Goal: Task Accomplishment & Management: Complete application form

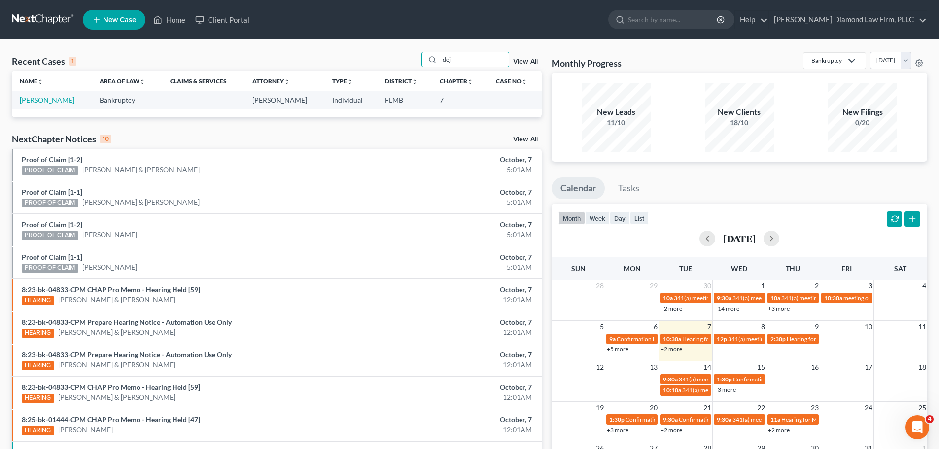
type input "dej"
click at [58, 107] on td "[PERSON_NAME]" at bounding box center [52, 100] width 80 height 18
click at [57, 103] on link "[PERSON_NAME]" at bounding box center [47, 100] width 55 height 8
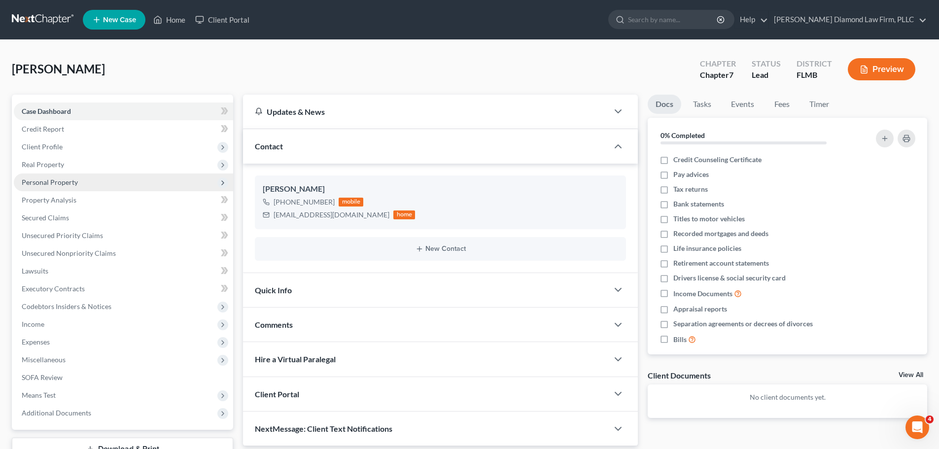
click at [59, 183] on span "Personal Property" at bounding box center [50, 182] width 56 height 8
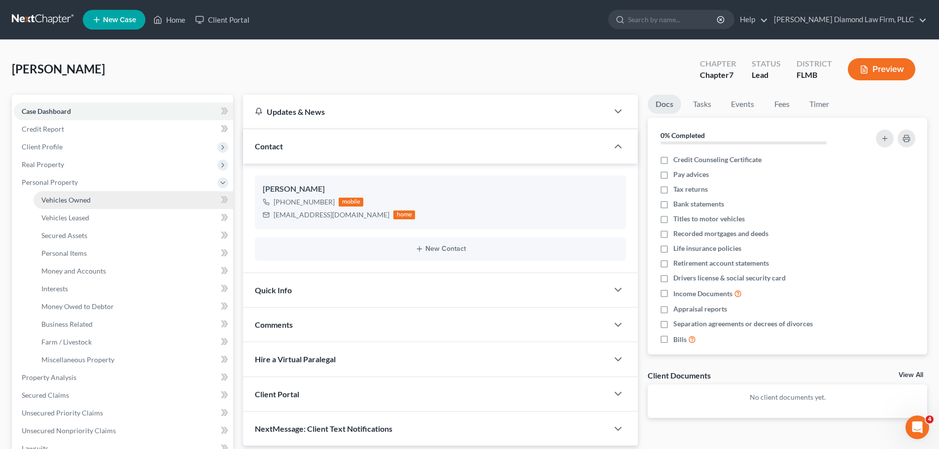
click at [65, 196] on span "Vehicles Owned" at bounding box center [65, 200] width 49 height 8
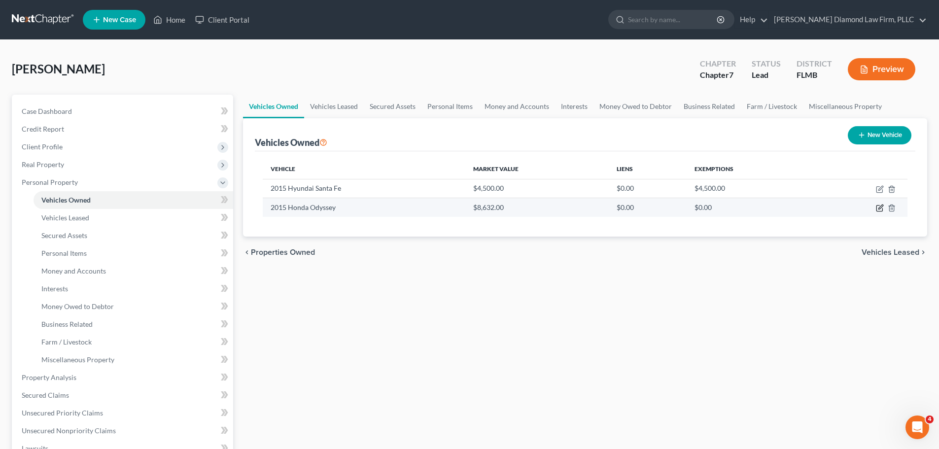
click at [879, 209] on icon "button" at bounding box center [880, 207] width 4 height 4
select select "0"
select select "11"
select select "4"
select select "0"
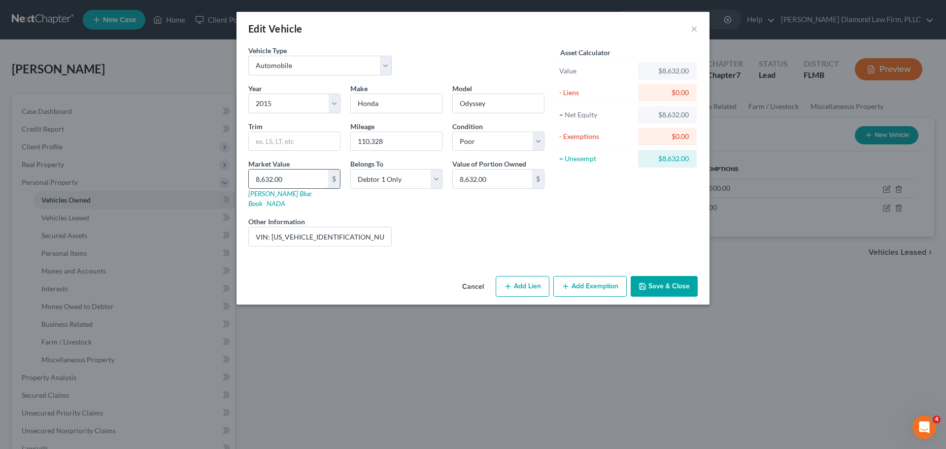
click at [314, 172] on input "8,632.00" at bounding box center [288, 179] width 79 height 19
type input "3"
type input "3.00"
type input "31"
type input "31.00"
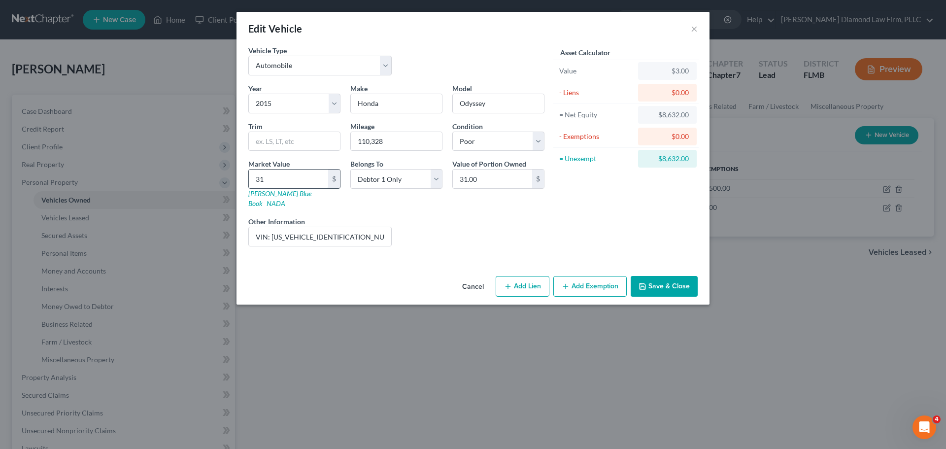
type input "311"
type input "311.00"
type input "3113"
type input "3,113.00"
type input "3,113"
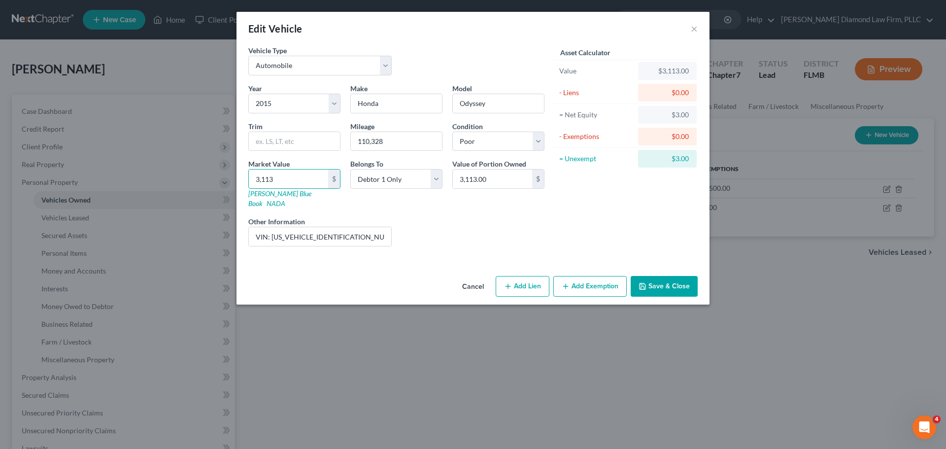
click at [650, 282] on button "Save & Close" at bounding box center [664, 286] width 67 height 21
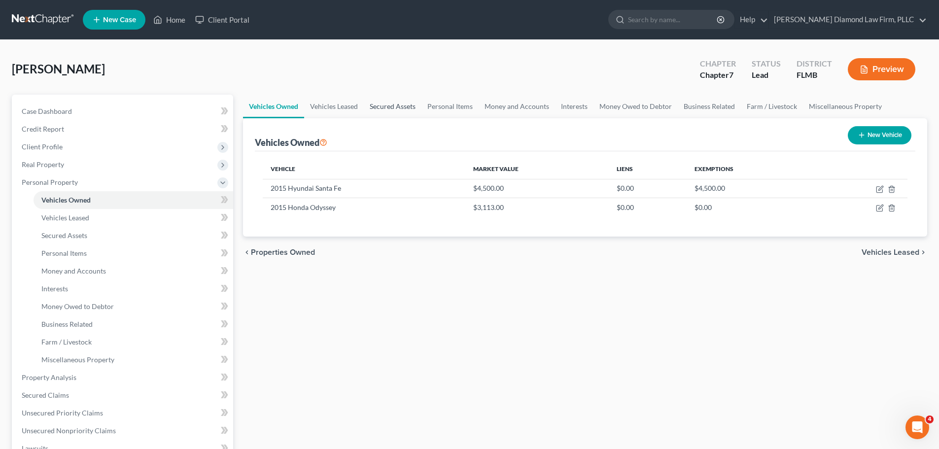
click at [396, 109] on link "Secured Assets" at bounding box center [393, 107] width 58 height 24
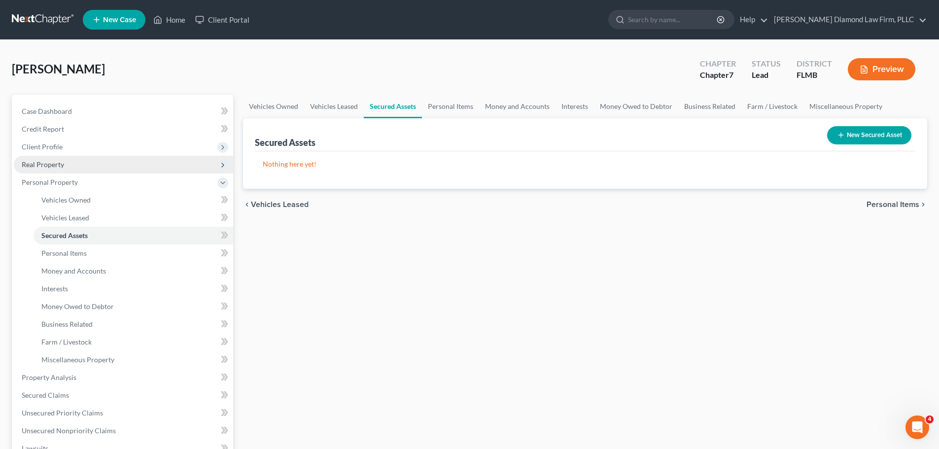
click at [93, 165] on span "Real Property" at bounding box center [123, 165] width 219 height 18
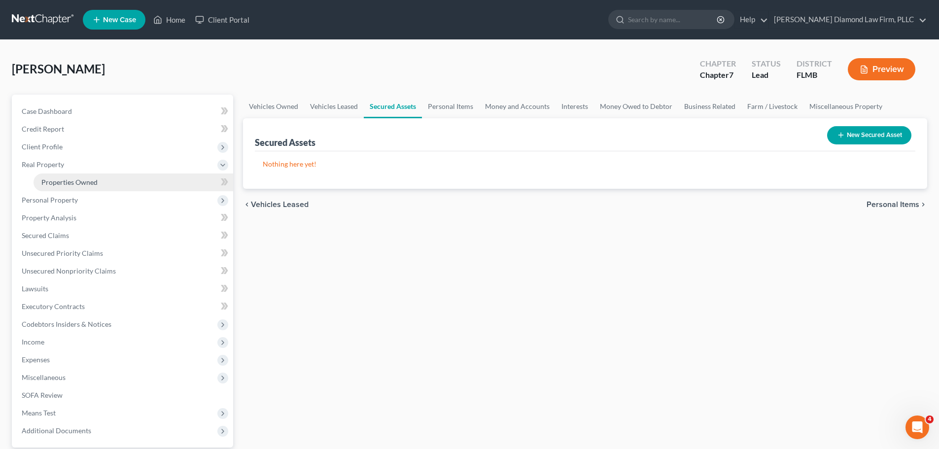
click at [89, 178] on span "Properties Owned" at bounding box center [69, 182] width 56 height 8
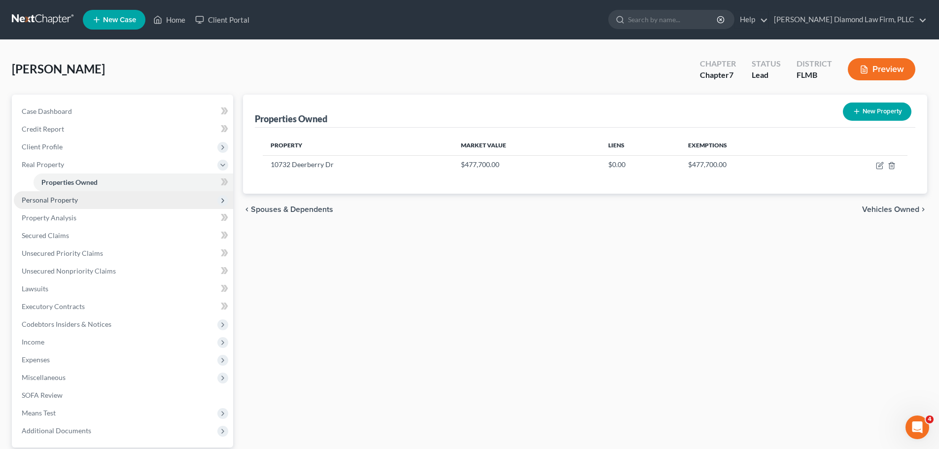
click at [89, 203] on span "Personal Property" at bounding box center [123, 200] width 219 height 18
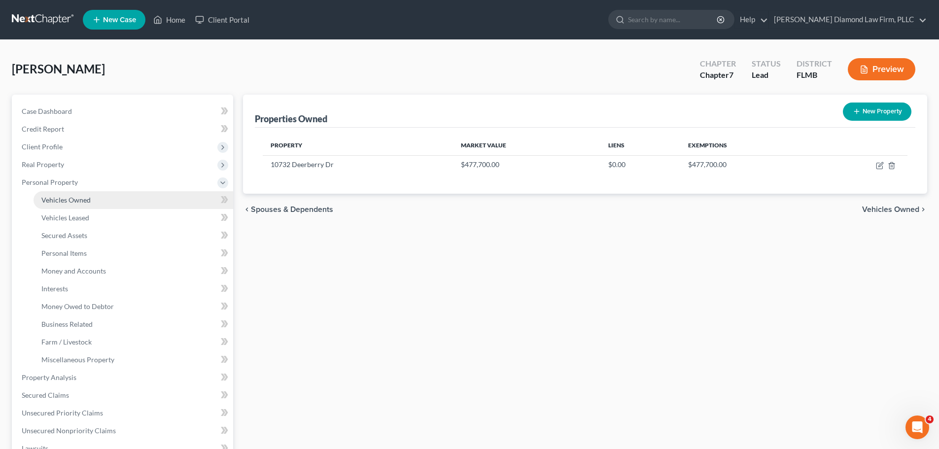
click at [88, 207] on link "Vehicles Owned" at bounding box center [134, 200] width 200 height 18
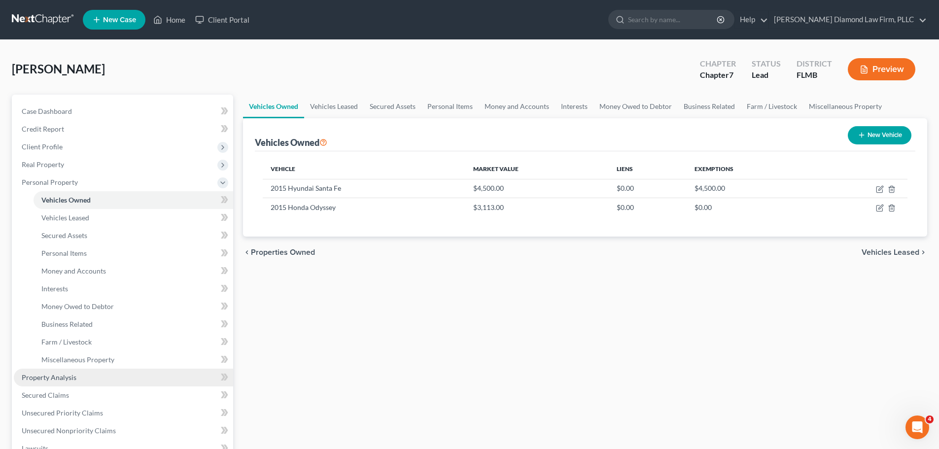
click at [70, 375] on span "Property Analysis" at bounding box center [49, 377] width 55 height 8
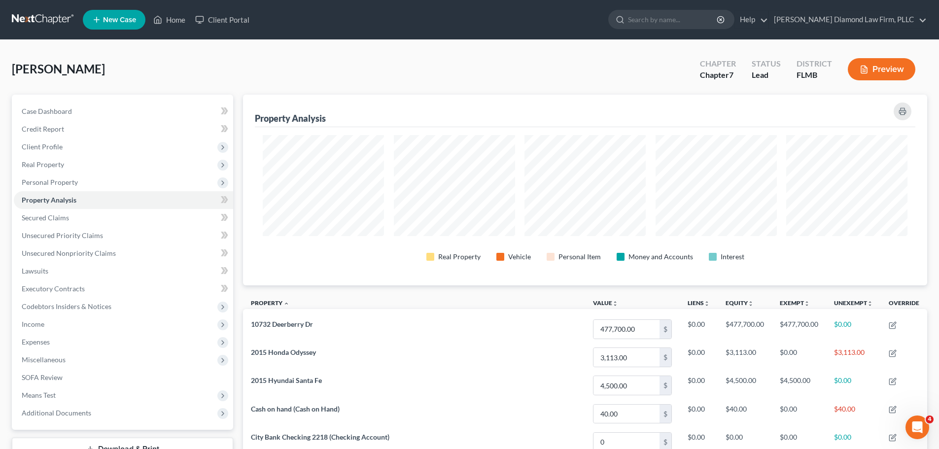
click at [23, 24] on link at bounding box center [43, 20] width 63 height 18
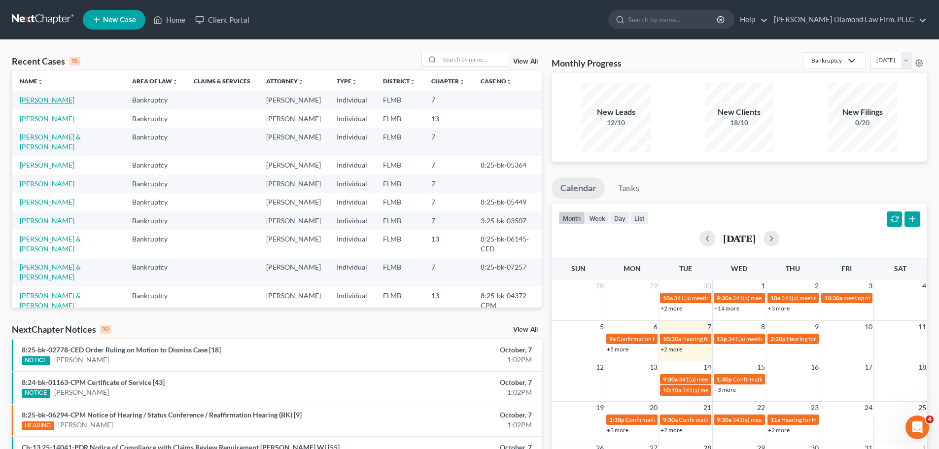
click at [41, 100] on link "[PERSON_NAME]" at bounding box center [47, 100] width 55 height 8
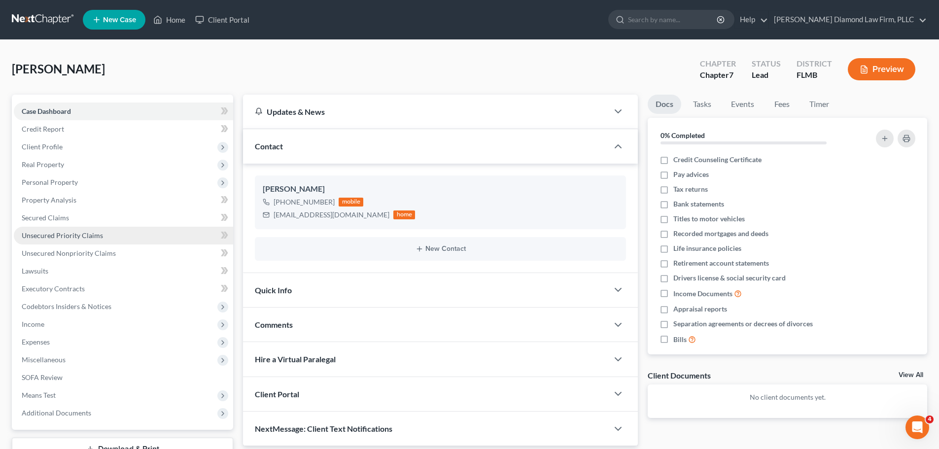
click at [70, 235] on span "Unsecured Priority Claims" at bounding box center [62, 235] width 81 height 8
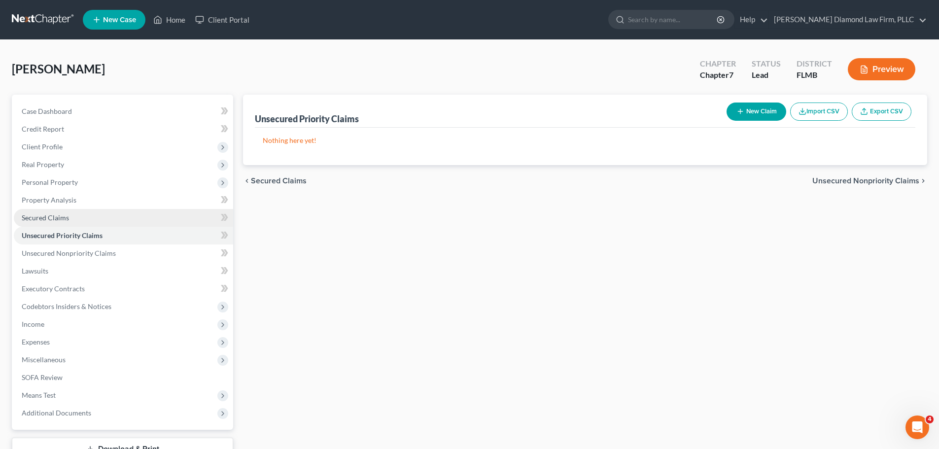
click at [38, 212] on link "Secured Claims" at bounding box center [123, 218] width 219 height 18
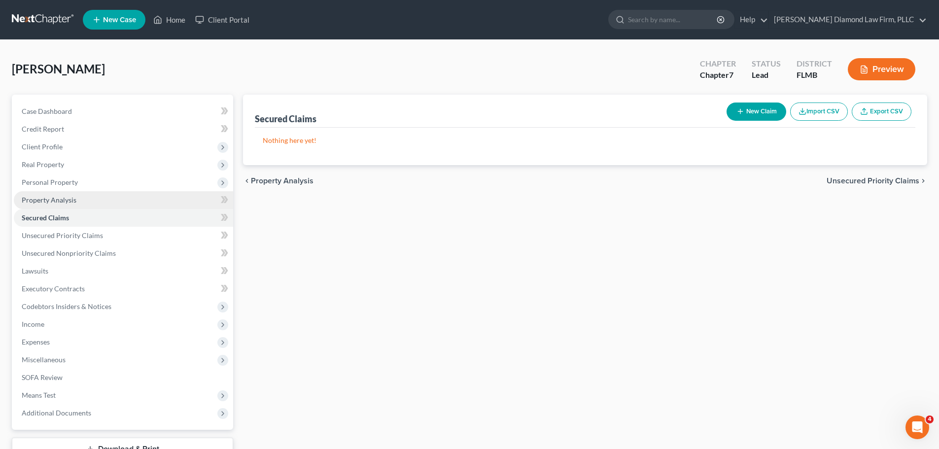
click at [40, 202] on span "Property Analysis" at bounding box center [49, 200] width 55 height 8
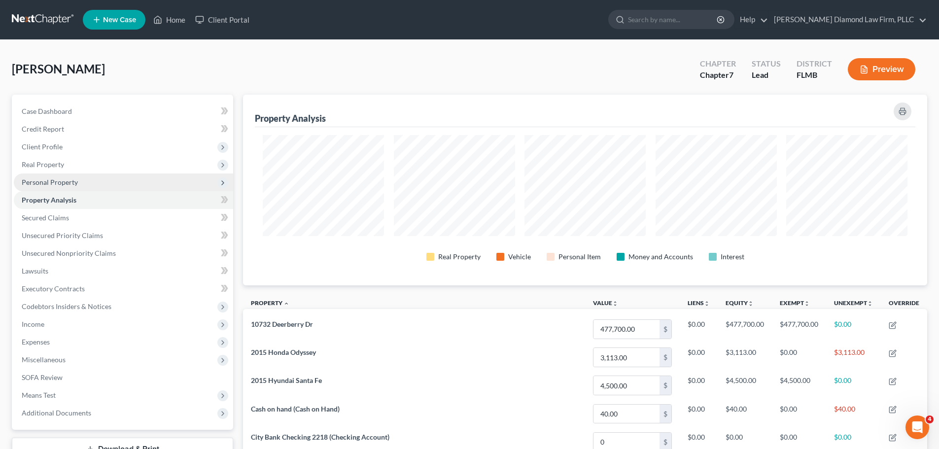
click at [44, 183] on span "Personal Property" at bounding box center [50, 182] width 56 height 8
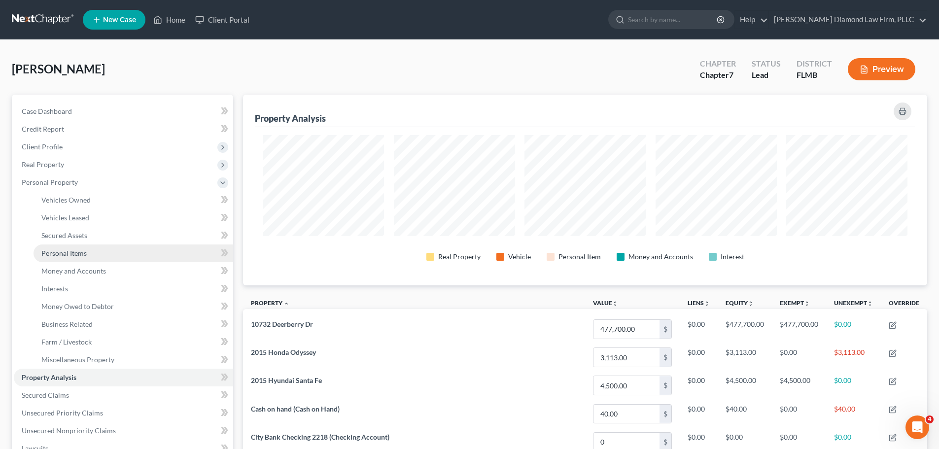
click at [76, 255] on span "Personal Items" at bounding box center [63, 253] width 45 height 8
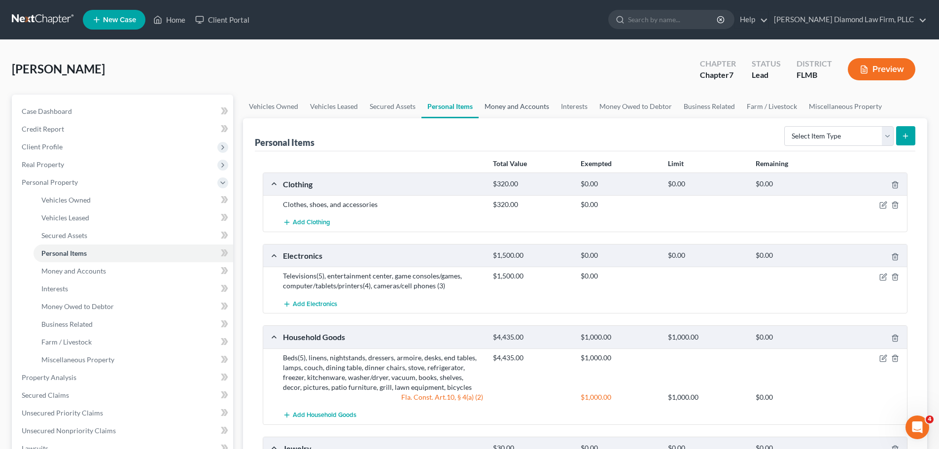
click at [497, 113] on link "Money and Accounts" at bounding box center [517, 107] width 76 height 24
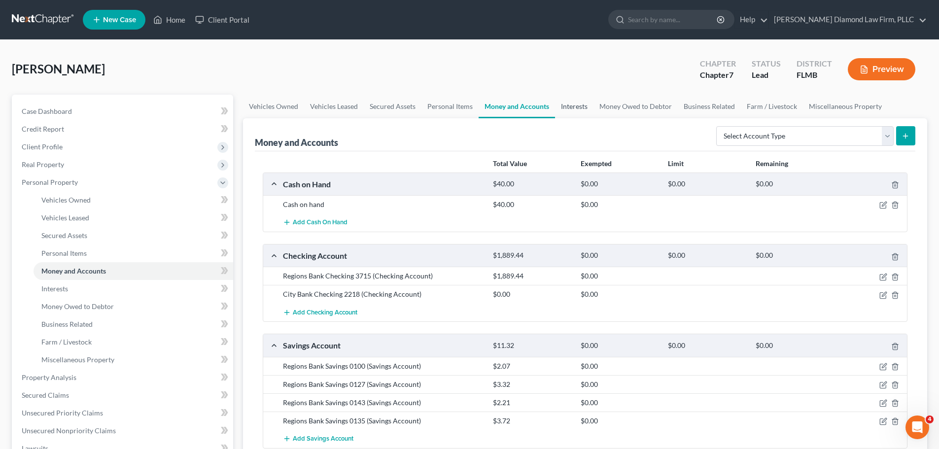
click at [578, 104] on link "Interests" at bounding box center [574, 107] width 38 height 24
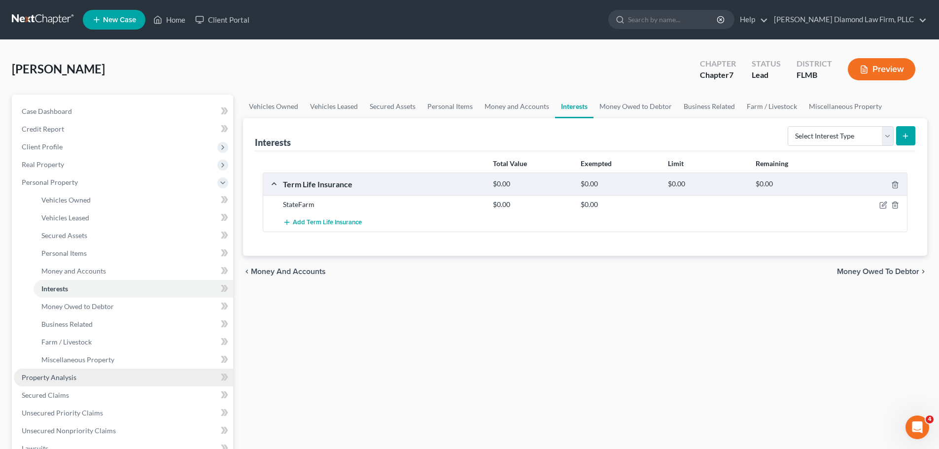
click at [94, 377] on link "Property Analysis" at bounding box center [123, 378] width 219 height 18
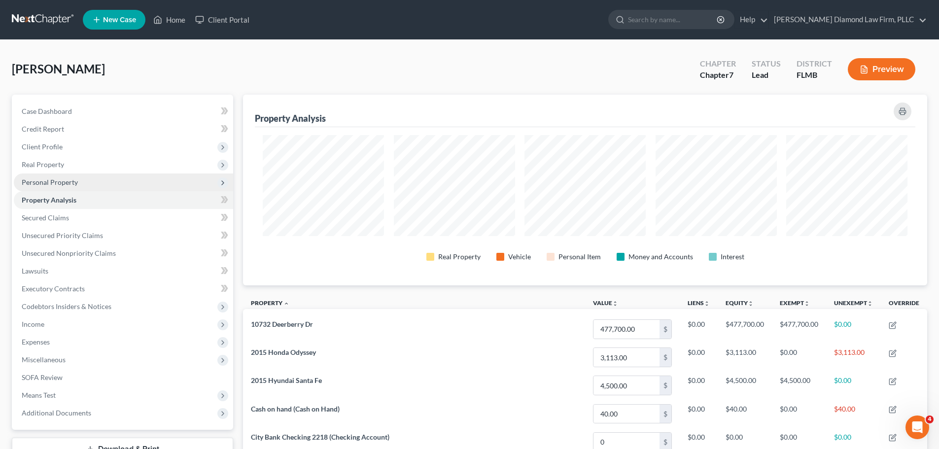
click at [77, 175] on span "Personal Property" at bounding box center [123, 182] width 219 height 18
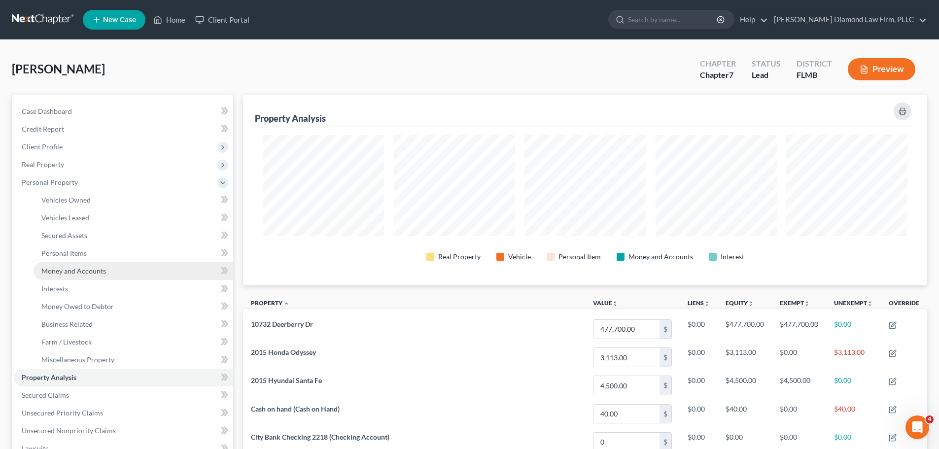
click at [76, 267] on span "Money and Accounts" at bounding box center [73, 271] width 65 height 8
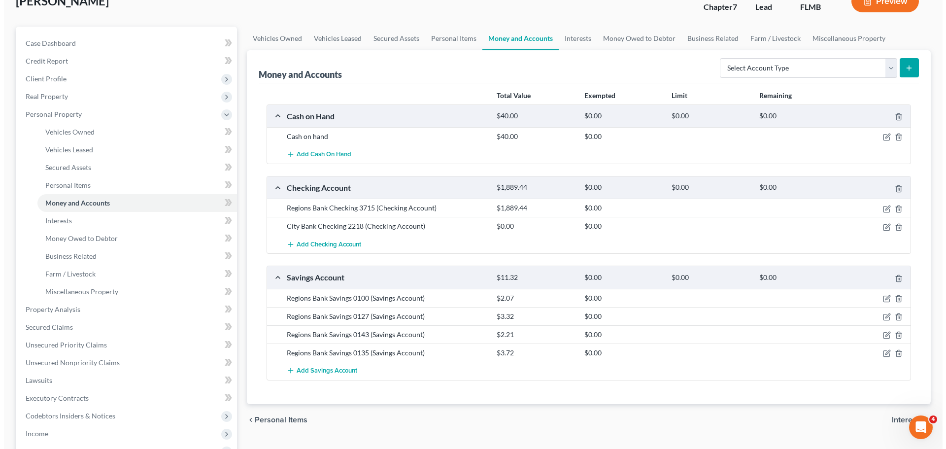
scroll to position [99, 0]
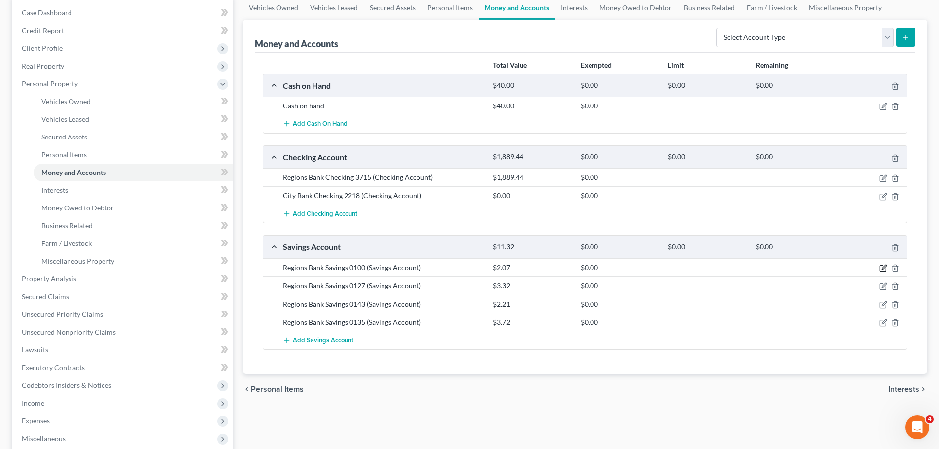
click at [879, 268] on icon "button" at bounding box center [883, 268] width 8 height 8
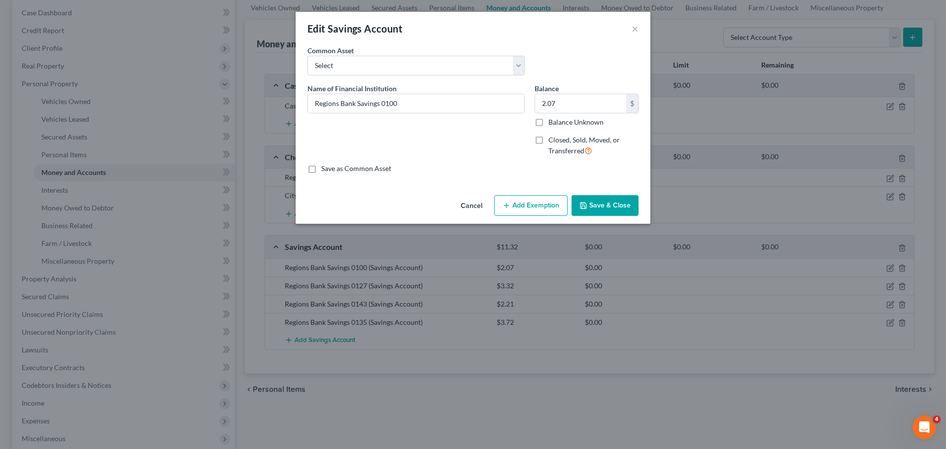
click at [523, 201] on button "Add Exemption" at bounding box center [530, 205] width 73 height 21
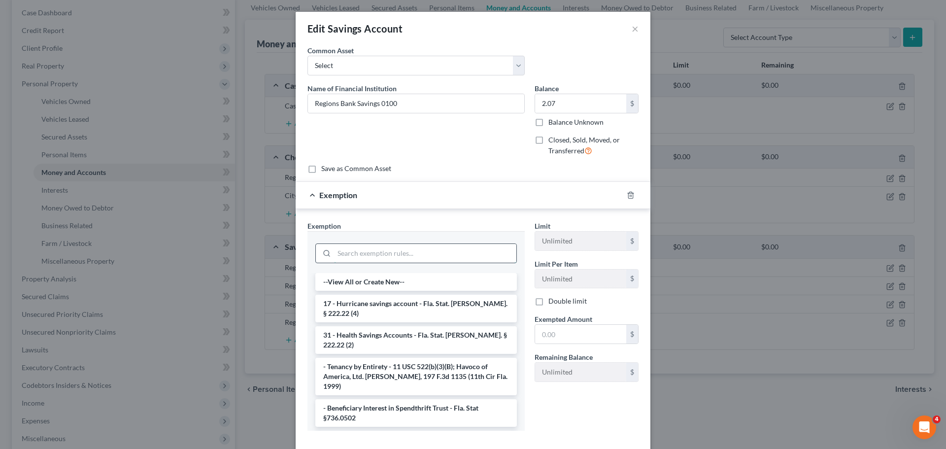
click at [439, 256] on input "search" at bounding box center [425, 253] width 182 height 19
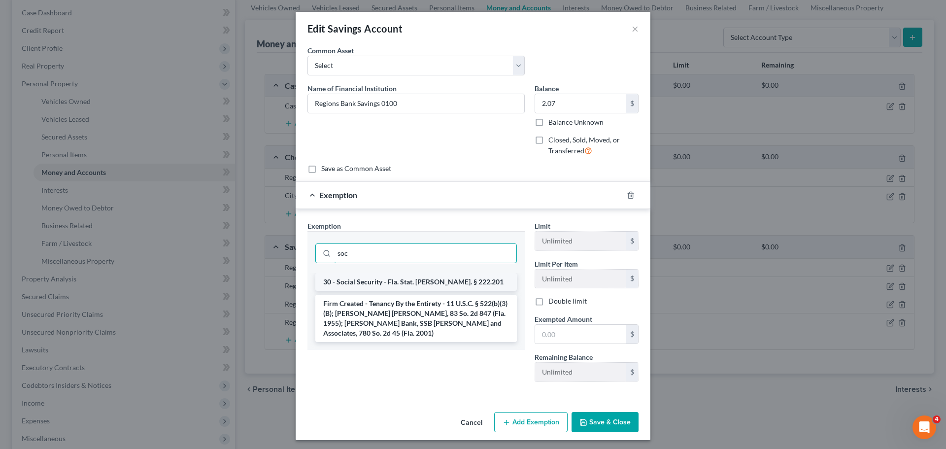
type input "soc"
click at [412, 280] on li "30 - Social Security - Fla. Stat. Ann. § 222.201" at bounding box center [416, 282] width 202 height 18
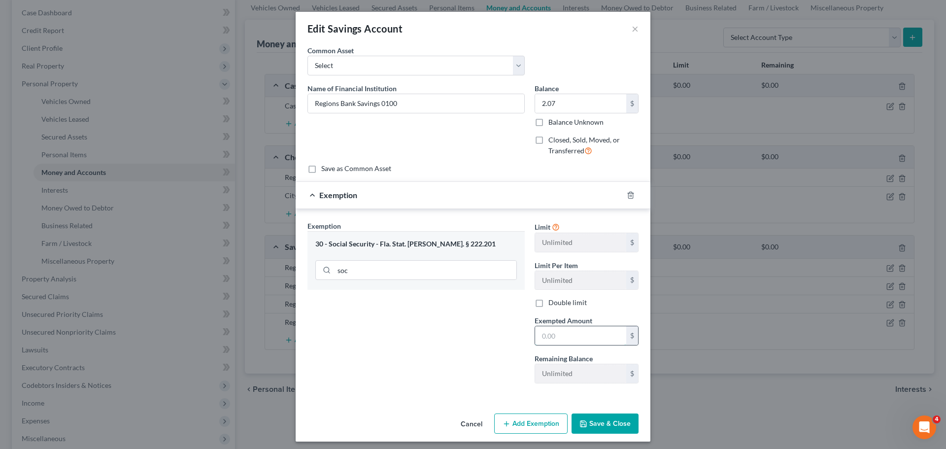
click at [547, 336] on input "text" at bounding box center [580, 335] width 91 height 19
type input "2.07"
click at [610, 432] on button "Save & Close" at bounding box center [605, 423] width 67 height 21
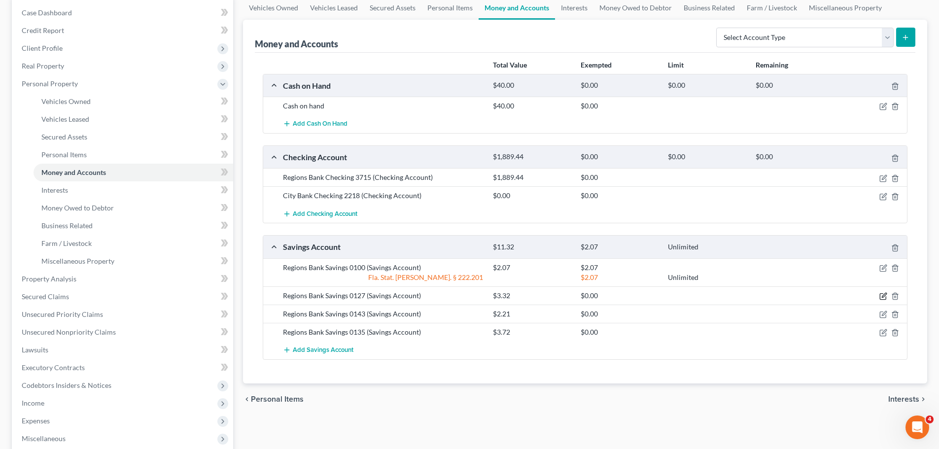
click at [883, 299] on icon "button" at bounding box center [883, 296] width 8 height 8
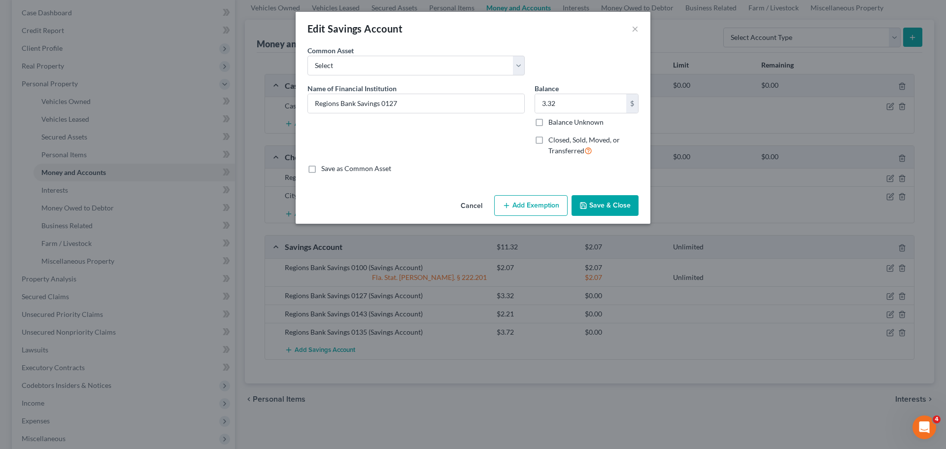
click at [541, 207] on button "Add Exemption" at bounding box center [530, 205] width 73 height 21
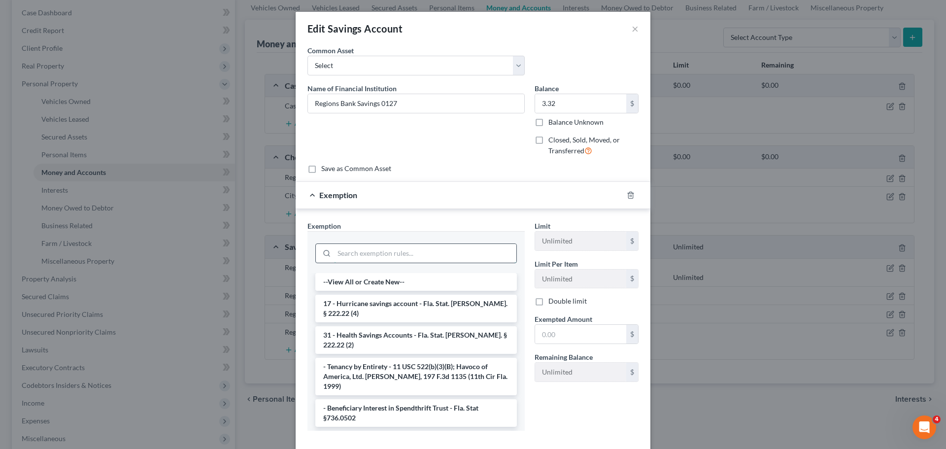
click at [426, 260] on input "search" at bounding box center [425, 253] width 182 height 19
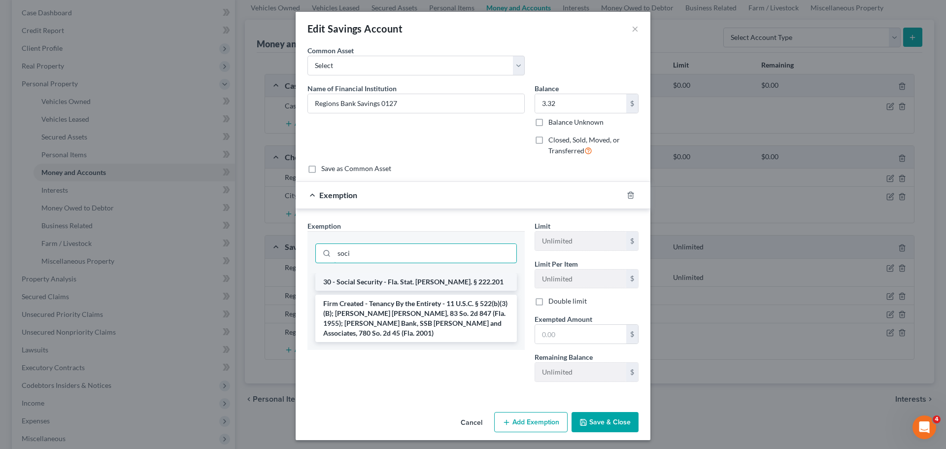
type input "soci"
click at [412, 279] on li "30 - Social Security - Fla. Stat. Ann. § 222.201" at bounding box center [416, 282] width 202 height 18
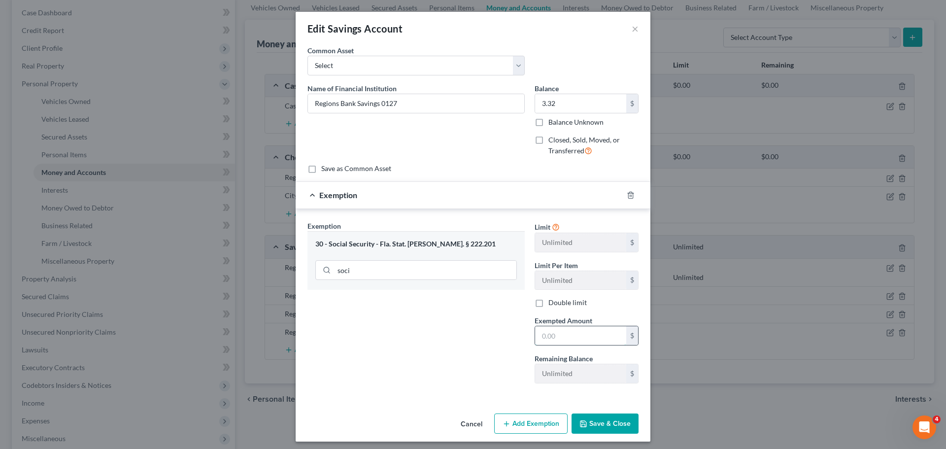
click at [536, 332] on input "text" at bounding box center [580, 335] width 91 height 19
type input "3.32"
click at [612, 424] on button "Save & Close" at bounding box center [605, 423] width 67 height 21
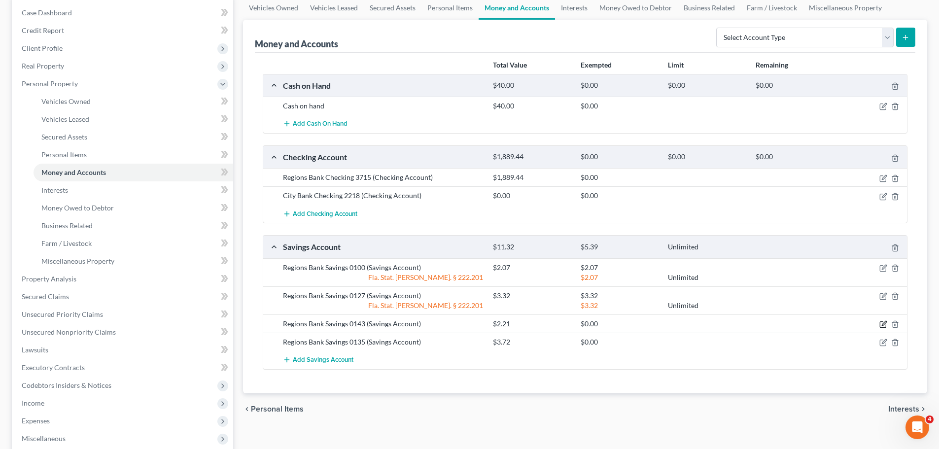
click at [880, 325] on icon "button" at bounding box center [883, 325] width 6 height 6
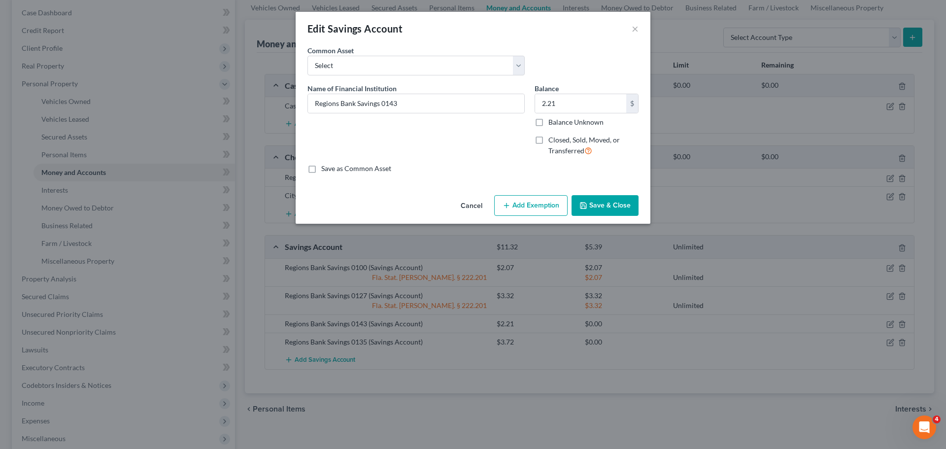
click at [521, 208] on button "Add Exemption" at bounding box center [530, 205] width 73 height 21
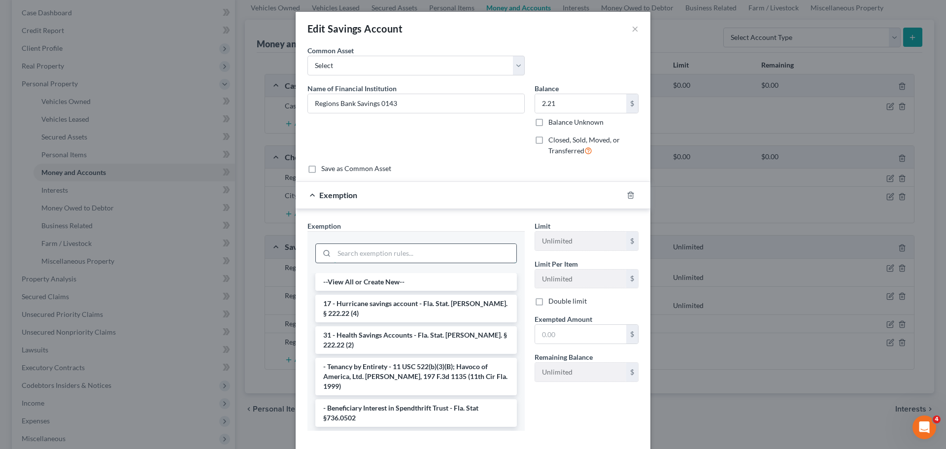
click at [420, 256] on input "search" at bounding box center [425, 253] width 182 height 19
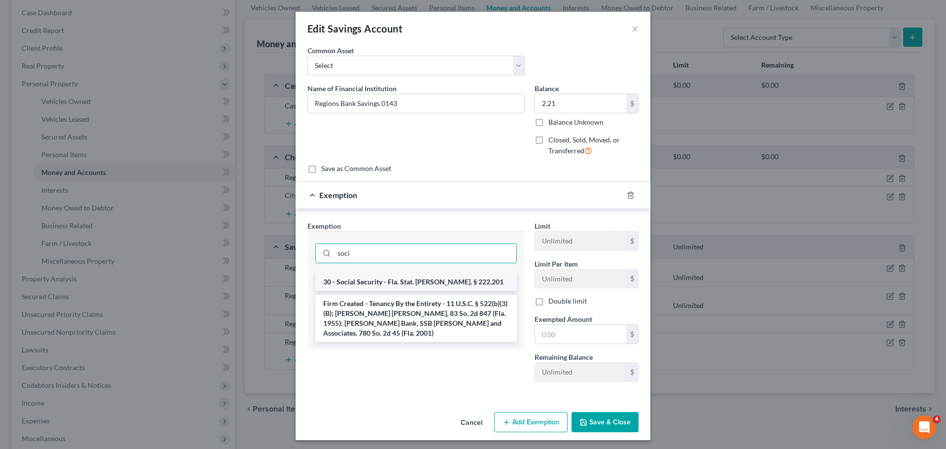
type input "soci"
click at [427, 274] on li "30 - Social Security - Fla. Stat. Ann. § 222.201" at bounding box center [416, 282] width 202 height 18
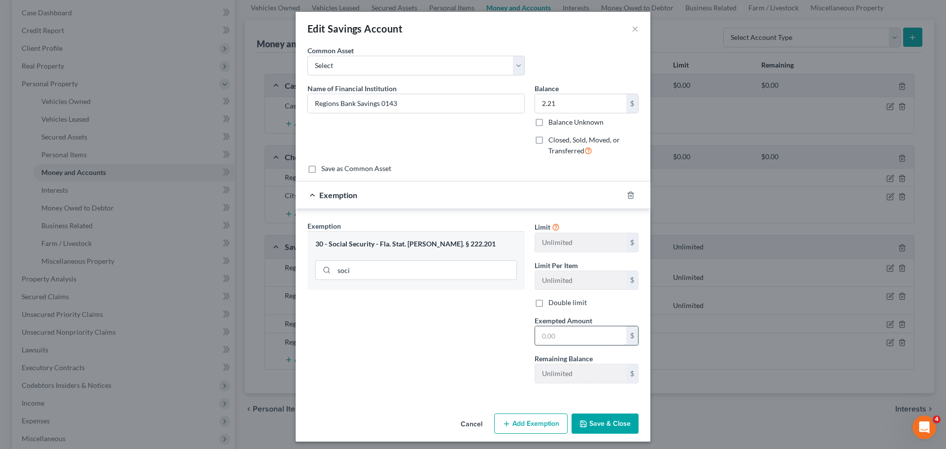
click at [550, 332] on input "text" at bounding box center [580, 335] width 91 height 19
type input "2.21"
click at [586, 415] on button "Save & Close" at bounding box center [605, 423] width 67 height 21
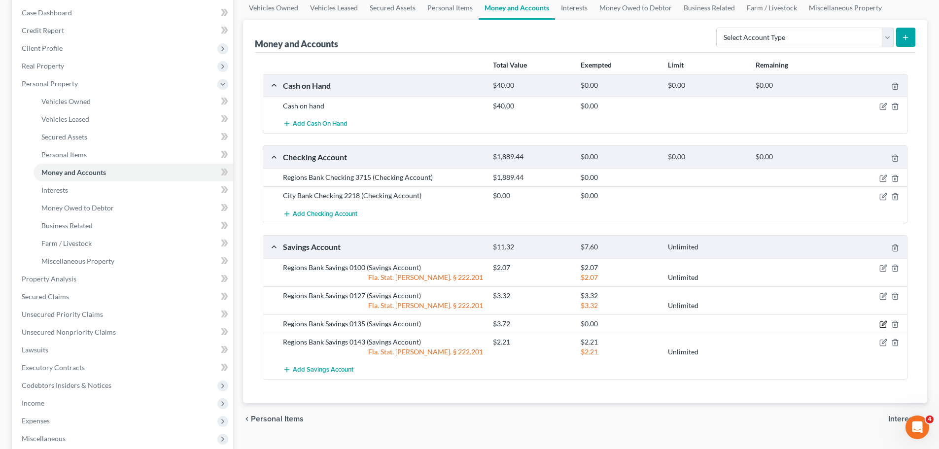
click at [882, 325] on icon "button" at bounding box center [884, 323] width 4 height 4
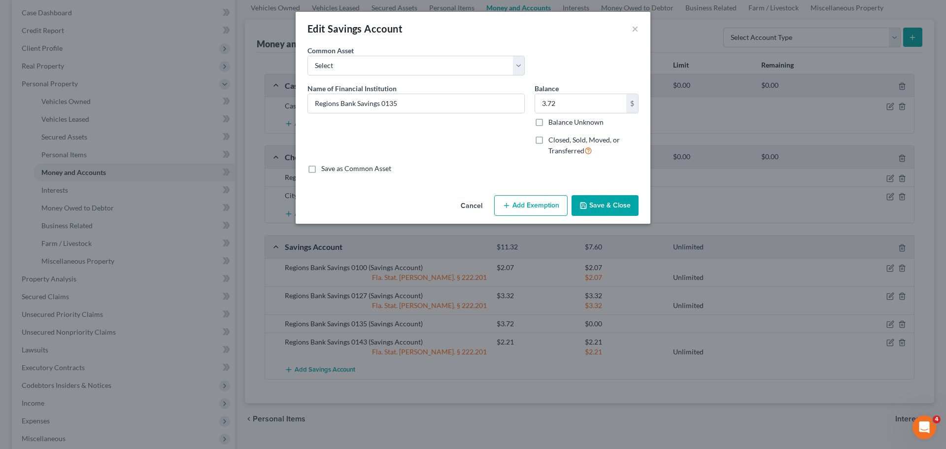
click at [531, 205] on button "Add Exemption" at bounding box center [530, 205] width 73 height 21
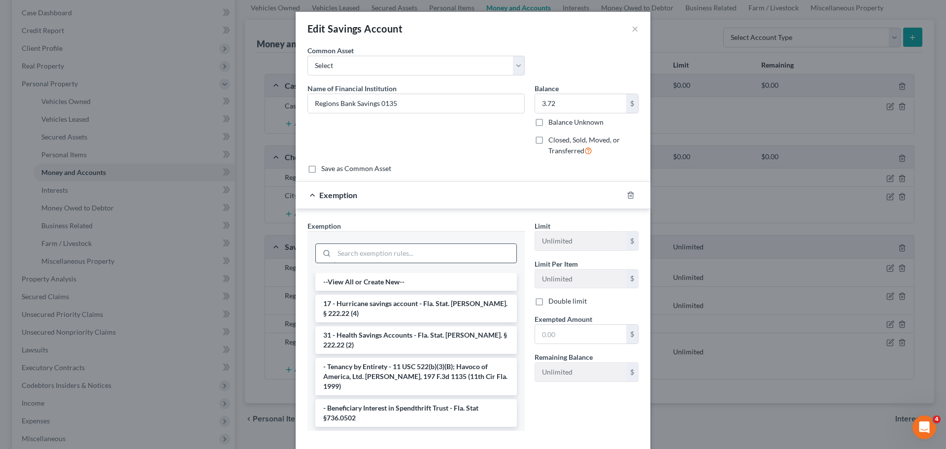
click at [416, 262] on input "search" at bounding box center [425, 253] width 182 height 19
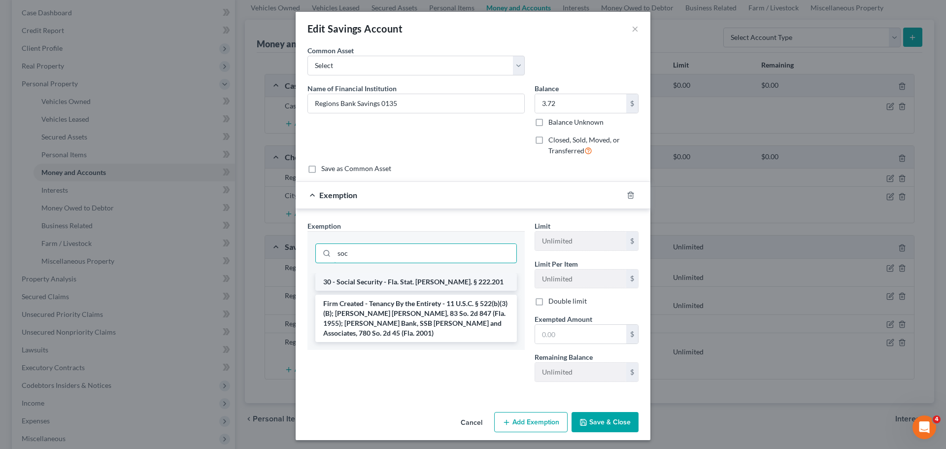
type input "soc"
click at [449, 274] on li "30 - Social Security - Fla. Stat. Ann. § 222.201" at bounding box center [416, 282] width 202 height 18
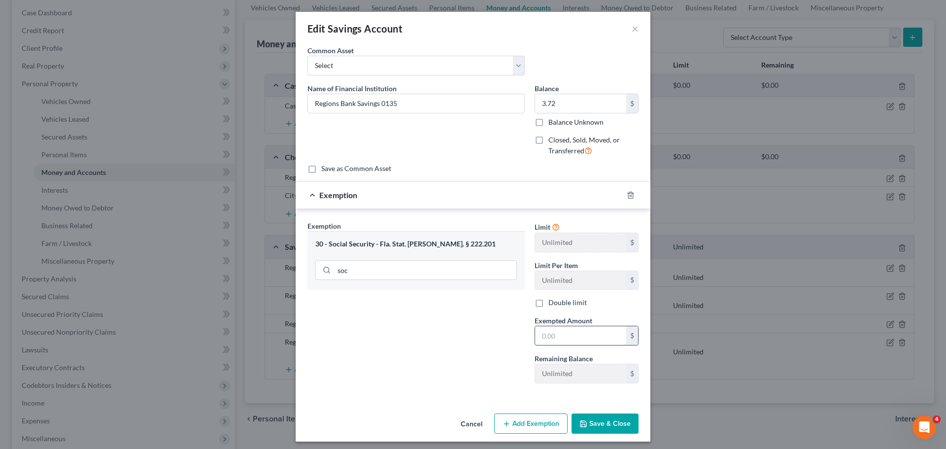
click at [561, 329] on input "text" at bounding box center [580, 335] width 91 height 19
type input "3.72"
click at [581, 426] on icon "button" at bounding box center [584, 424] width 8 height 8
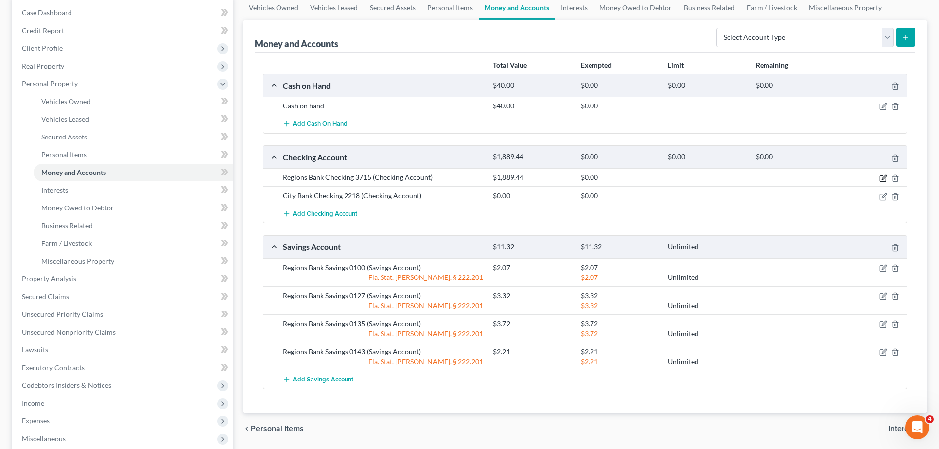
click at [885, 179] on icon "button" at bounding box center [883, 178] width 8 height 8
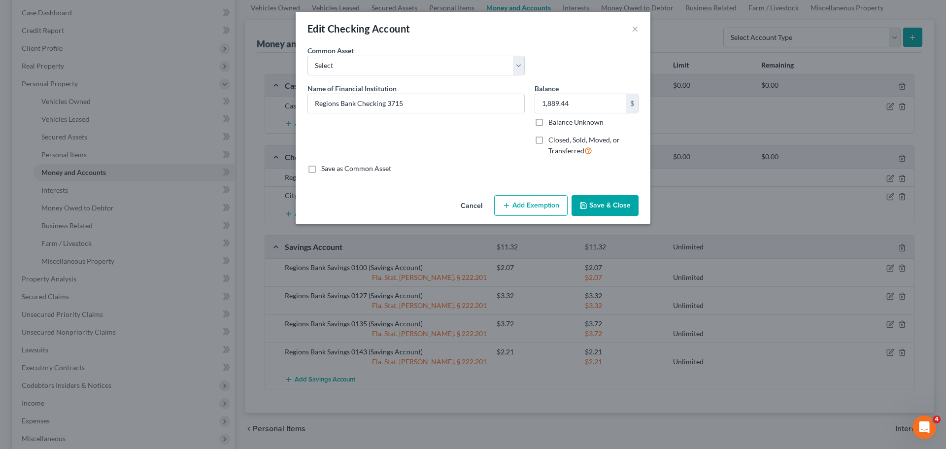
drag, startPoint x: 514, startPoint y: 207, endPoint x: 426, endPoint y: 242, distance: 94.4
click at [514, 207] on button "Add Exemption" at bounding box center [530, 205] width 73 height 21
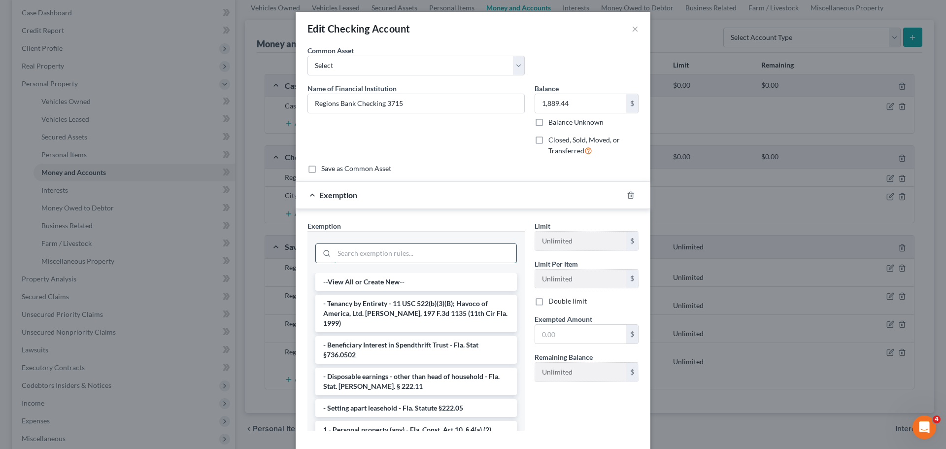
click at [398, 246] on input "search" at bounding box center [425, 253] width 182 height 19
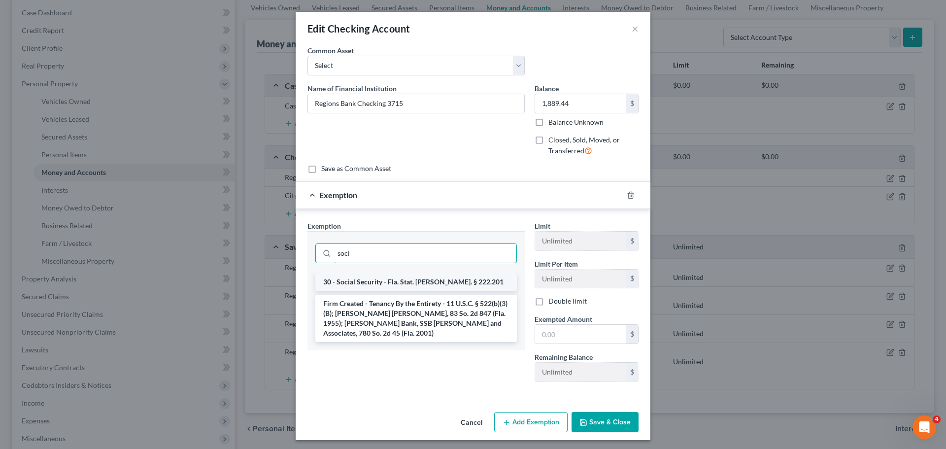
type input "soci"
click at [369, 283] on li "30 - Social Security - Fla. Stat. Ann. § 222.201" at bounding box center [416, 282] width 202 height 18
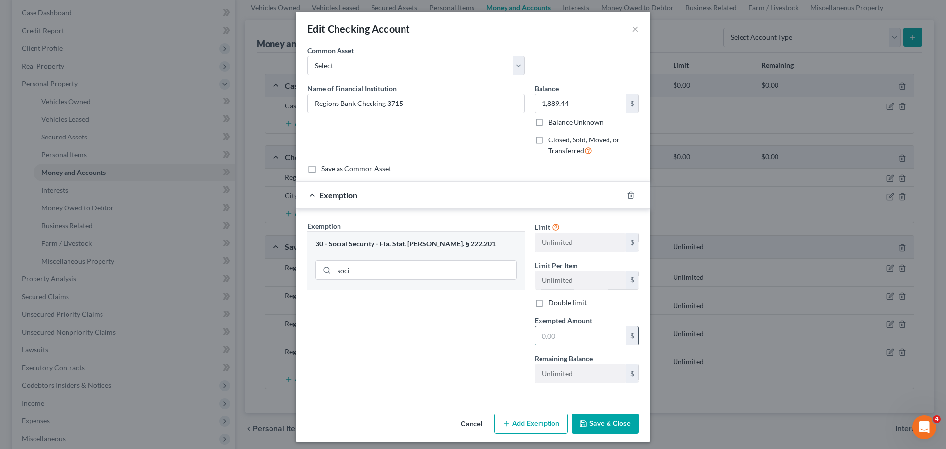
click at [549, 338] on input "text" at bounding box center [580, 335] width 91 height 19
type input "944.72"
click at [529, 432] on button "Add Exemption" at bounding box center [530, 423] width 73 height 21
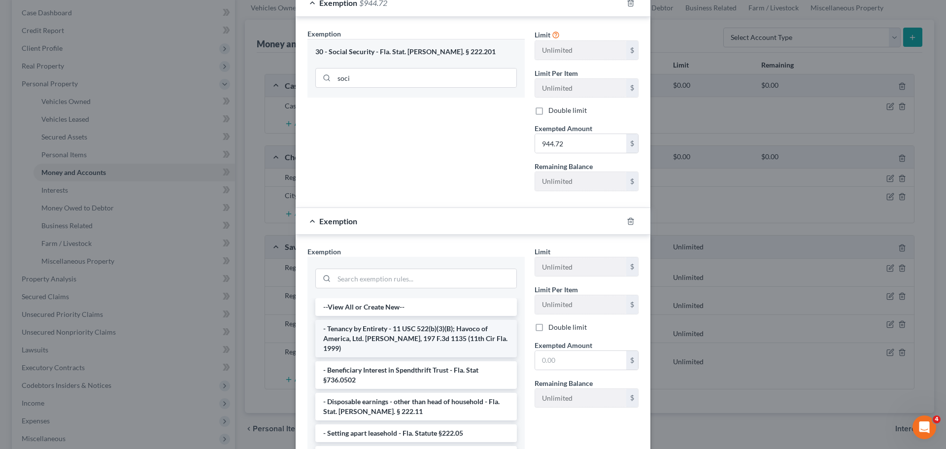
scroll to position [197, 0]
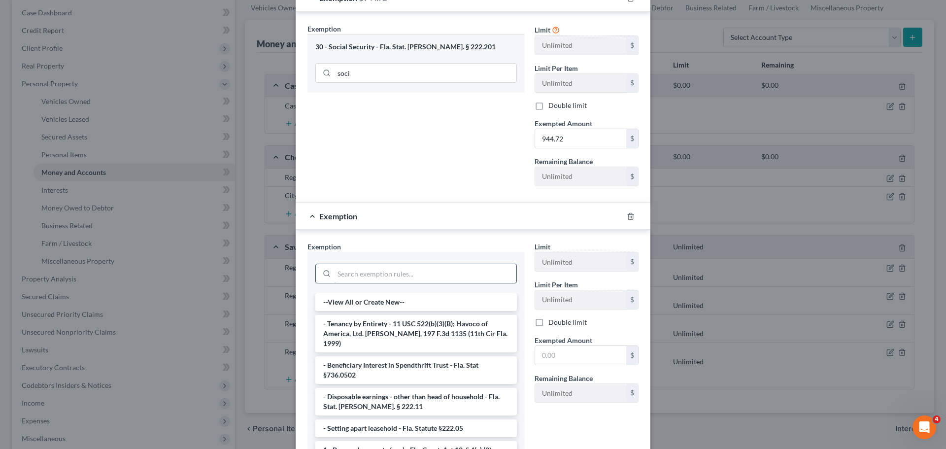
click at [378, 271] on input "search" at bounding box center [425, 273] width 182 height 19
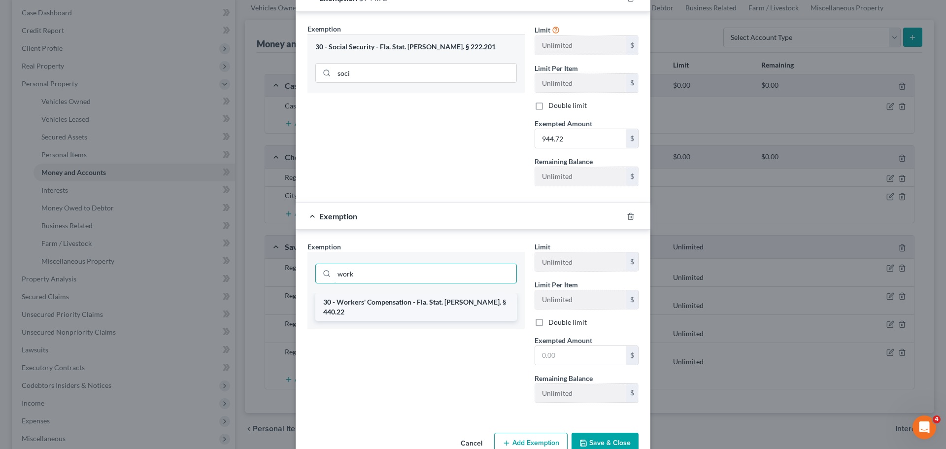
type input "work"
click at [395, 299] on li "30 - Workers' Compensation - Fla. Stat. Ann. § 440.22" at bounding box center [416, 307] width 202 height 28
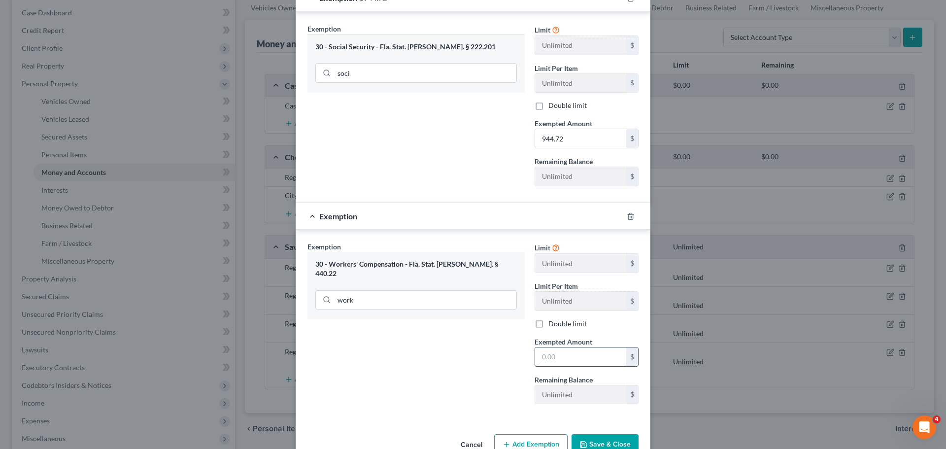
click at [563, 362] on input "text" at bounding box center [580, 356] width 91 height 19
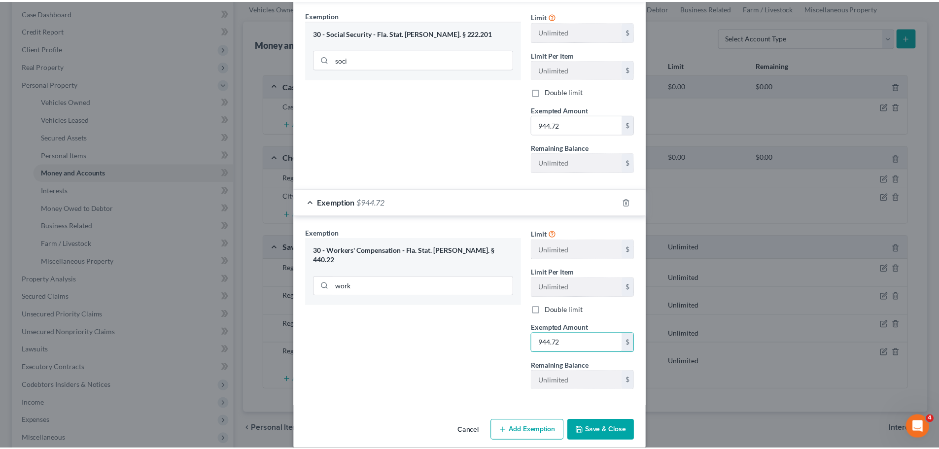
scroll to position [223, 0]
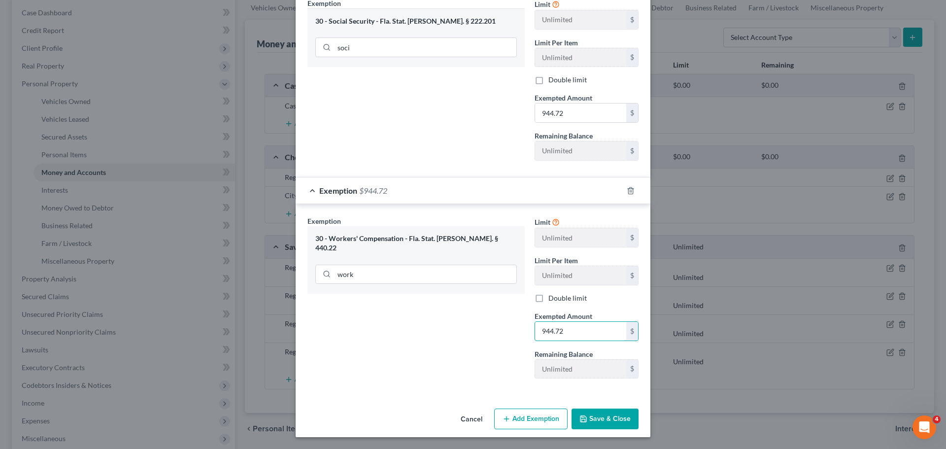
type input "944.72"
click at [610, 422] on button "Save & Close" at bounding box center [605, 419] width 67 height 21
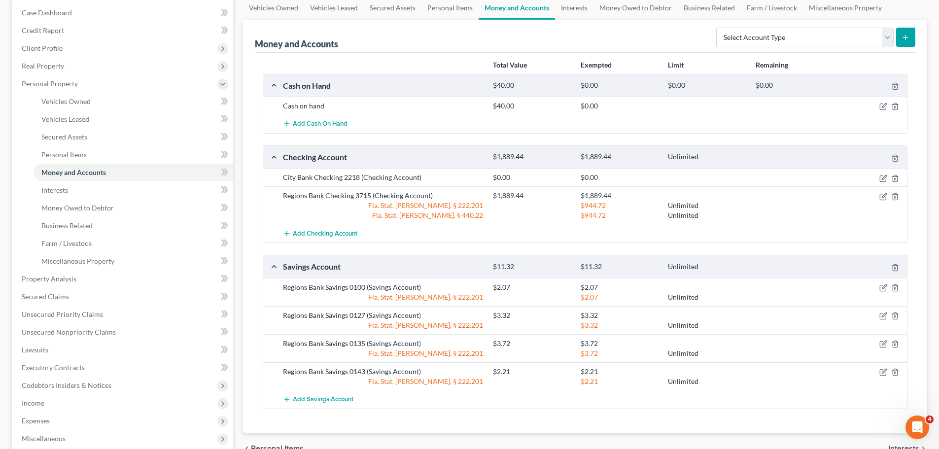
click at [877, 108] on div at bounding box center [873, 106] width 70 height 10
click at [880, 108] on icon "button" at bounding box center [883, 107] width 6 height 6
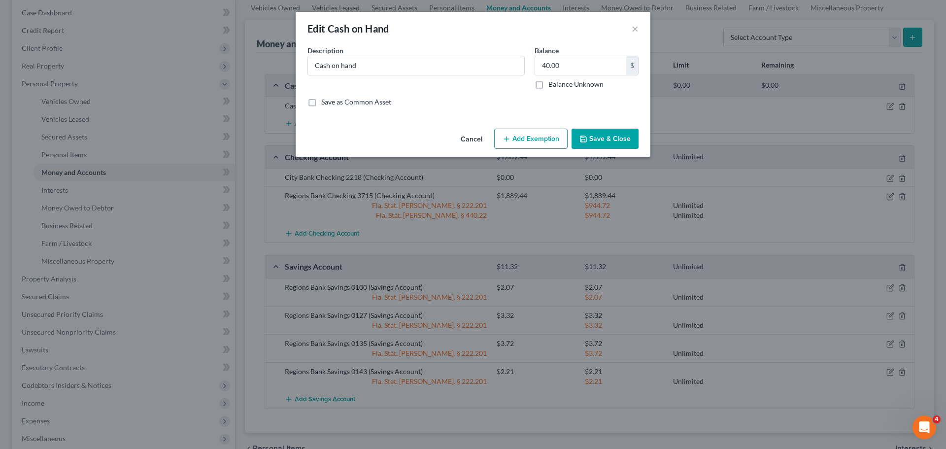
click at [520, 140] on button "Add Exemption" at bounding box center [530, 139] width 73 height 21
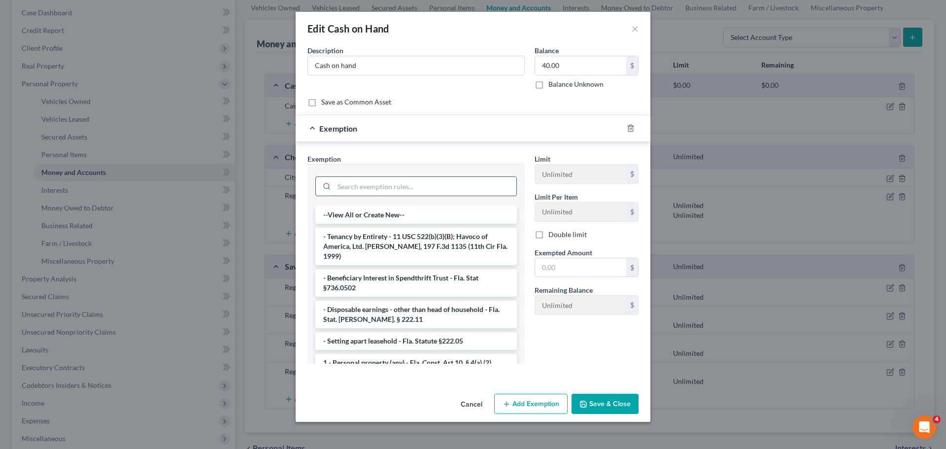
click at [366, 191] on input "search" at bounding box center [425, 186] width 182 height 19
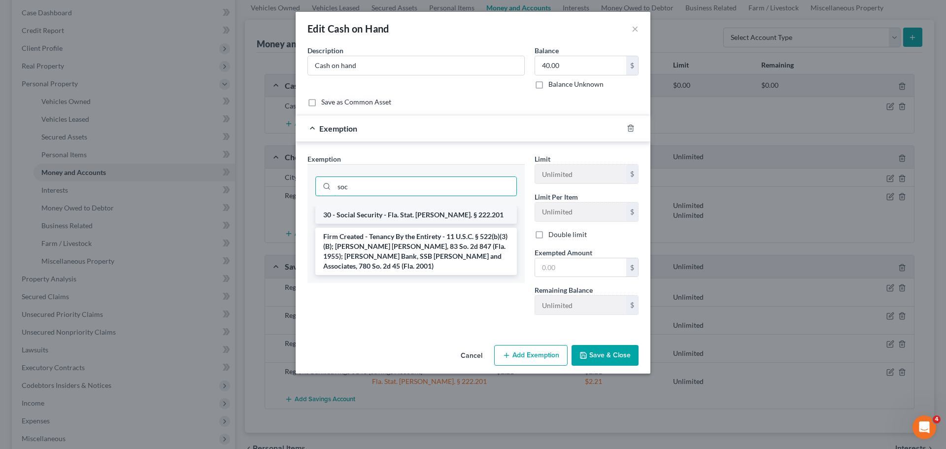
type input "soc"
click at [377, 214] on li "30 - Social Security - Fla. Stat. Ann. § 222.201" at bounding box center [416, 215] width 202 height 18
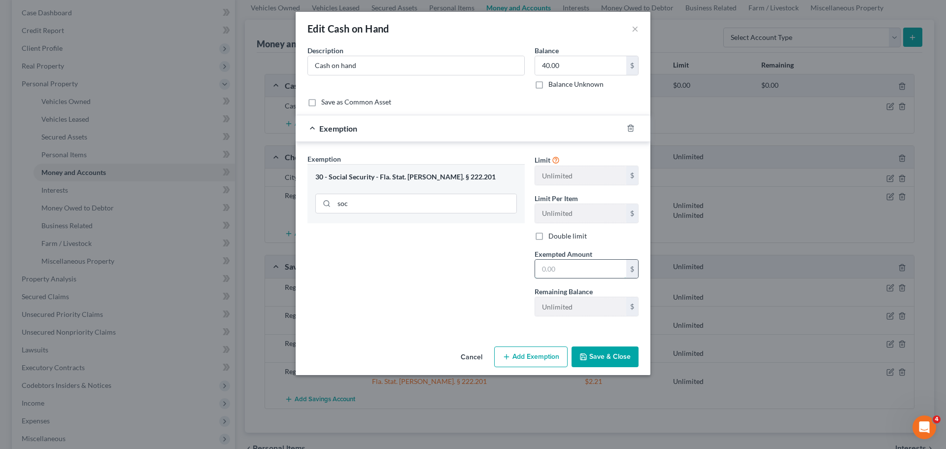
click at [585, 267] on input "text" at bounding box center [580, 269] width 91 height 19
type input "40"
click at [615, 363] on button "Save & Close" at bounding box center [605, 356] width 67 height 21
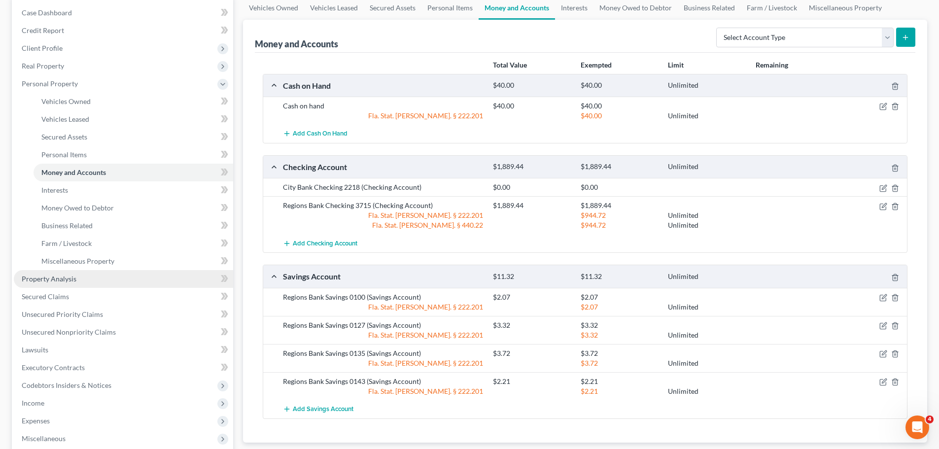
click at [67, 275] on span "Property Analysis" at bounding box center [49, 278] width 55 height 8
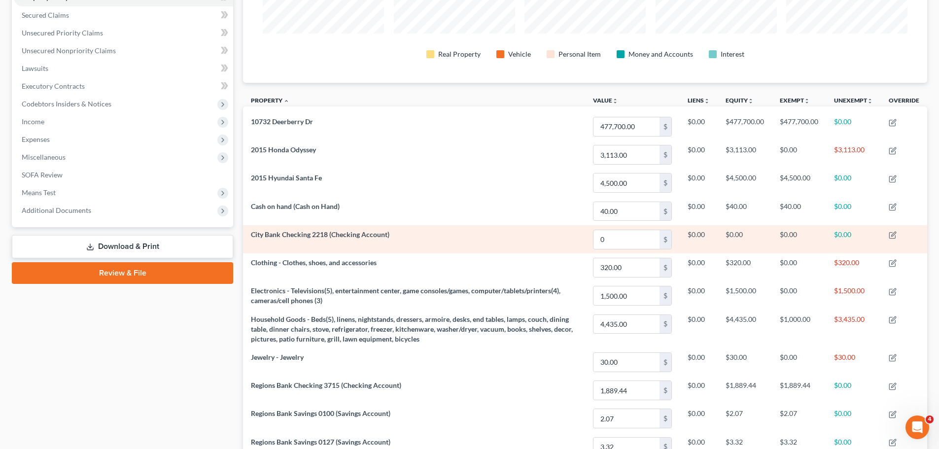
scroll to position [99, 0]
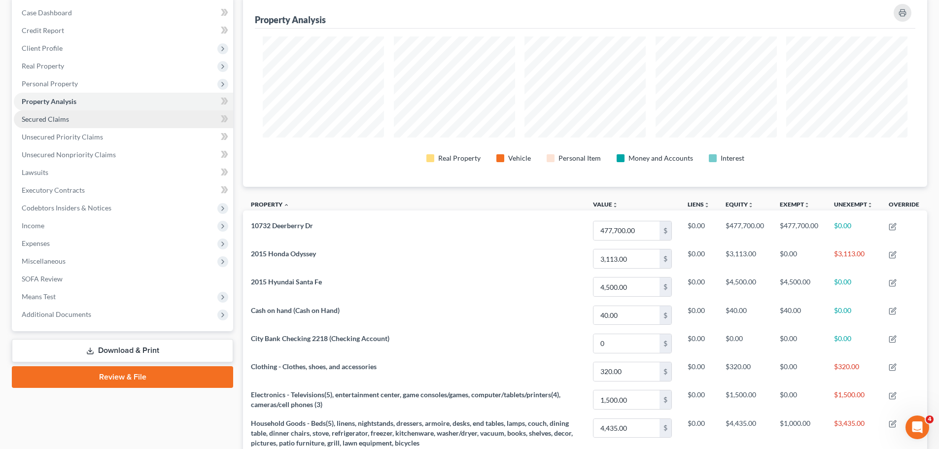
click at [48, 121] on span "Secured Claims" at bounding box center [45, 119] width 47 height 8
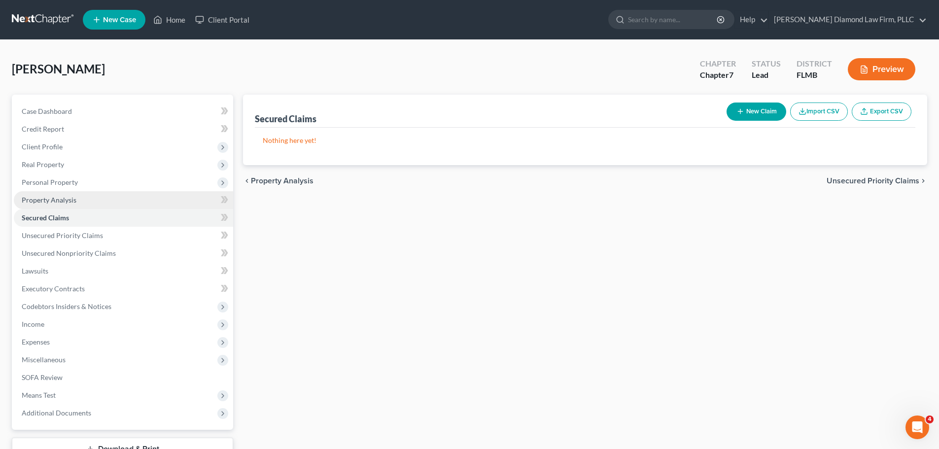
click at [109, 203] on link "Property Analysis" at bounding box center [123, 200] width 219 height 18
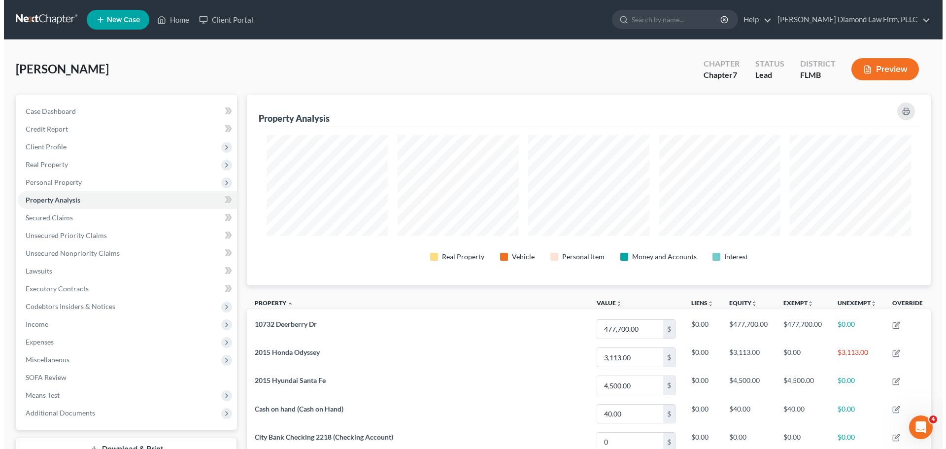
scroll to position [191, 684]
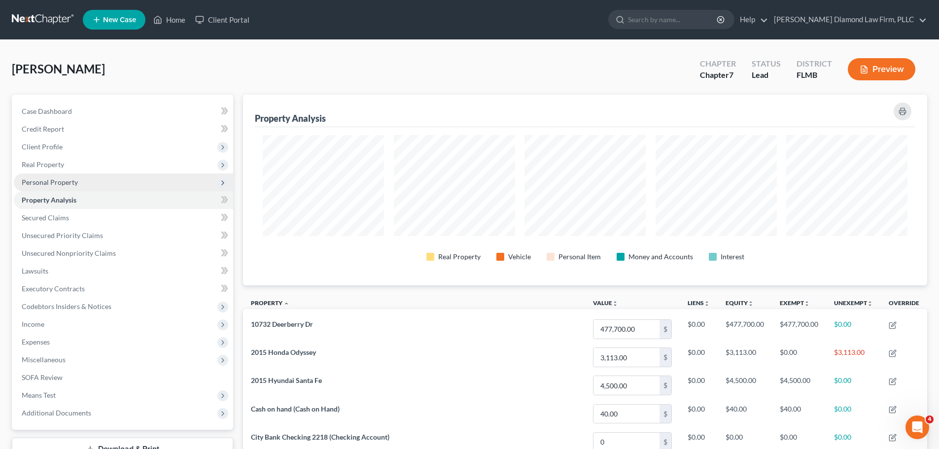
click at [99, 182] on span "Personal Property" at bounding box center [123, 182] width 219 height 18
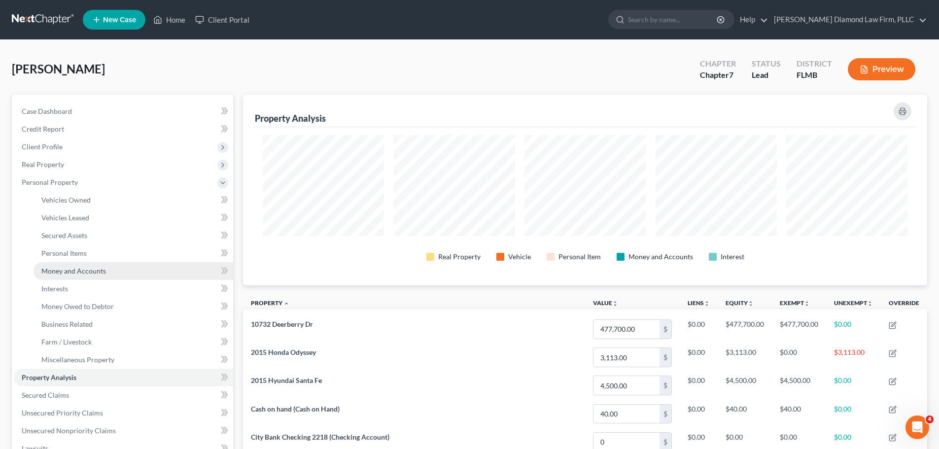
click at [118, 264] on link "Money and Accounts" at bounding box center [134, 271] width 200 height 18
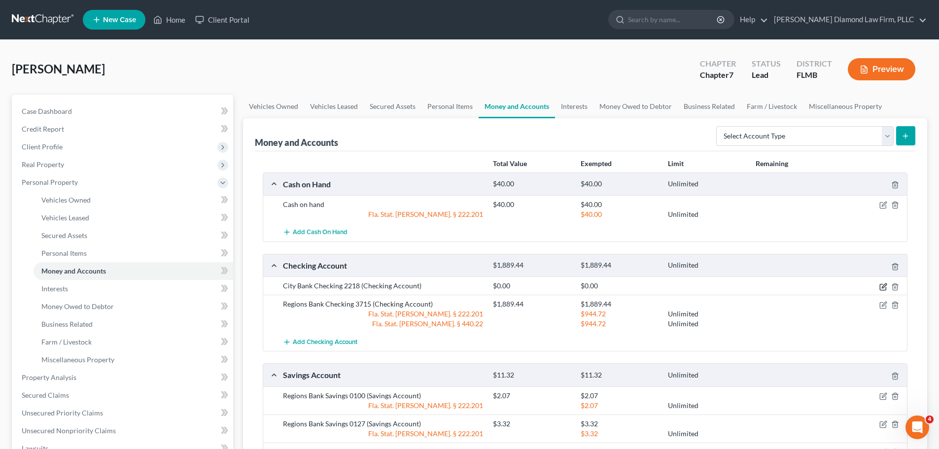
drag, startPoint x: 883, startPoint y: 285, endPoint x: 865, endPoint y: 281, distance: 18.7
click at [883, 285] on icon "button" at bounding box center [884, 285] width 4 height 4
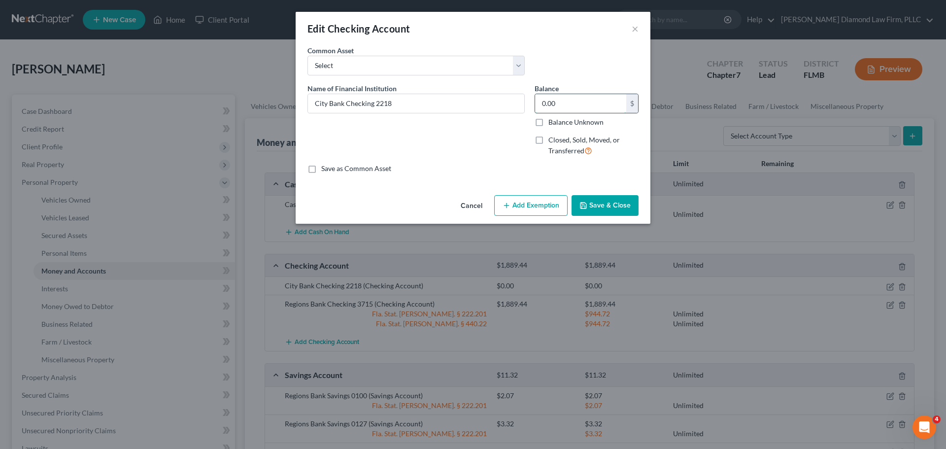
click at [579, 106] on input "0.00" at bounding box center [580, 103] width 91 height 19
type input "22.11"
click at [520, 210] on button "Add Exemption" at bounding box center [530, 205] width 73 height 21
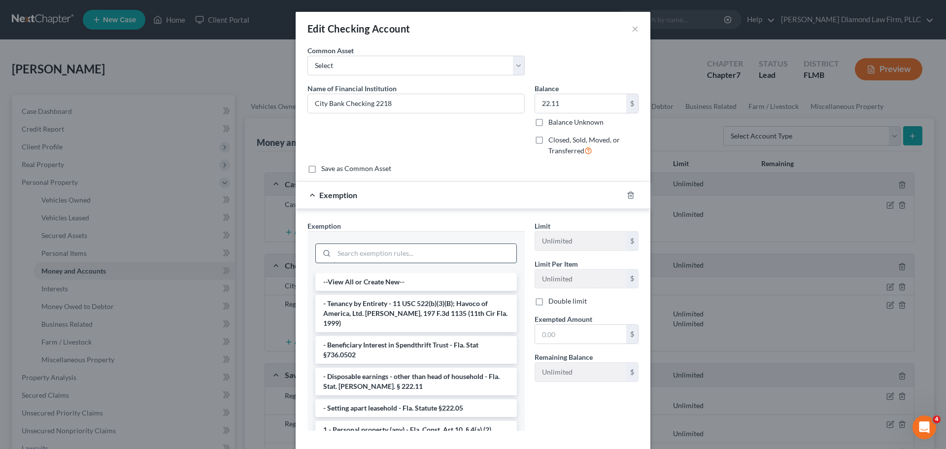
click at [353, 247] on input "search" at bounding box center [425, 253] width 182 height 19
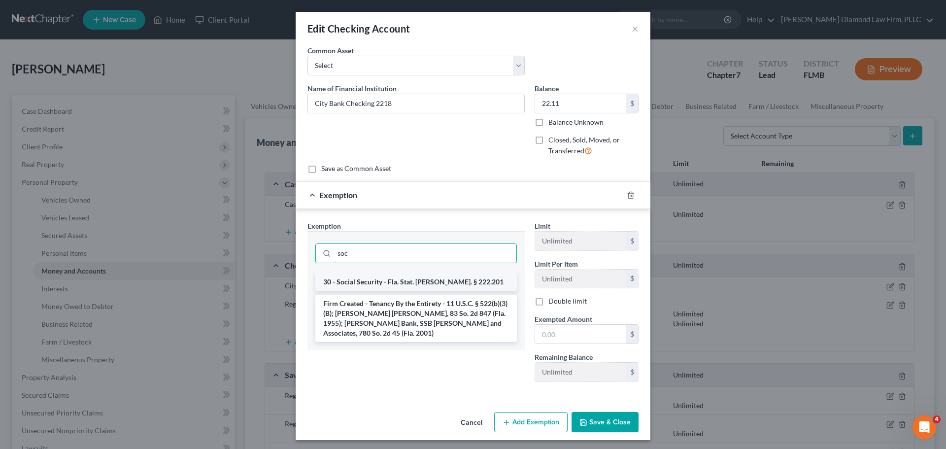
type input "soc"
click at [355, 287] on li "30 - Social Security - Fla. Stat. Ann. § 222.201" at bounding box center [416, 282] width 202 height 18
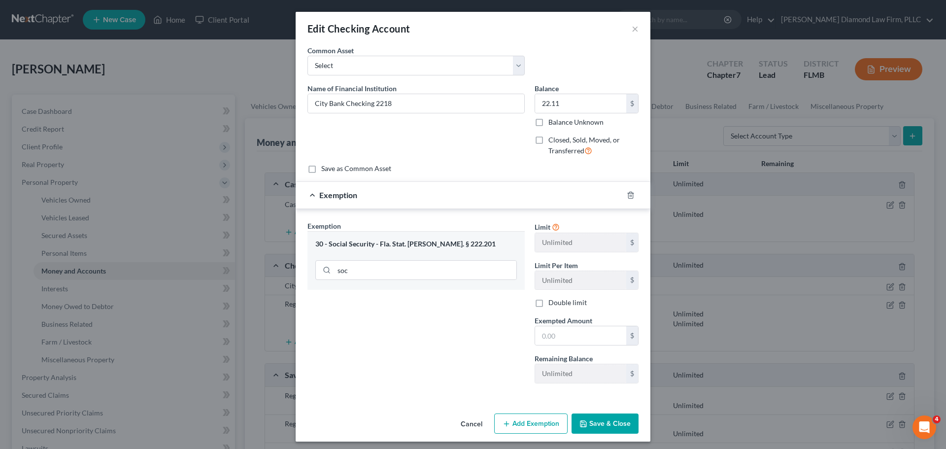
click at [564, 325] on span "Exempted Amount" at bounding box center [564, 320] width 58 height 8
click at [564, 331] on input "text" at bounding box center [580, 335] width 91 height 19
click at [588, 334] on input "text" at bounding box center [580, 335] width 91 height 19
type input "11.05"
click at [524, 422] on button "Add Exemption" at bounding box center [530, 423] width 73 height 21
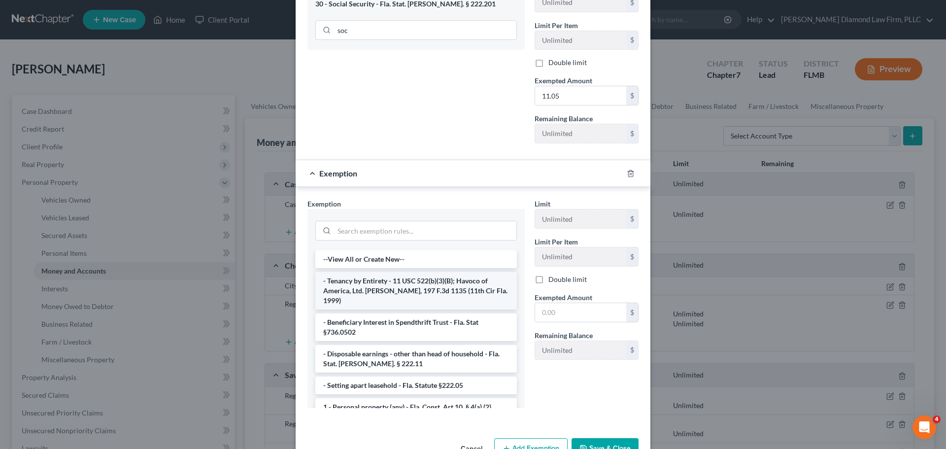
scroll to position [246, 0]
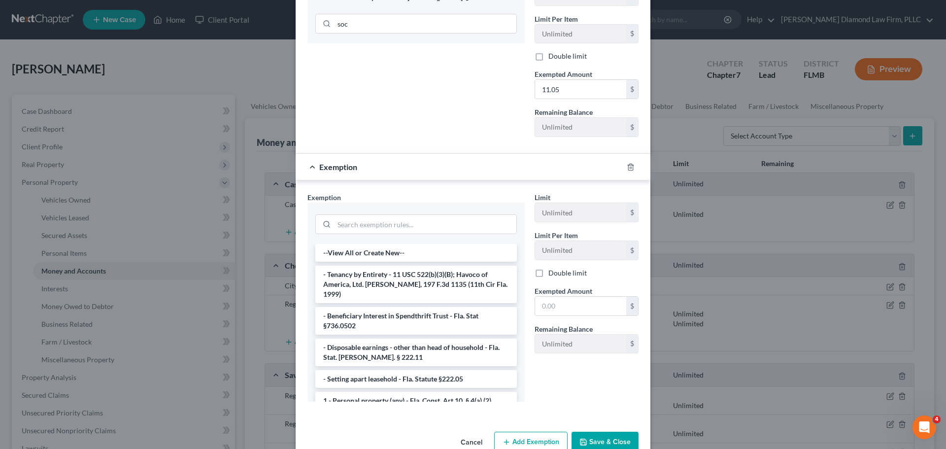
click at [390, 237] on div at bounding box center [416, 223] width 217 height 41
click at [391, 220] on input "search" at bounding box center [425, 224] width 182 height 19
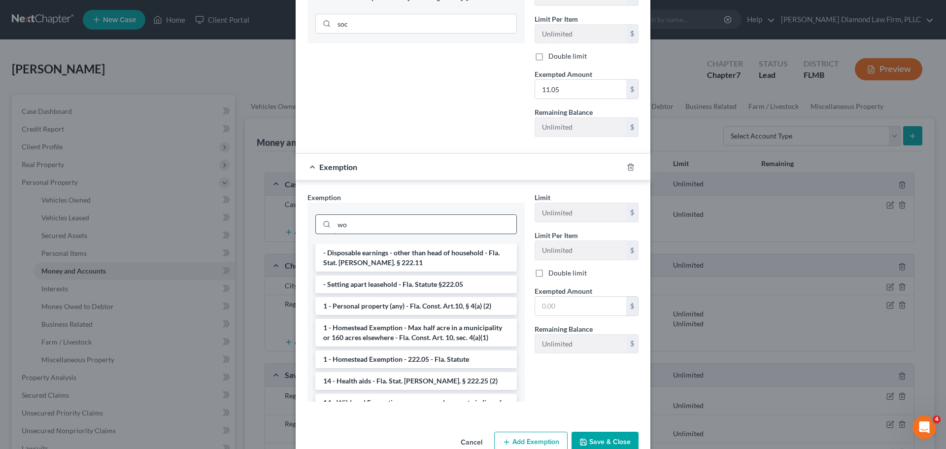
scroll to position [221, 0]
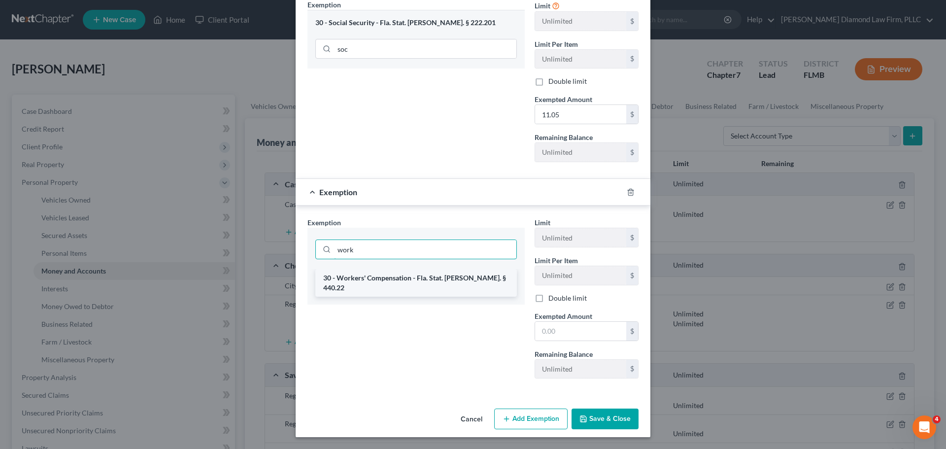
type input "work"
drag, startPoint x: 397, startPoint y: 282, endPoint x: 447, endPoint y: 294, distance: 51.6
click at [397, 281] on li "30 - Workers' Compensation - Fla. Stat. Ann. § 440.22" at bounding box center [416, 283] width 202 height 28
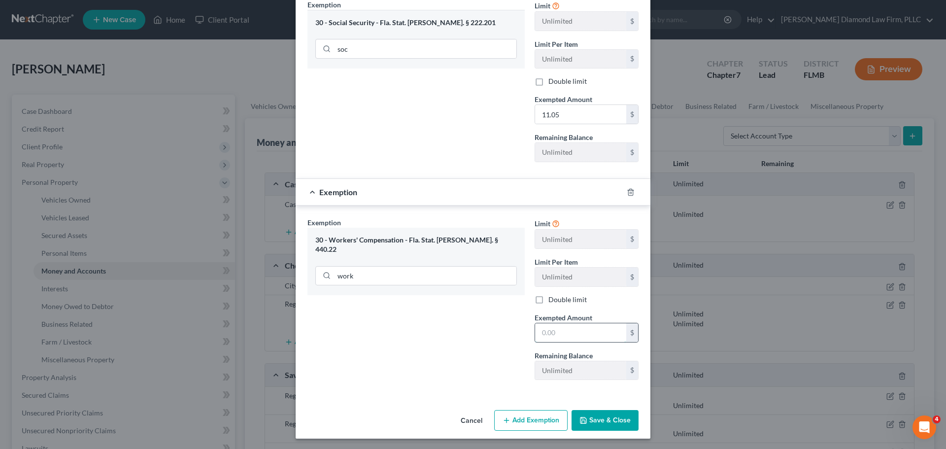
click at [594, 339] on input "text" at bounding box center [580, 332] width 91 height 19
type input "11.06"
click at [602, 417] on button "Save & Close" at bounding box center [605, 420] width 67 height 21
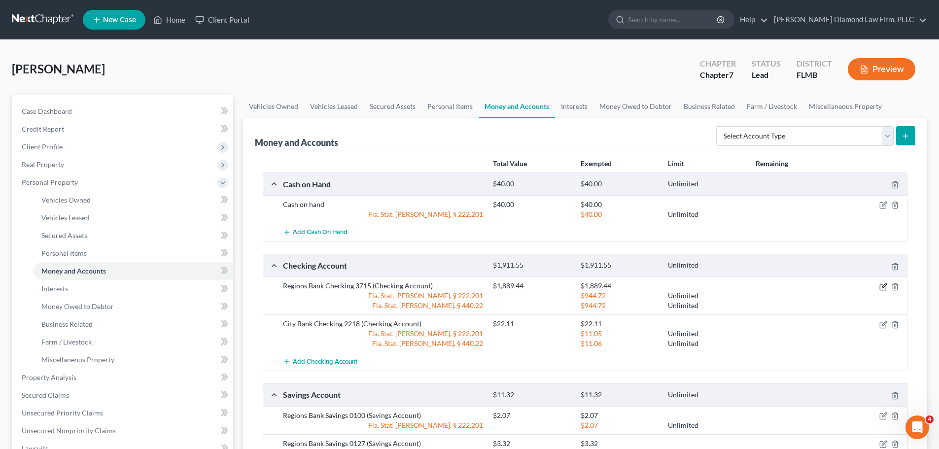
click at [882, 288] on icon "button" at bounding box center [884, 285] width 4 height 4
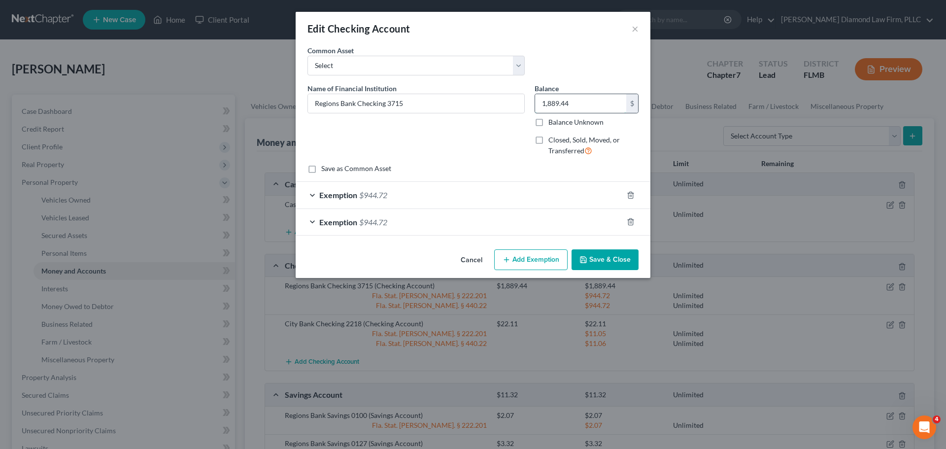
click at [566, 106] on input "1,889.44" at bounding box center [580, 103] width 91 height 19
type input "580.47"
drag, startPoint x: 392, startPoint y: 193, endPoint x: 430, endPoint y: 205, distance: 39.4
click at [392, 193] on div "Exemption $944.72" at bounding box center [459, 195] width 327 height 26
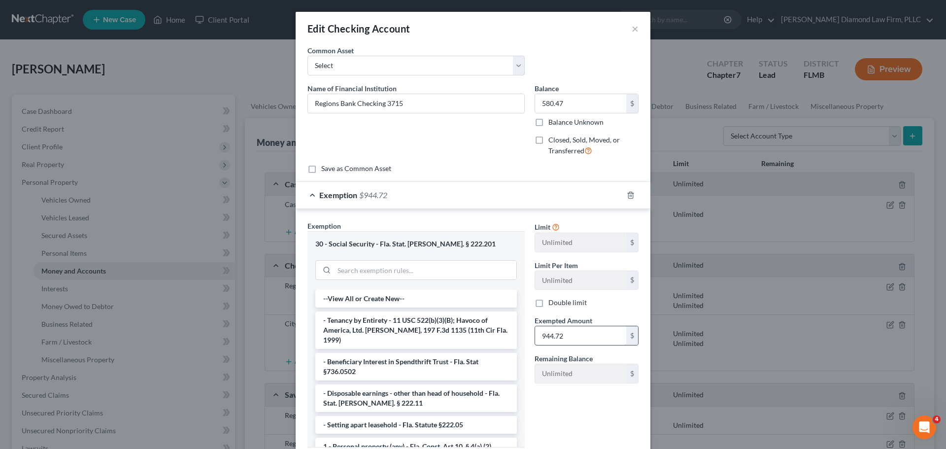
click at [592, 340] on input "944.72" at bounding box center [580, 335] width 91 height 19
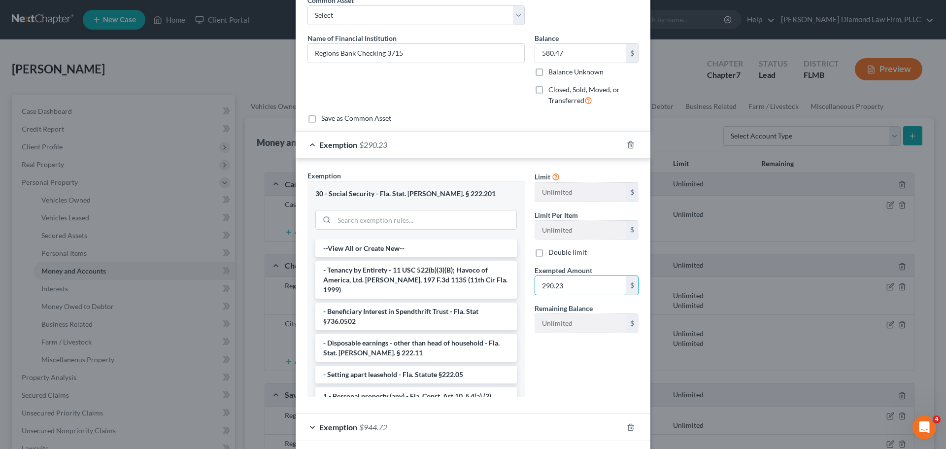
scroll to position [96, 0]
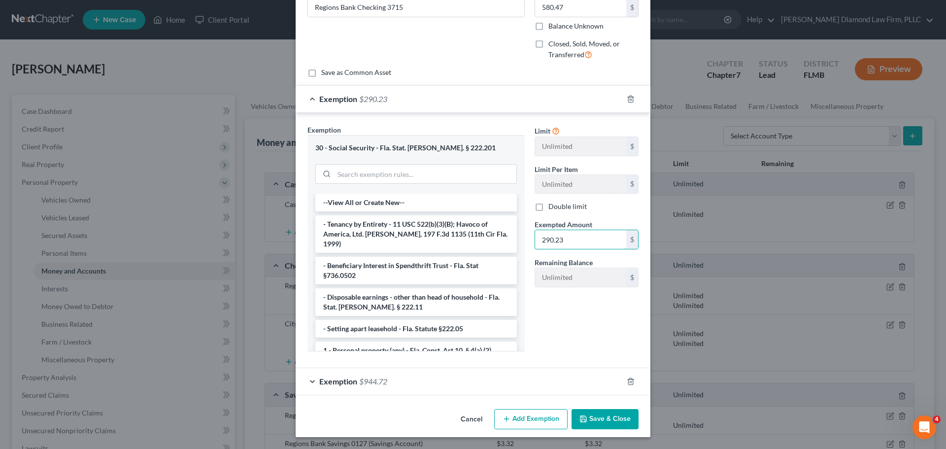
type input "290.23"
click at [515, 381] on div "Exemption $944.72" at bounding box center [459, 381] width 327 height 26
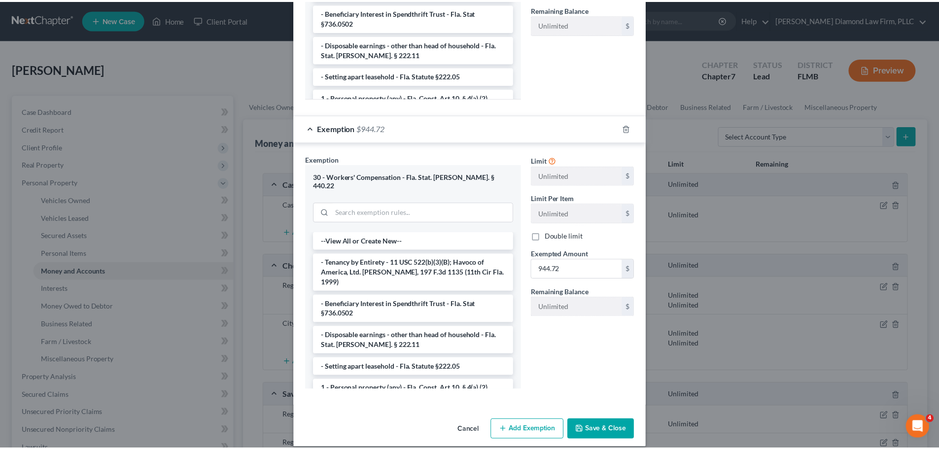
scroll to position [351, 0]
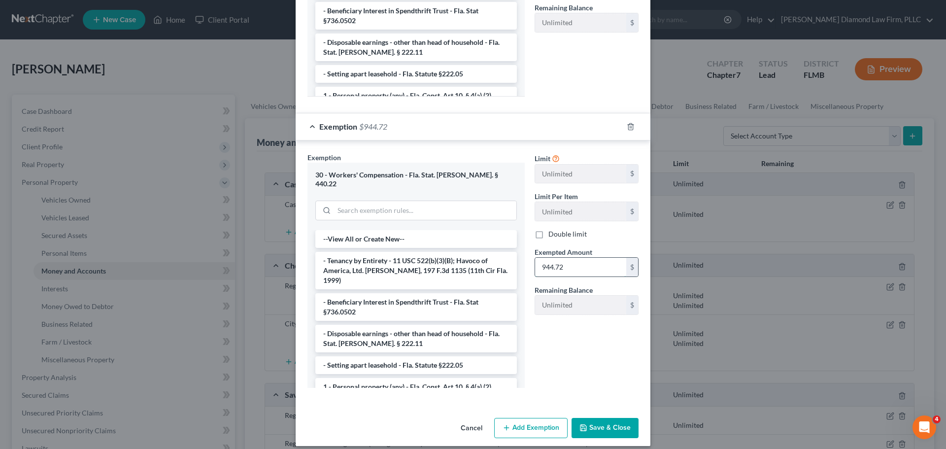
click at [569, 267] on input "944.72" at bounding box center [580, 267] width 91 height 19
type input "290.24"
click at [620, 419] on button "Save & Close" at bounding box center [605, 428] width 67 height 21
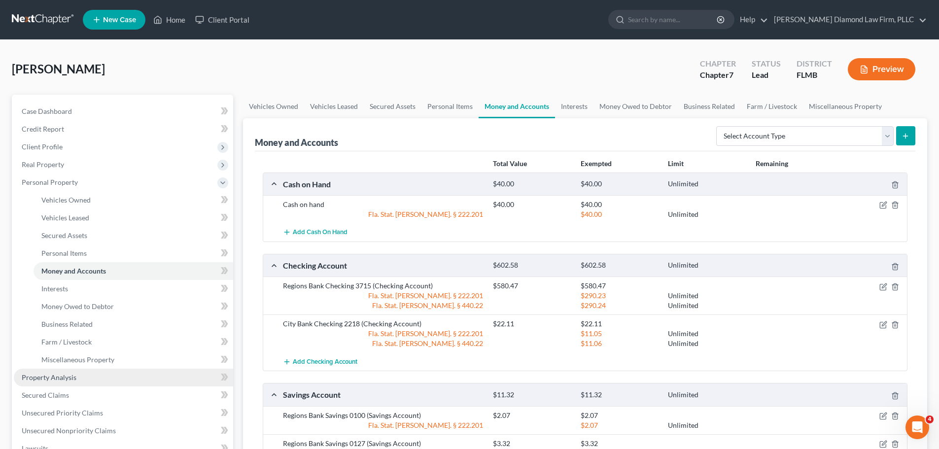
click at [51, 379] on span "Property Analysis" at bounding box center [49, 377] width 55 height 8
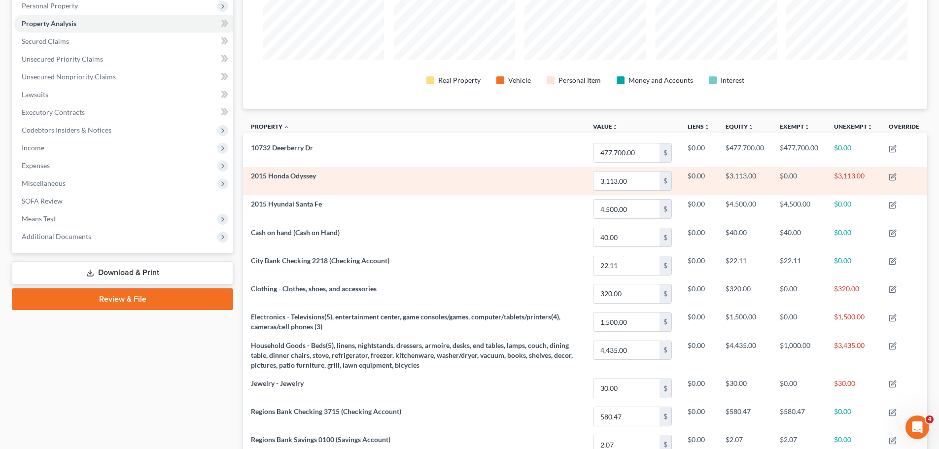
scroll to position [148, 0]
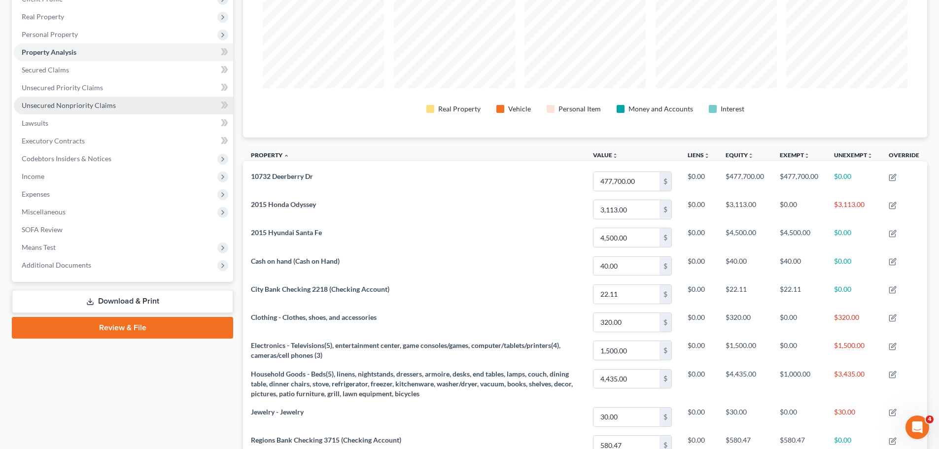
click at [81, 99] on link "Unsecured Nonpriority Claims" at bounding box center [123, 106] width 219 height 18
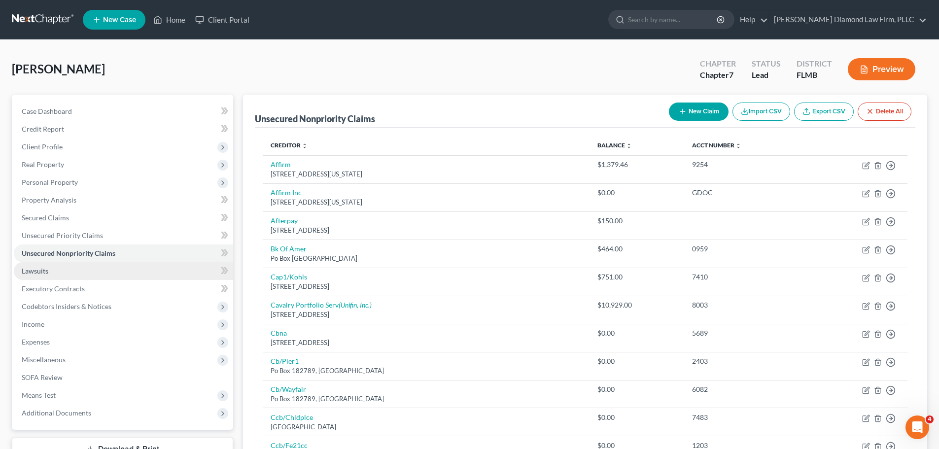
click at [123, 274] on link "Lawsuits" at bounding box center [123, 271] width 219 height 18
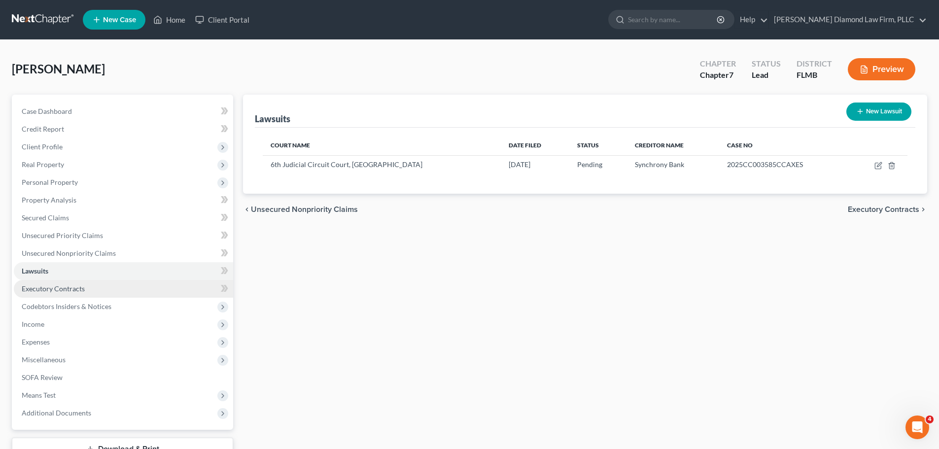
click at [120, 288] on link "Executory Contracts" at bounding box center [123, 289] width 219 height 18
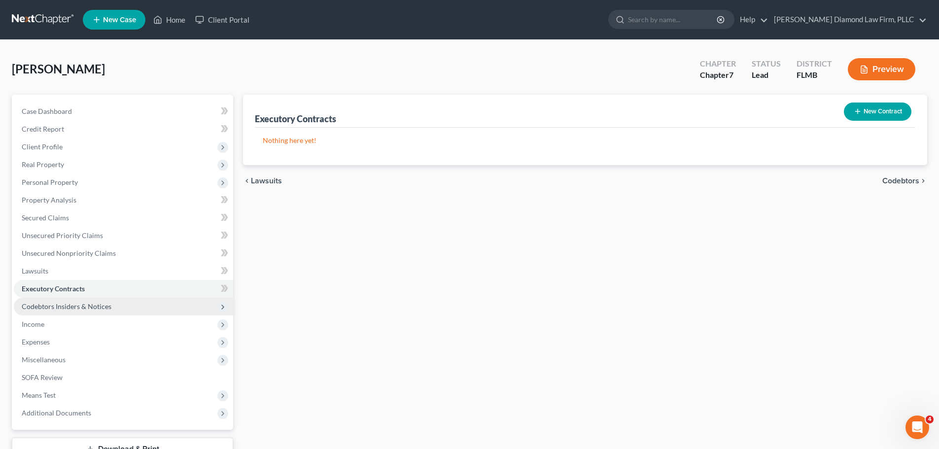
click at [115, 306] on span "Codebtors Insiders & Notices" at bounding box center [123, 307] width 219 height 18
click at [113, 308] on span "Codebtors Insiders & Notices" at bounding box center [123, 307] width 219 height 18
click at [65, 325] on span "Income" at bounding box center [123, 324] width 219 height 18
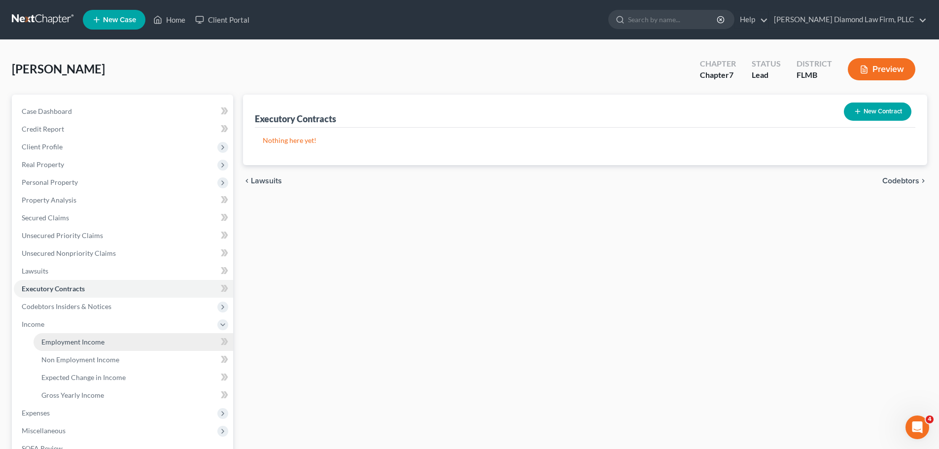
click at [63, 334] on link "Employment Income" at bounding box center [134, 342] width 200 height 18
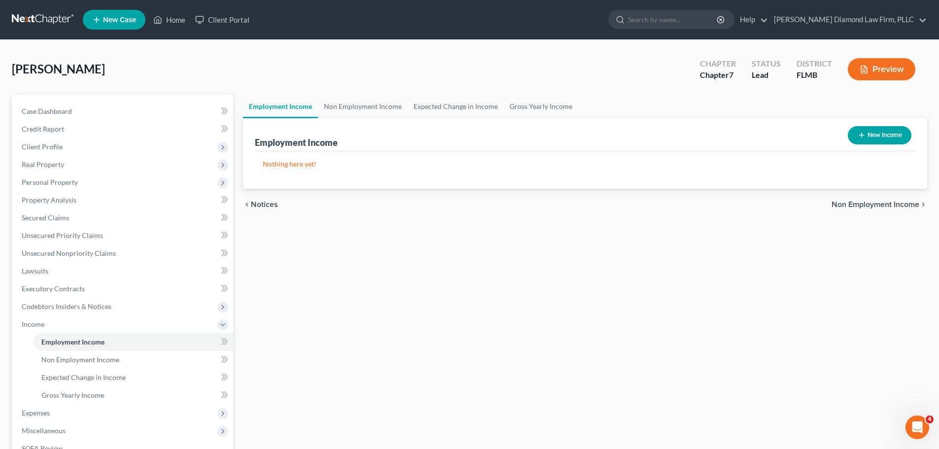
click at [332, 118] on div "Employment Income New Income" at bounding box center [585, 134] width 660 height 33
click at [335, 113] on link "Non Employment Income" at bounding box center [363, 107] width 90 height 24
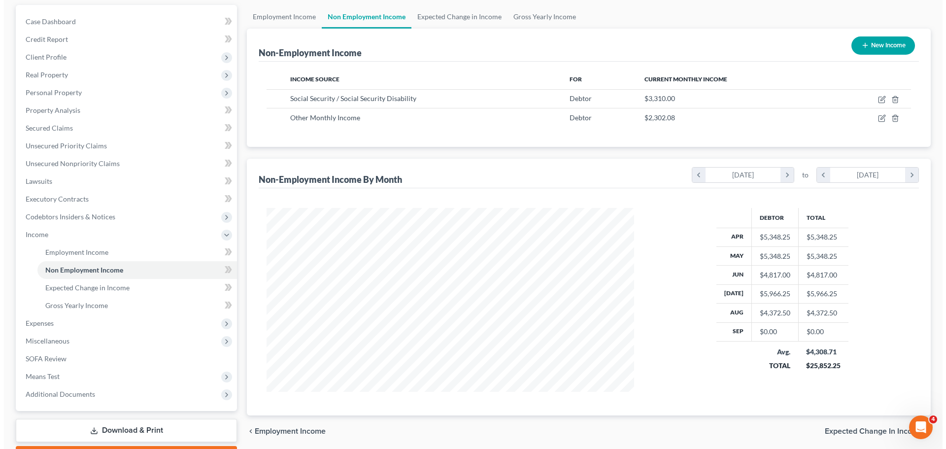
scroll to position [99, 0]
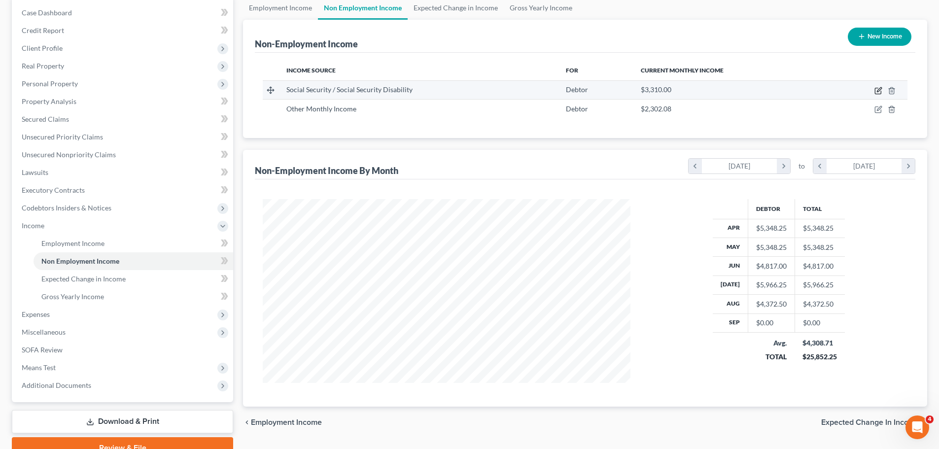
click at [878, 89] on icon "button" at bounding box center [878, 91] width 8 height 8
select select "4"
select select "0"
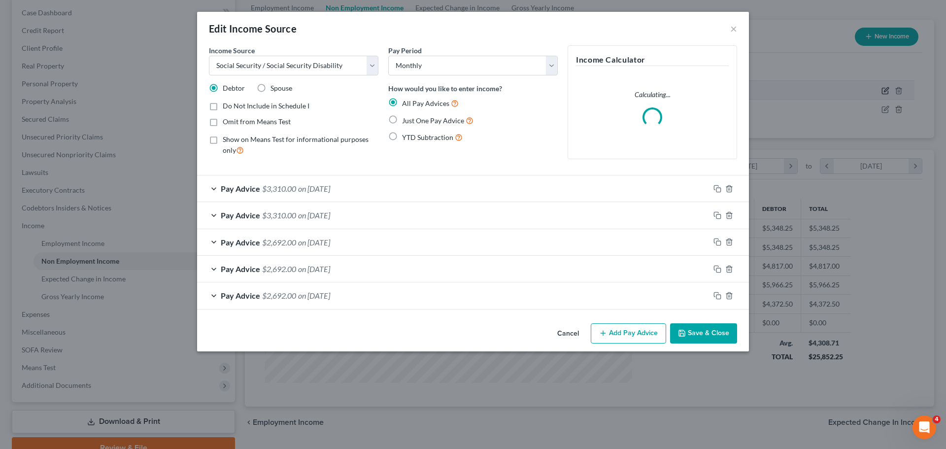
scroll to position [185, 391]
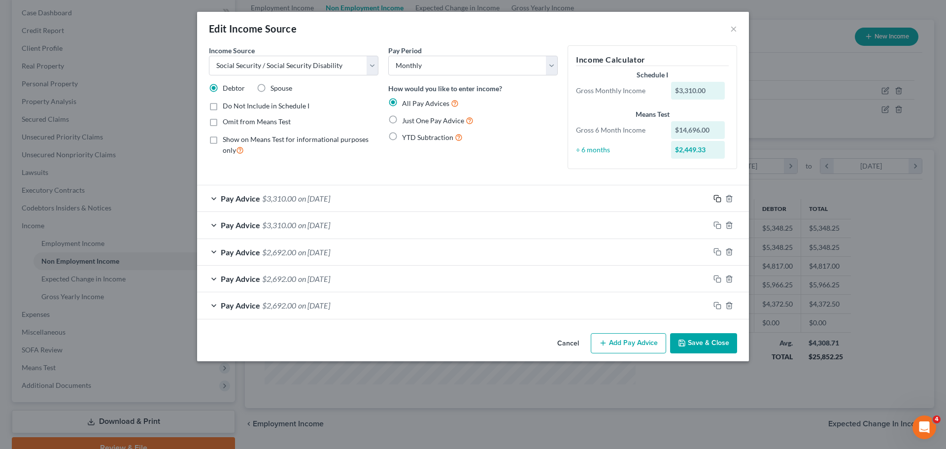
drag, startPoint x: 714, startPoint y: 200, endPoint x: 587, endPoint y: 248, distance: 136.0
click at [714, 200] on icon "button" at bounding box center [718, 199] width 8 height 8
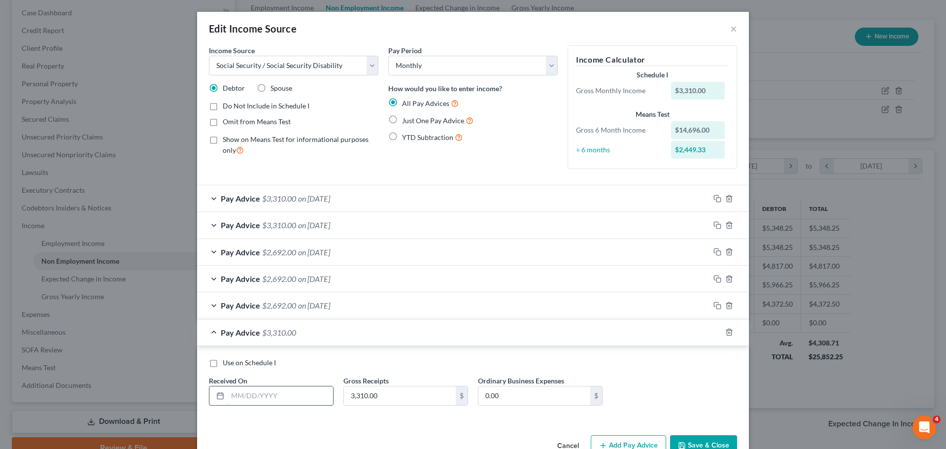
click at [308, 392] on input "text" at bounding box center [280, 395] width 105 height 19
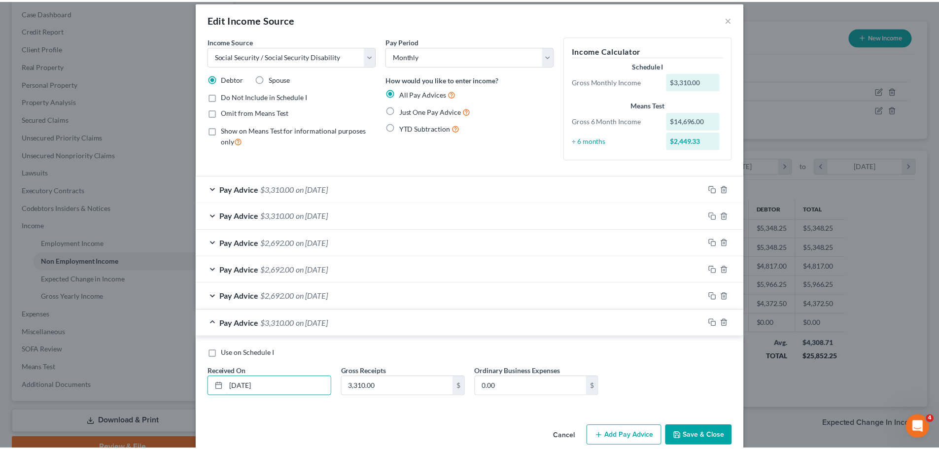
scroll to position [26, 0]
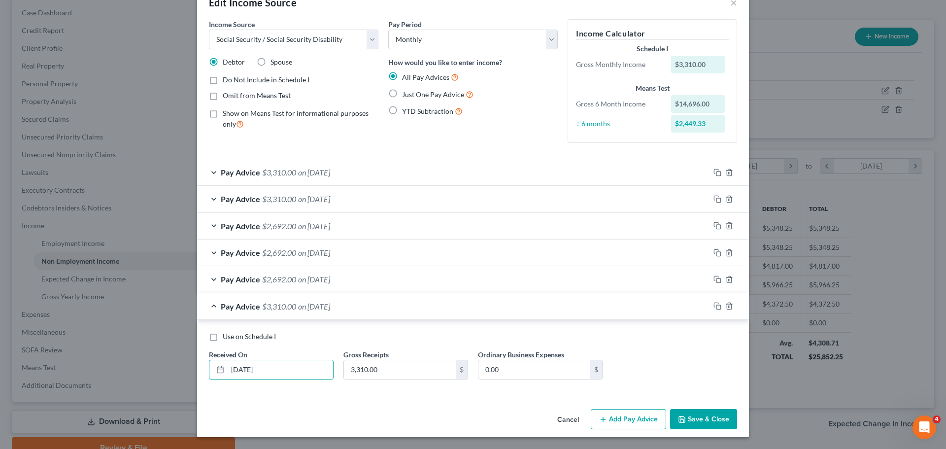
type input "09/15/2025"
click at [700, 413] on button "Save & Close" at bounding box center [703, 419] width 67 height 21
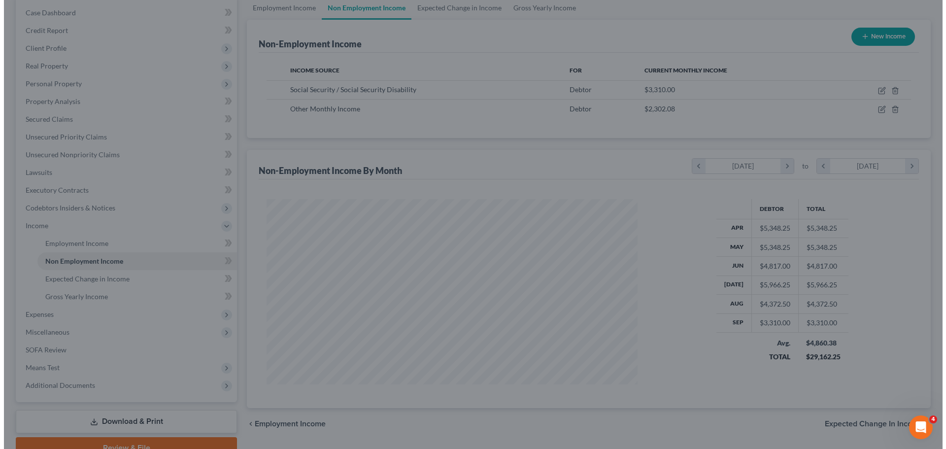
scroll to position [492619, 492416]
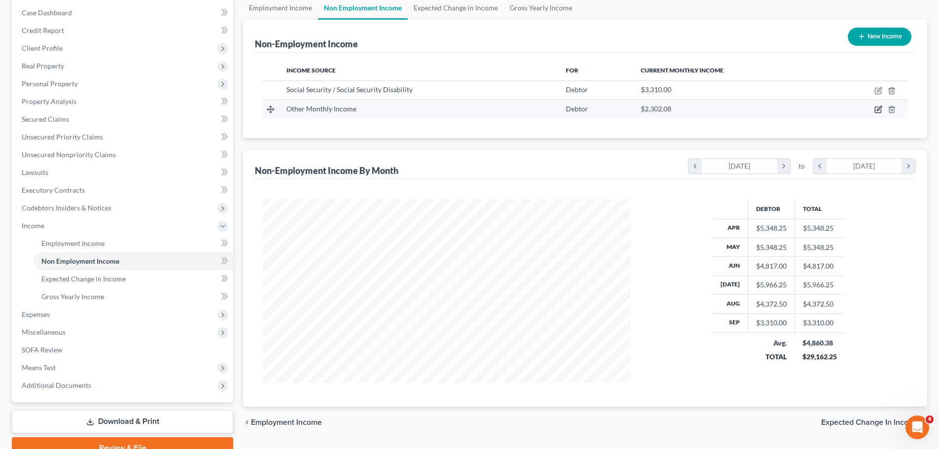
click at [877, 110] on icon "button" at bounding box center [878, 109] width 8 height 8
select select "13"
select select "3"
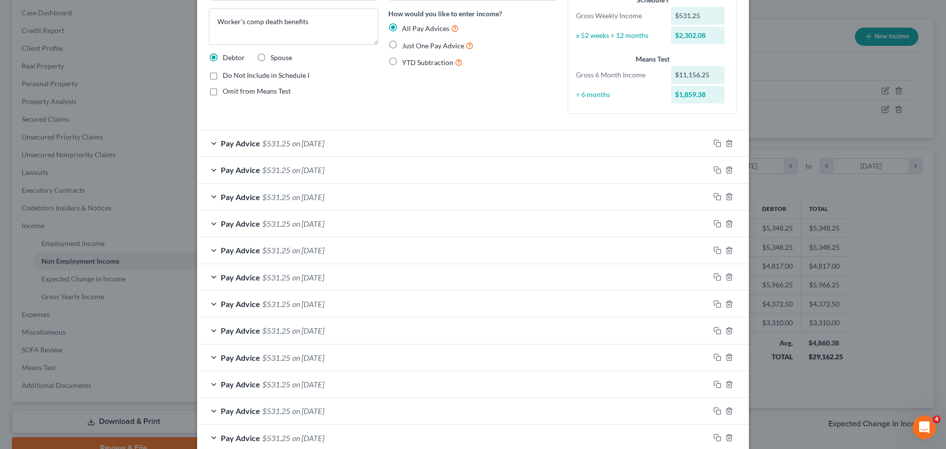
scroll to position [99, 0]
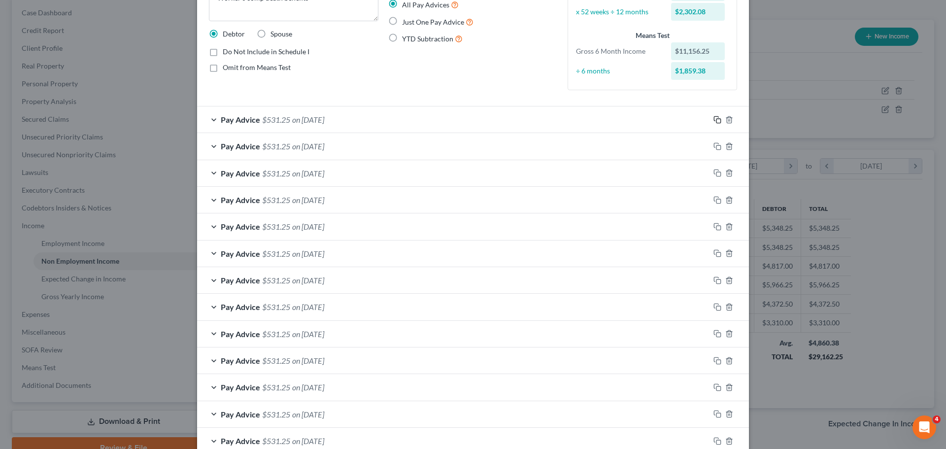
click at [717, 119] on icon "button" at bounding box center [718, 120] width 8 height 8
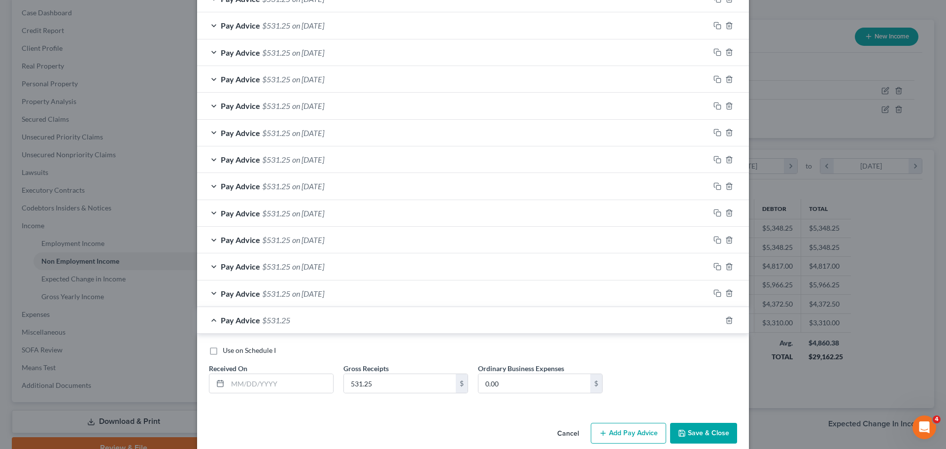
scroll to position [475, 0]
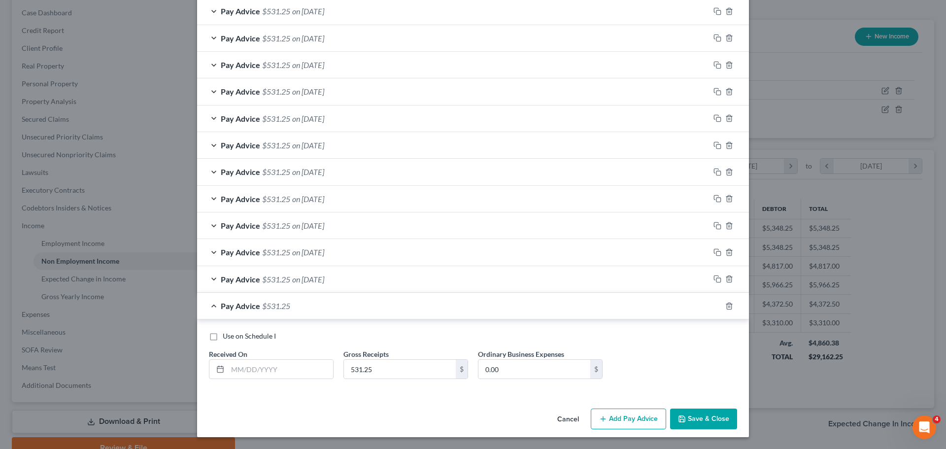
click at [280, 380] on div "Use on Schedule I Received On * Gross Receipts 531.25 $ Ordinary Business Expen…" at bounding box center [473, 359] width 538 height 56
click at [284, 377] on input "text" at bounding box center [280, 369] width 105 height 19
type input "08/20/2025"
click at [715, 308] on icon "button" at bounding box center [718, 306] width 8 height 8
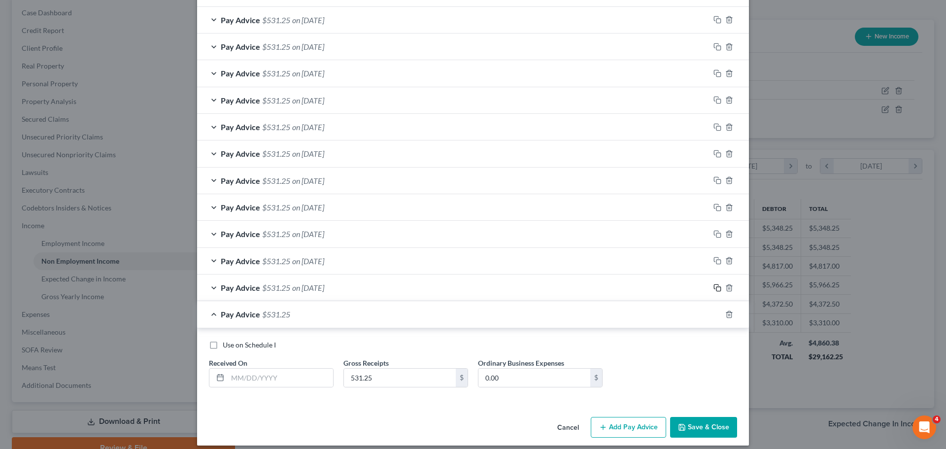
scroll to position [501, 0]
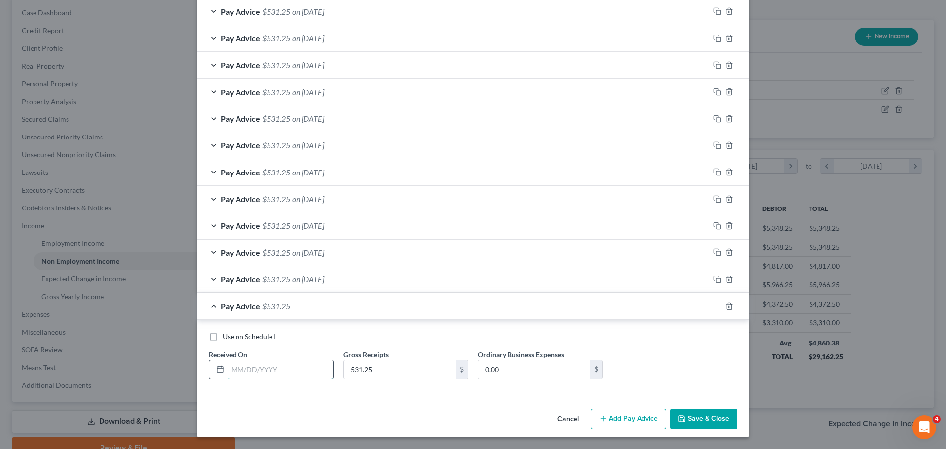
click at [263, 361] on input "text" at bounding box center [280, 369] width 105 height 19
type input "08/27/2025"
click at [714, 308] on icon "button" at bounding box center [718, 306] width 8 height 8
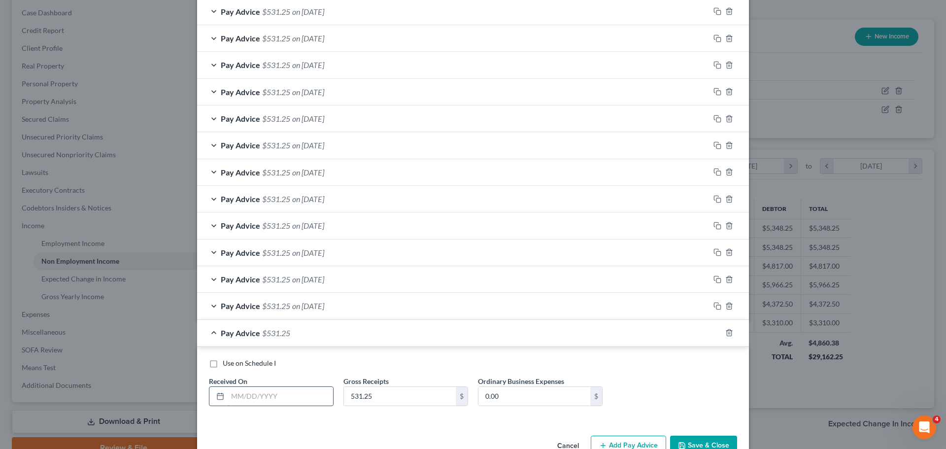
click at [286, 395] on input "text" at bounding box center [280, 396] width 105 height 19
click at [233, 399] on input "08/03/2025" at bounding box center [280, 396] width 105 height 19
type input "09/03/2025"
click at [714, 336] on icon "button" at bounding box center [718, 333] width 8 height 8
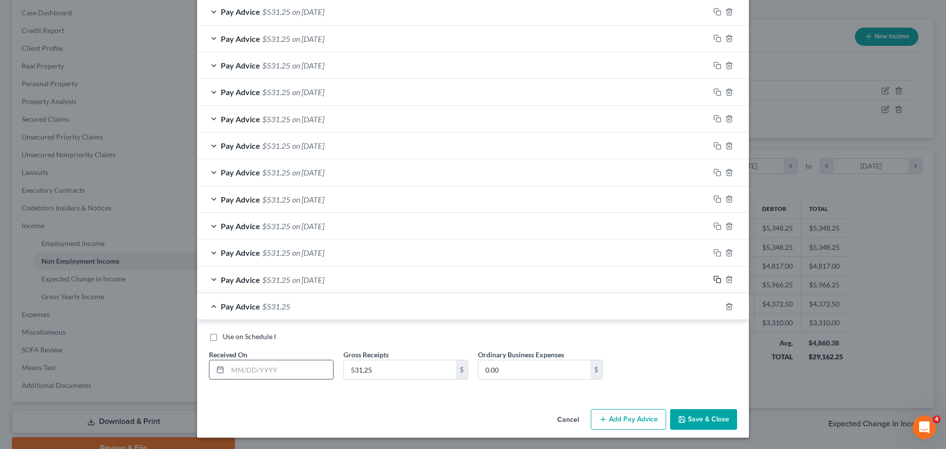
scroll to position [555, 0]
click at [270, 370] on input "text" at bounding box center [280, 369] width 105 height 19
type input "09/10/2025"
click at [717, 305] on rect "button" at bounding box center [719, 307] width 4 height 4
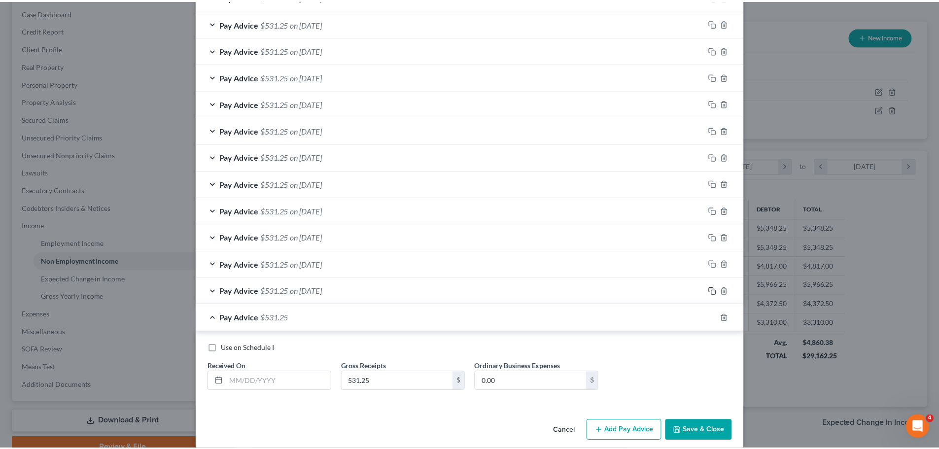
scroll to position [582, 0]
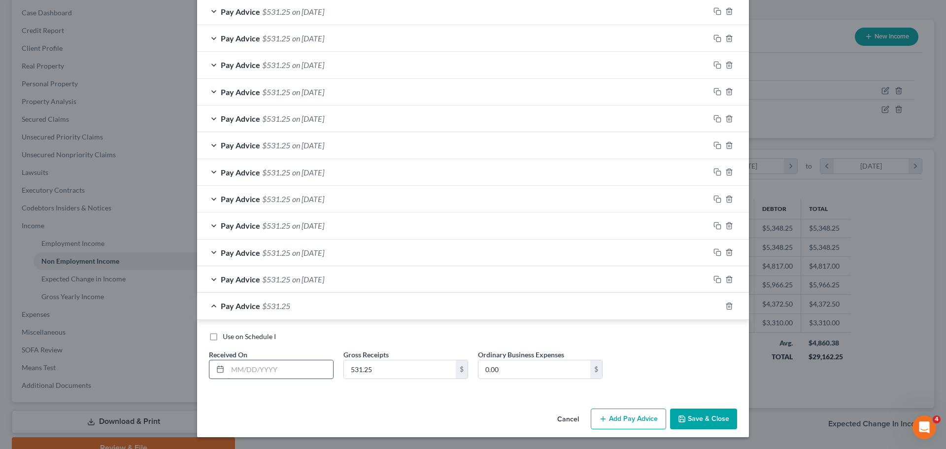
click at [298, 363] on input "text" at bounding box center [280, 369] width 105 height 19
type input "09/17/2025"
click at [693, 413] on button "Save & Close" at bounding box center [703, 419] width 67 height 21
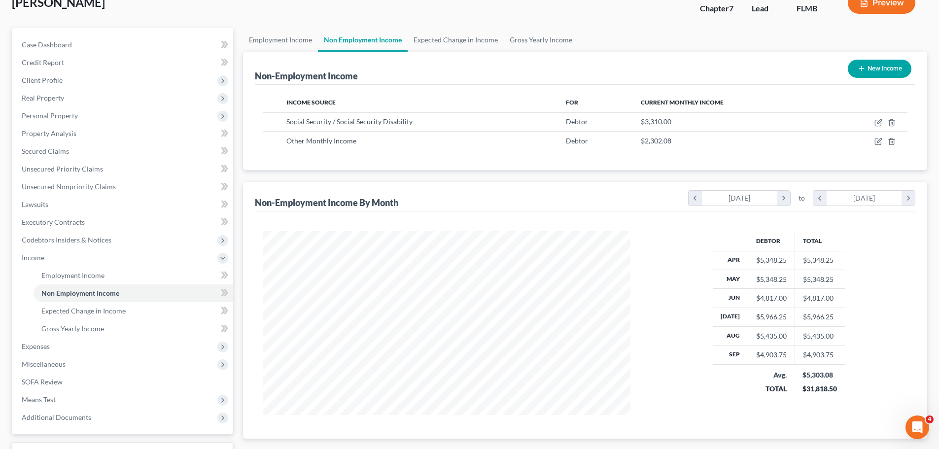
scroll to position [49, 0]
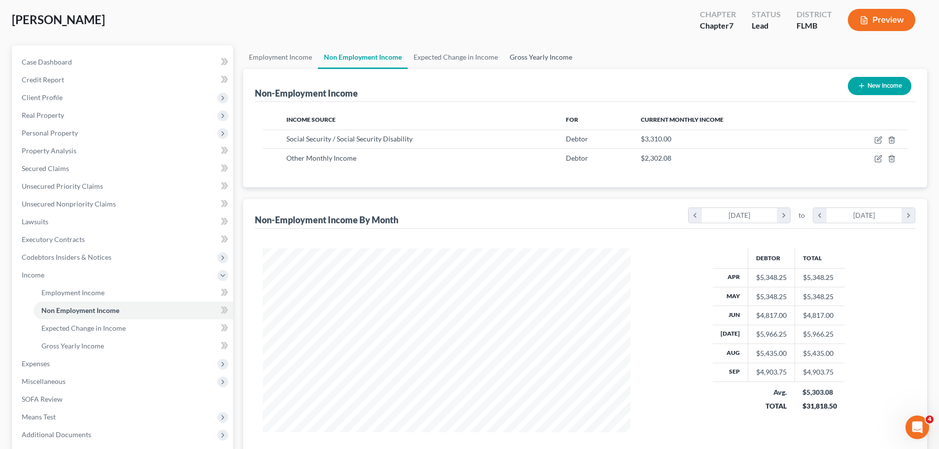
click at [530, 62] on link "Gross Yearly Income" at bounding box center [541, 57] width 74 height 24
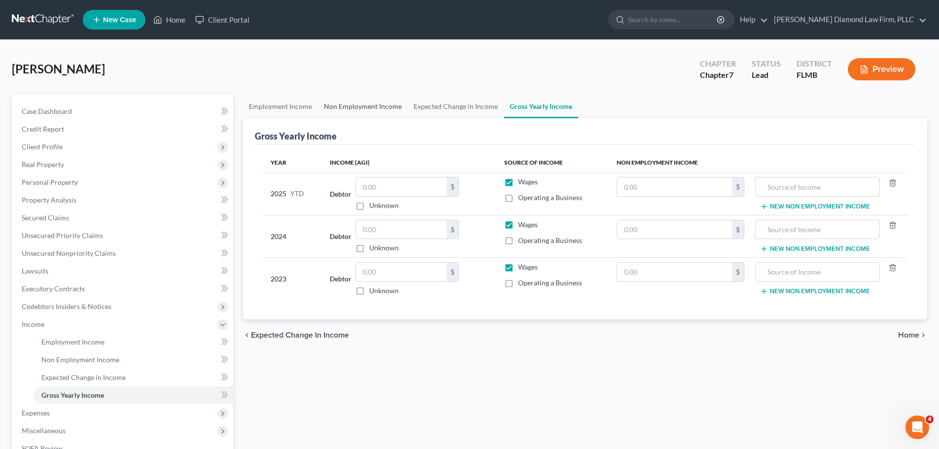
click at [375, 105] on link "Non Employment Income" at bounding box center [363, 107] width 90 height 24
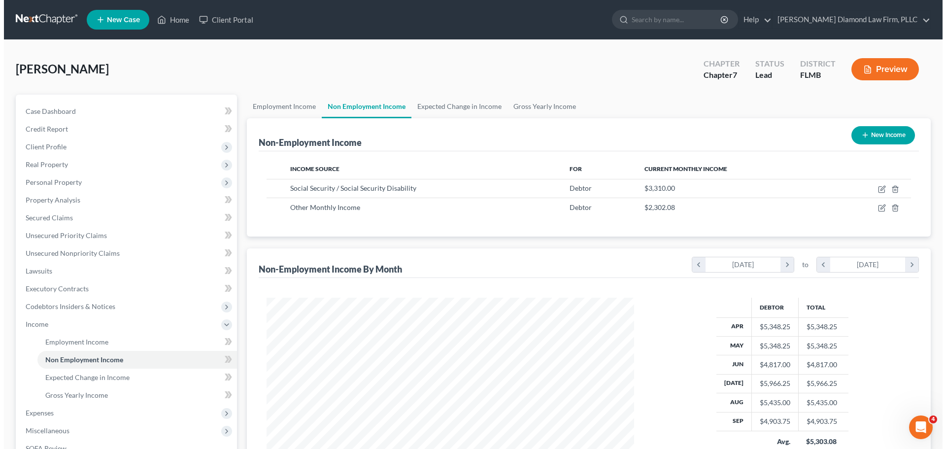
scroll to position [184, 387]
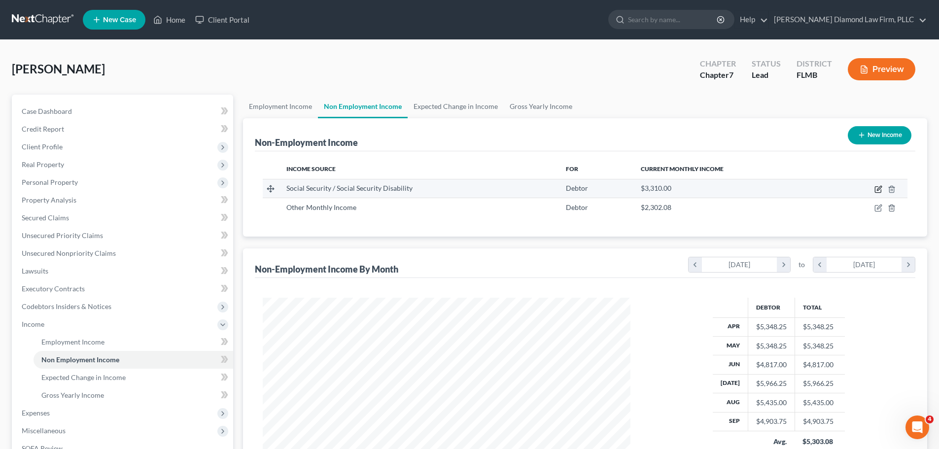
click at [877, 191] on icon "button" at bounding box center [878, 189] width 8 height 8
select select "4"
select select "0"
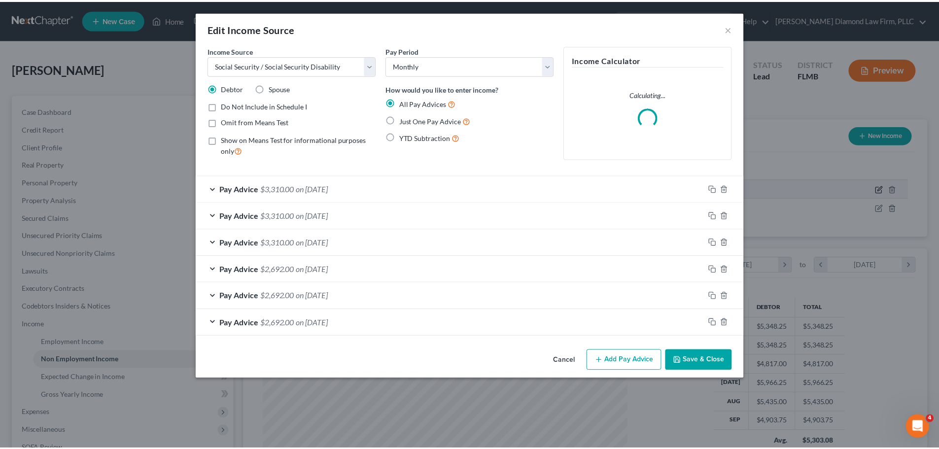
scroll to position [185, 391]
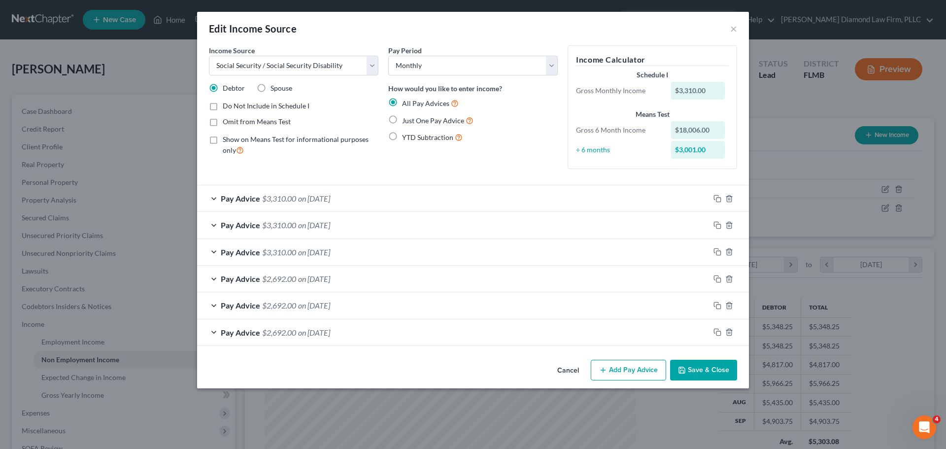
drag, startPoint x: 698, startPoint y: 371, endPoint x: 485, endPoint y: 114, distance: 332.8
click at [698, 371] on button "Save & Close" at bounding box center [703, 370] width 67 height 21
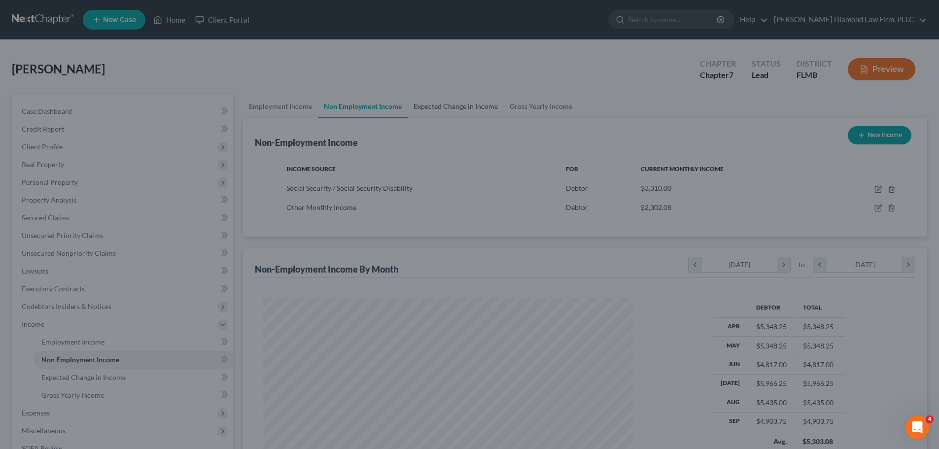
scroll to position [492619, 492416]
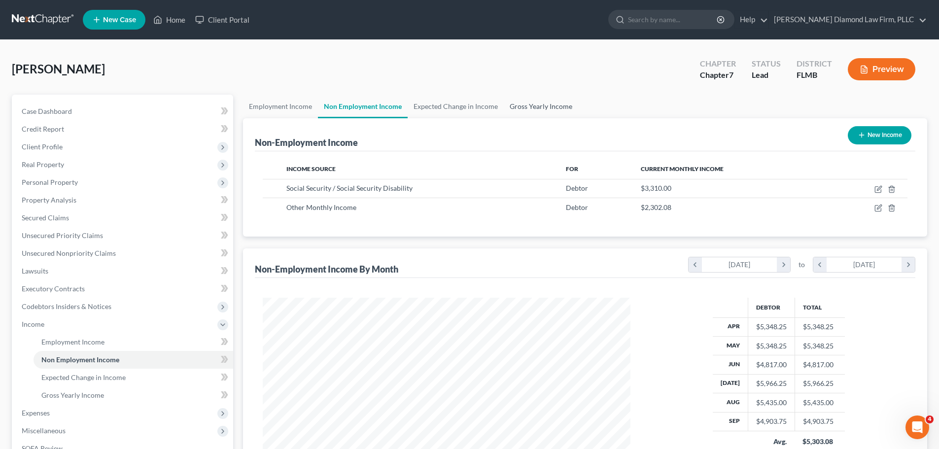
click at [522, 97] on link "Gross Yearly Income" at bounding box center [541, 107] width 74 height 24
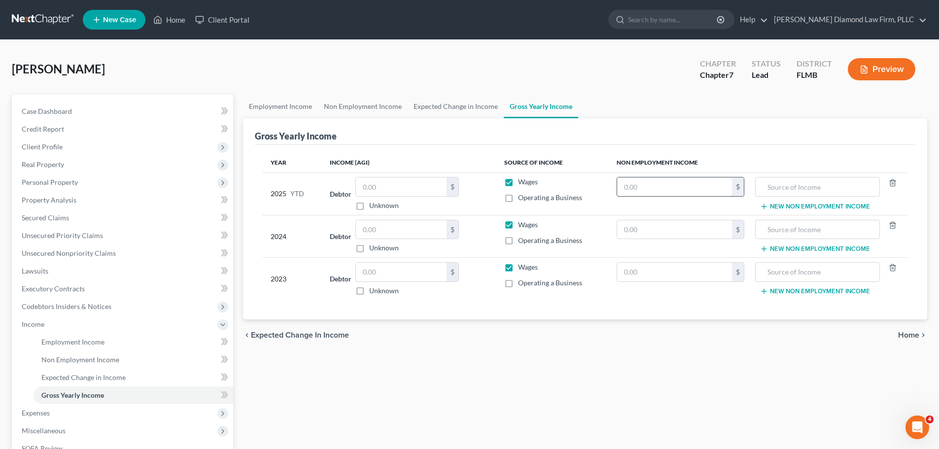
drag, startPoint x: 659, startPoint y: 185, endPoint x: 674, endPoint y: 186, distance: 14.3
click at [659, 185] on input "text" at bounding box center [674, 186] width 115 height 19
paste input "26,082"
type input "26,082"
click at [788, 187] on input "text" at bounding box center [816, 186] width 113 height 19
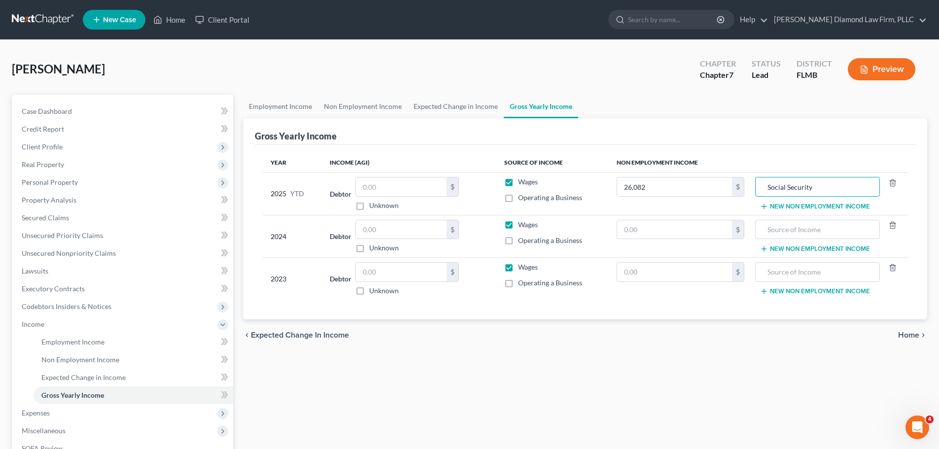
type input "Social Security"
click at [789, 208] on button "New Non Employment Income" at bounding box center [815, 207] width 110 height 8
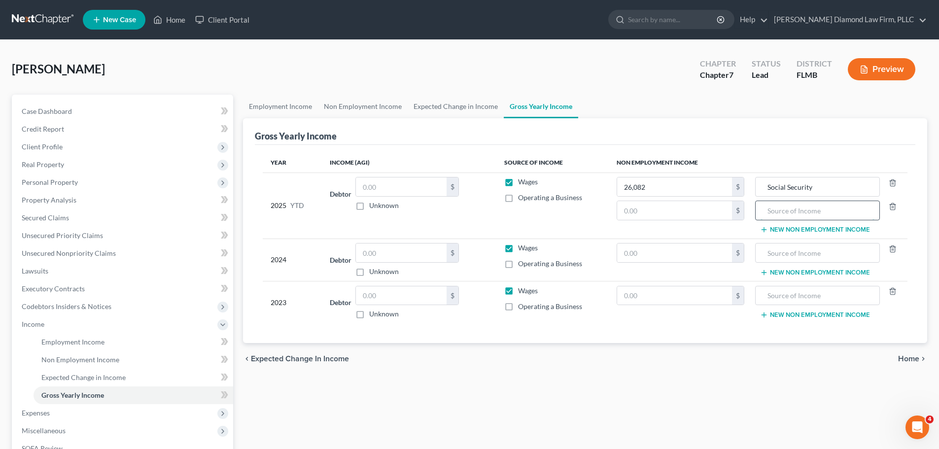
click at [785, 213] on input "text" at bounding box center [816, 210] width 113 height 19
type input "Worker's Comp"
click at [518, 182] on label "Wages" at bounding box center [528, 182] width 20 height 10
click at [522, 182] on input "Wages" at bounding box center [525, 180] width 6 height 6
checkbox input "false"
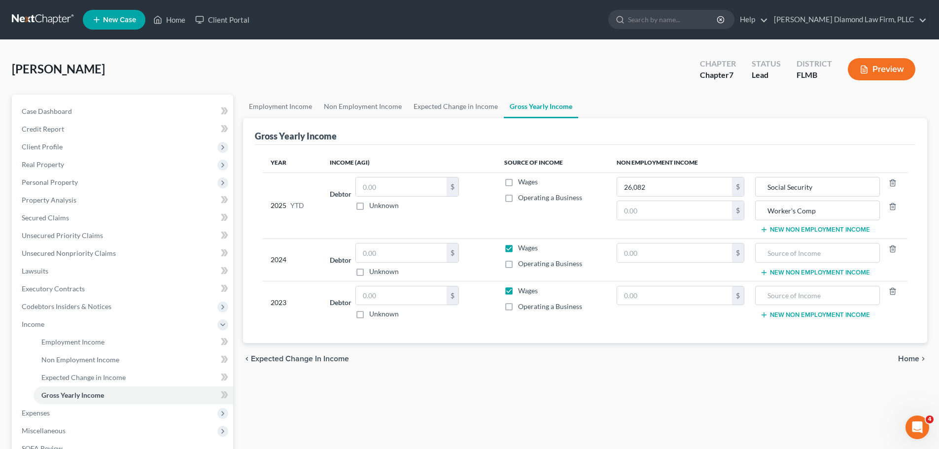
click at [518, 251] on label "Wages" at bounding box center [528, 248] width 20 height 10
click at [522, 249] on input "Wages" at bounding box center [525, 246] width 6 height 6
checkbox input "false"
click at [518, 291] on label "Wages" at bounding box center [528, 291] width 20 height 10
click at [522, 291] on input "Wages" at bounding box center [525, 289] width 6 height 6
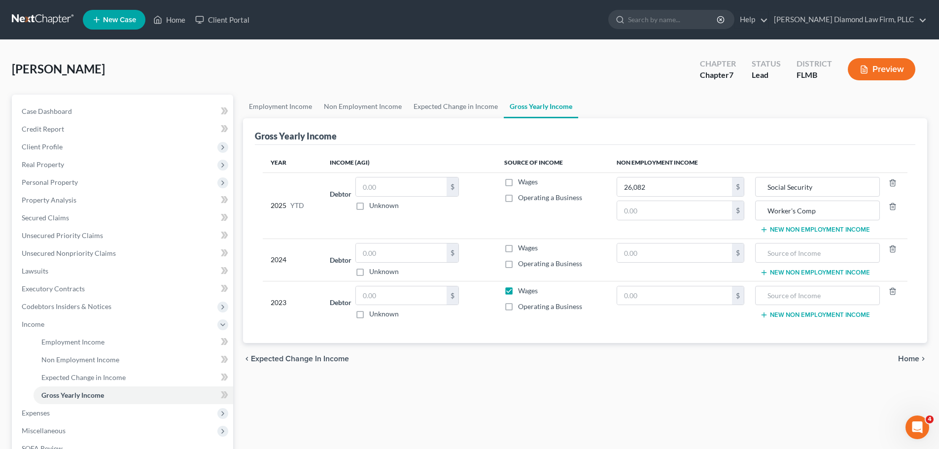
checkbox input "false"
click at [814, 210] on input "Worker's Comp" at bounding box center [816, 210] width 113 height 19
drag, startPoint x: 820, startPoint y: 210, endPoint x: 745, endPoint y: 217, distance: 75.2
click at [745, 217] on tr "2025 YTD Debtor $ Unknown Balance Undetermined $ Unknown Wages Operating a Busi…" at bounding box center [585, 205] width 645 height 66
type input "Death benefits"
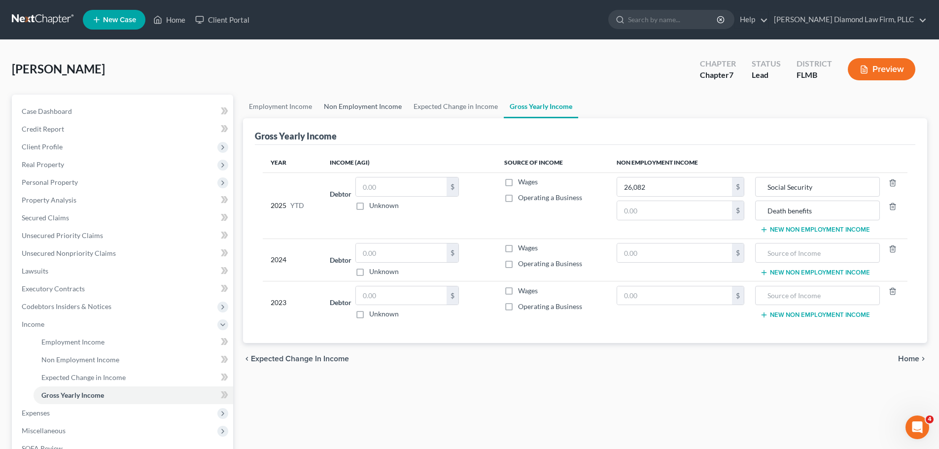
click at [360, 104] on link "Non Employment Income" at bounding box center [363, 107] width 90 height 24
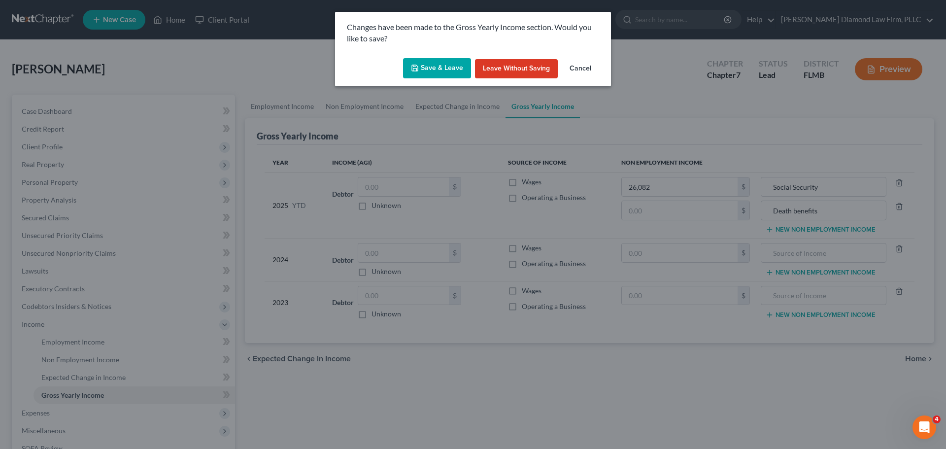
click at [430, 68] on button "Save & Leave" at bounding box center [437, 68] width 68 height 21
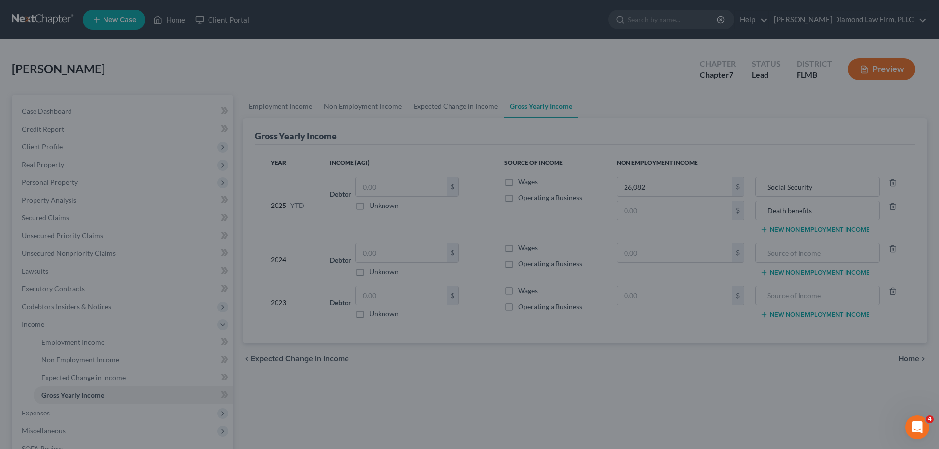
type input "Death benefits"
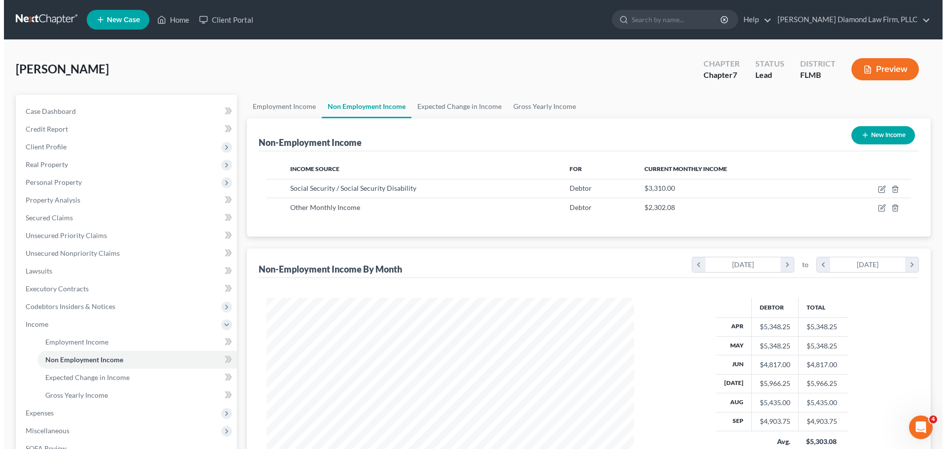
scroll to position [184, 387]
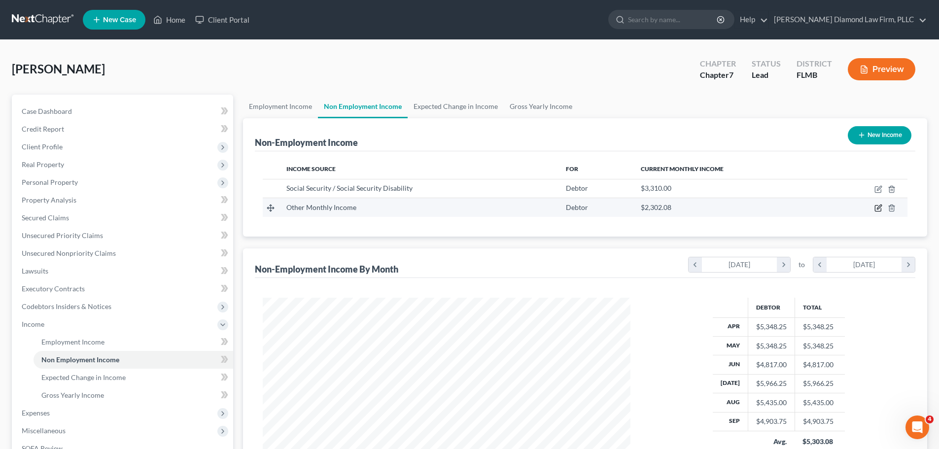
click at [880, 209] on icon "button" at bounding box center [878, 208] width 8 height 8
select select "13"
select select "3"
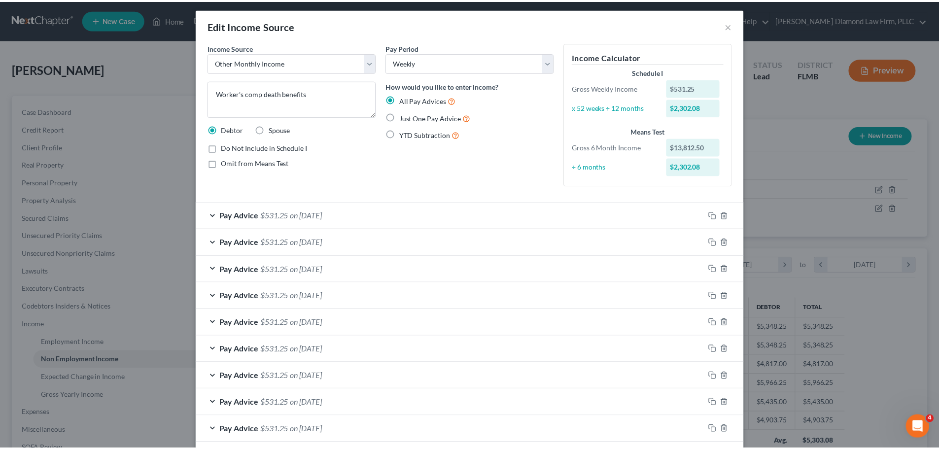
scroll to position [0, 0]
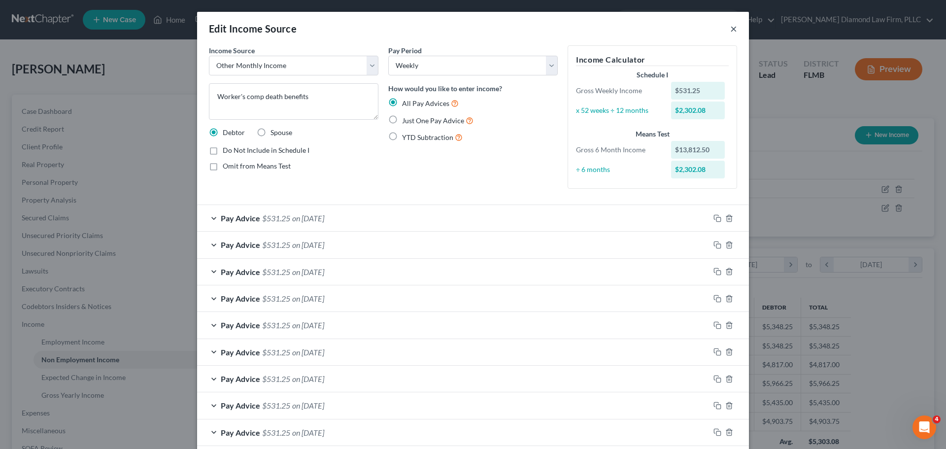
drag, startPoint x: 730, startPoint y: 25, endPoint x: 580, endPoint y: 158, distance: 201.1
click at [730, 25] on button "×" at bounding box center [733, 29] width 7 height 12
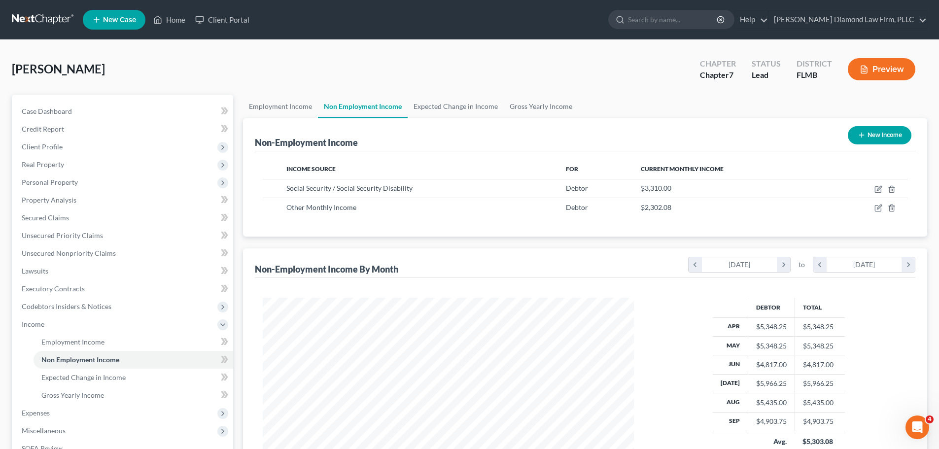
scroll to position [492619, 492416]
click at [550, 108] on link "Gross Yearly Income" at bounding box center [541, 107] width 74 height 24
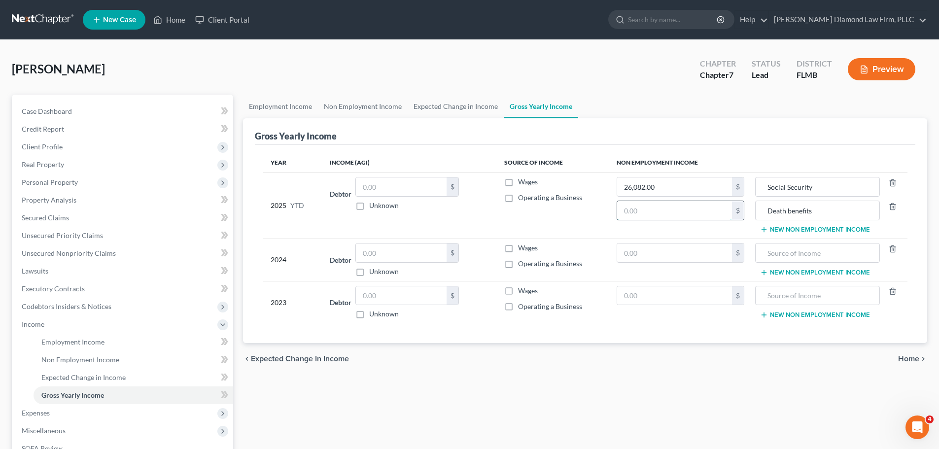
click at [681, 210] on input "text" at bounding box center [674, 210] width 115 height 19
paste input "20,187.5"
type input "20,187.5"
click at [284, 110] on link "Employment Income" at bounding box center [280, 107] width 75 height 24
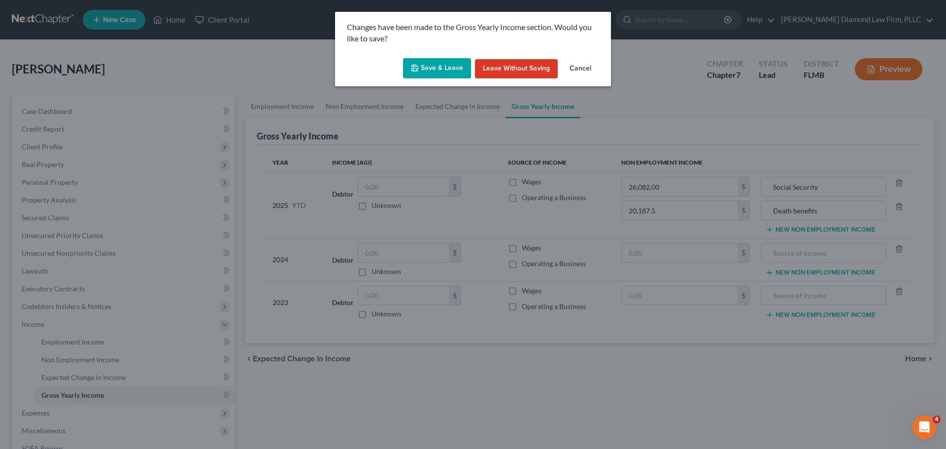
click at [429, 76] on button "Save & Leave" at bounding box center [437, 68] width 68 height 21
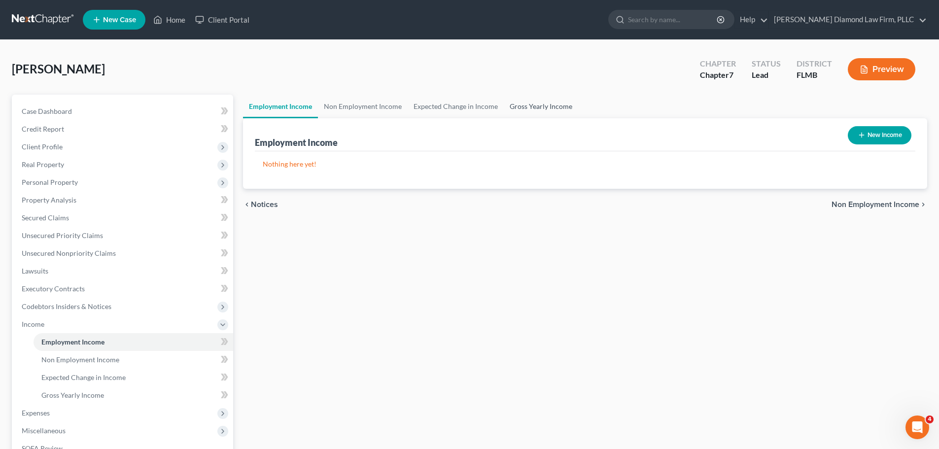
click at [527, 103] on link "Gross Yearly Income" at bounding box center [541, 107] width 74 height 24
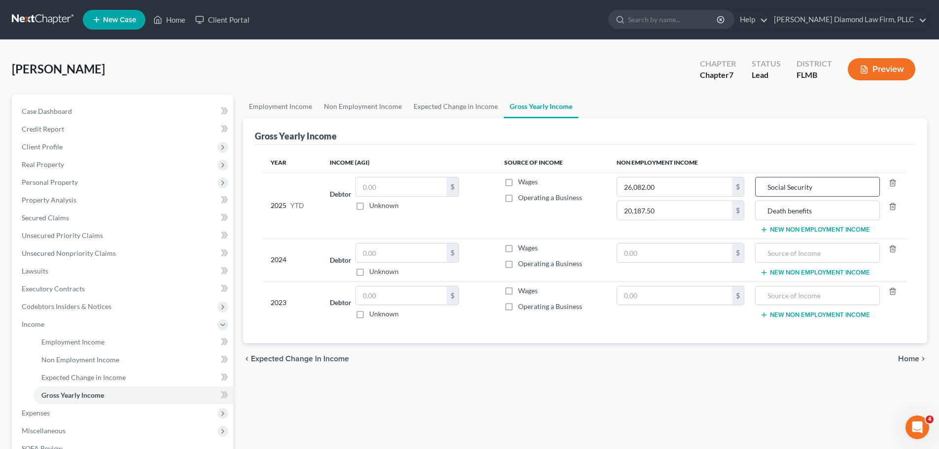
drag, startPoint x: 822, startPoint y: 188, endPoint x: 768, endPoint y: 188, distance: 53.7
click at [768, 188] on input "Social Security" at bounding box center [816, 186] width 113 height 19
click at [791, 251] on input "text" at bounding box center [816, 252] width 113 height 19
paste input "Social Security"
type input "Social Security"
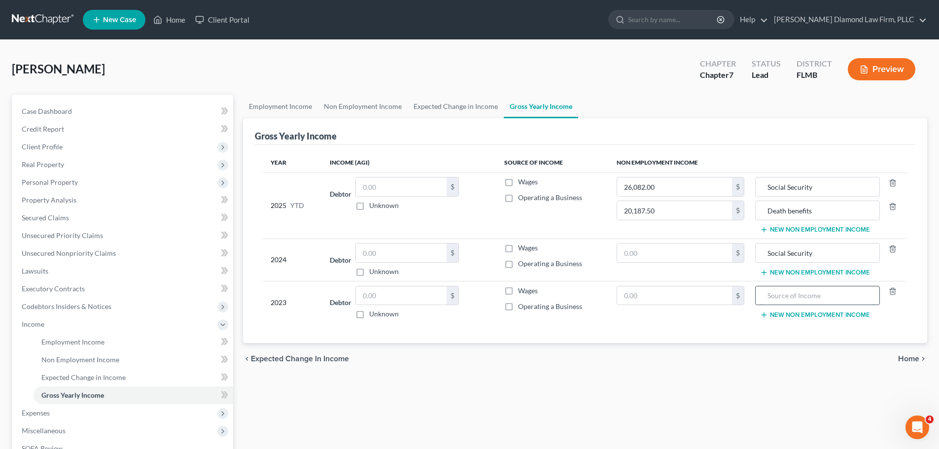
click at [792, 291] on input "text" at bounding box center [816, 295] width 113 height 19
paste input "Social Security"
type input "Social Security"
click at [796, 231] on button "New Non Employment Income" at bounding box center [815, 230] width 110 height 8
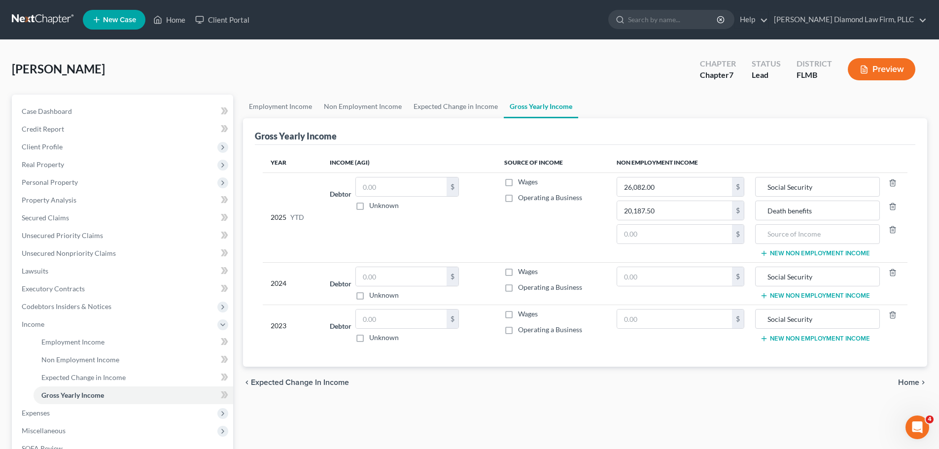
click at [897, 230] on div at bounding box center [892, 234] width 25 height 20
click at [894, 232] on icon "button" at bounding box center [893, 230] width 8 height 8
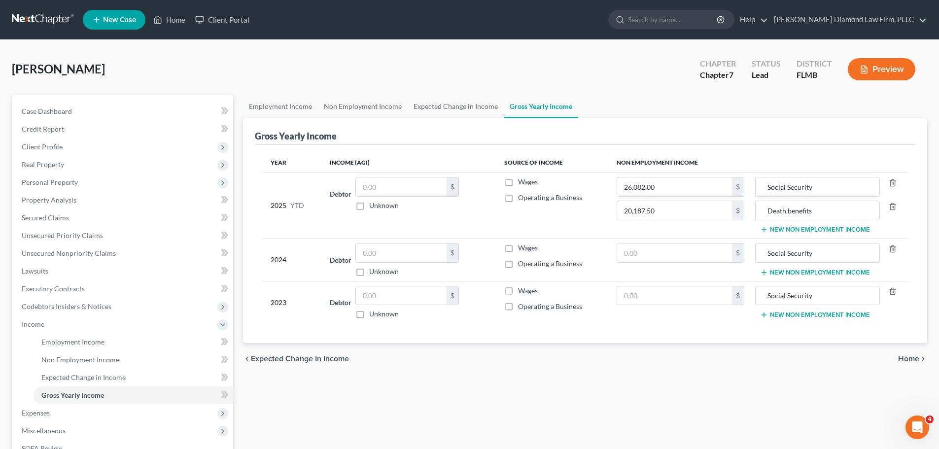
click at [803, 273] on button "New Non Employment Income" at bounding box center [815, 273] width 110 height 8
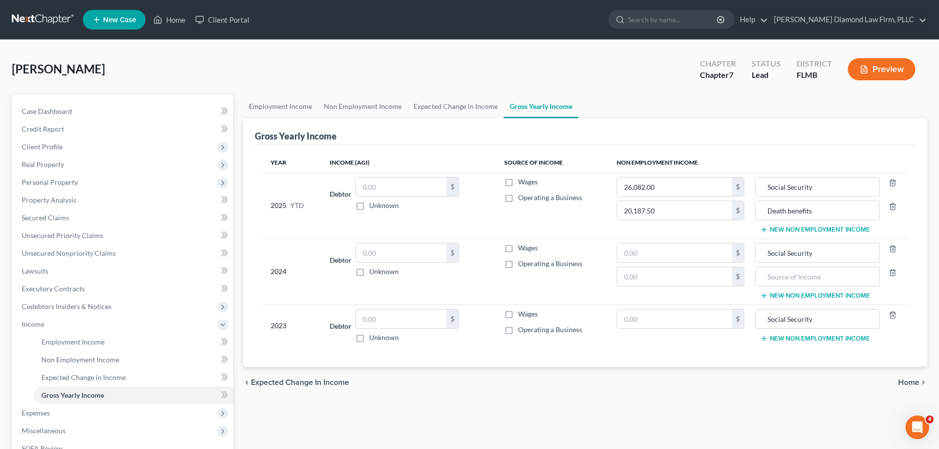
click at [799, 340] on button "New Non Employment Income" at bounding box center [815, 339] width 110 height 8
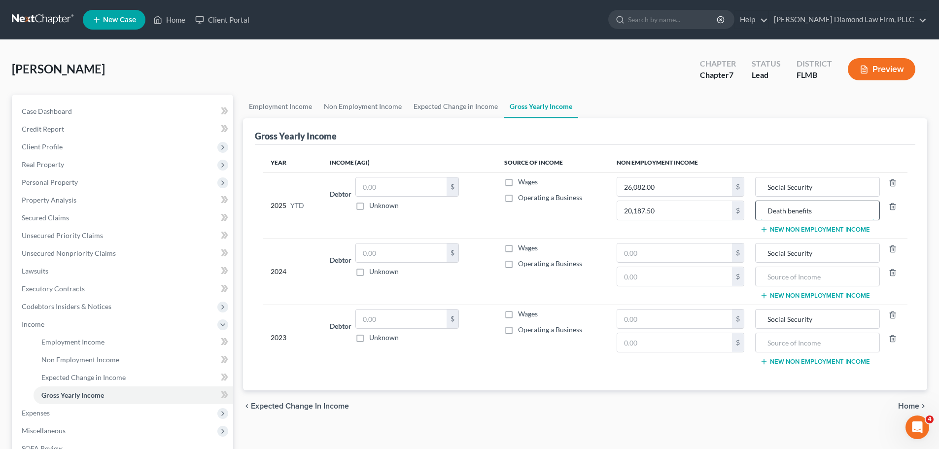
click at [820, 216] on input "Death benefits" at bounding box center [816, 210] width 113 height 19
drag, startPoint x: 819, startPoint y: 214, endPoint x: 761, endPoint y: 216, distance: 58.2
click at [761, 216] on input "Death benefits" at bounding box center [816, 210] width 113 height 19
click at [792, 278] on input "text" at bounding box center [816, 276] width 113 height 19
paste input "Death benefits"
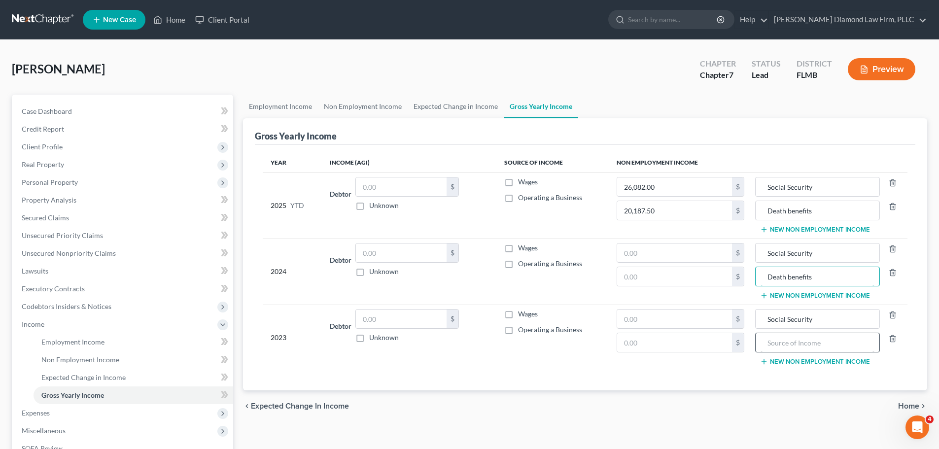
type input "Death benefits"
click at [789, 344] on input "text" at bounding box center [816, 342] width 113 height 19
paste input "Death benefits"
type input "Death benefits"
click at [671, 255] on input "text" at bounding box center [674, 252] width 115 height 19
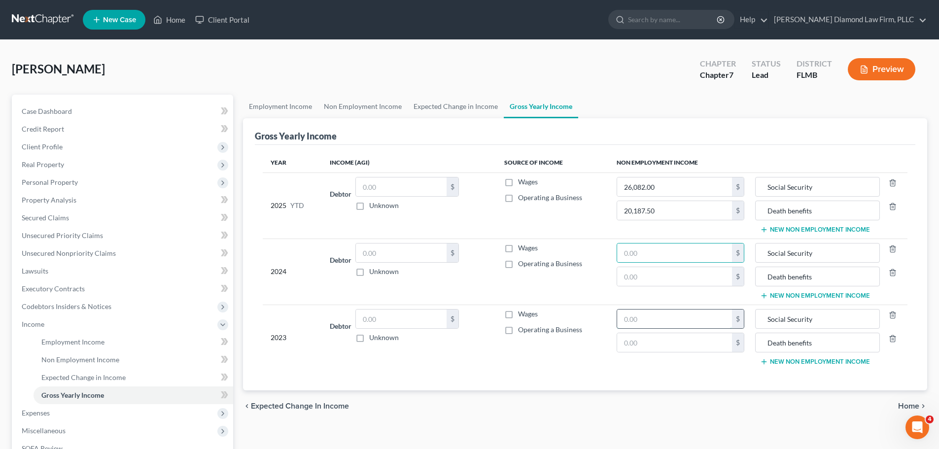
click at [680, 327] on input "text" at bounding box center [674, 318] width 115 height 19
type input "45,792"
click at [378, 105] on link "Non Employment Income" at bounding box center [363, 107] width 90 height 24
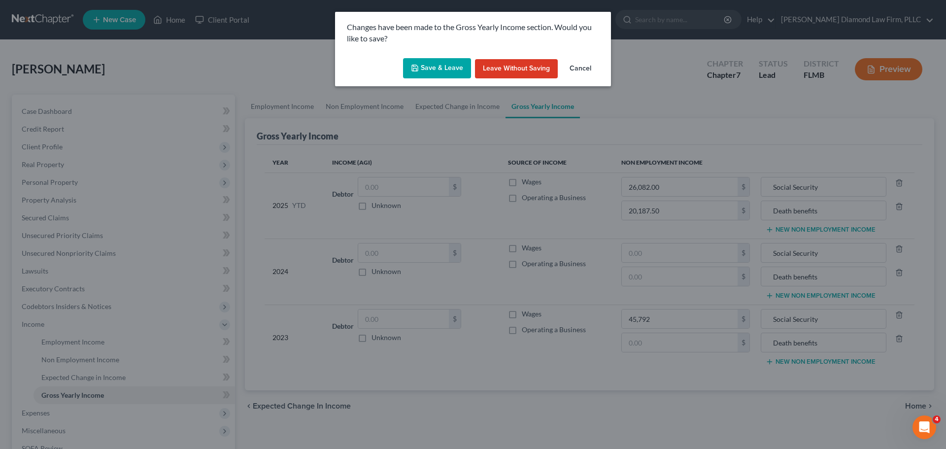
click at [448, 68] on button "Save & Leave" at bounding box center [437, 68] width 68 height 21
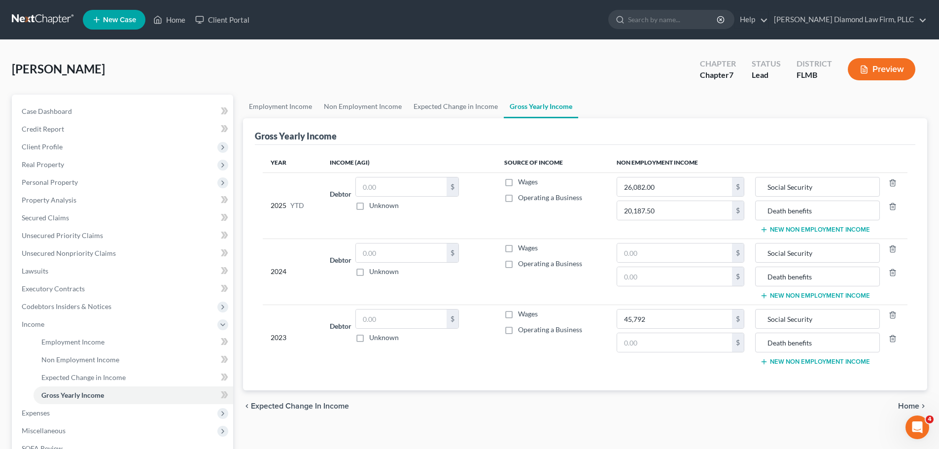
type input "Death benefits"
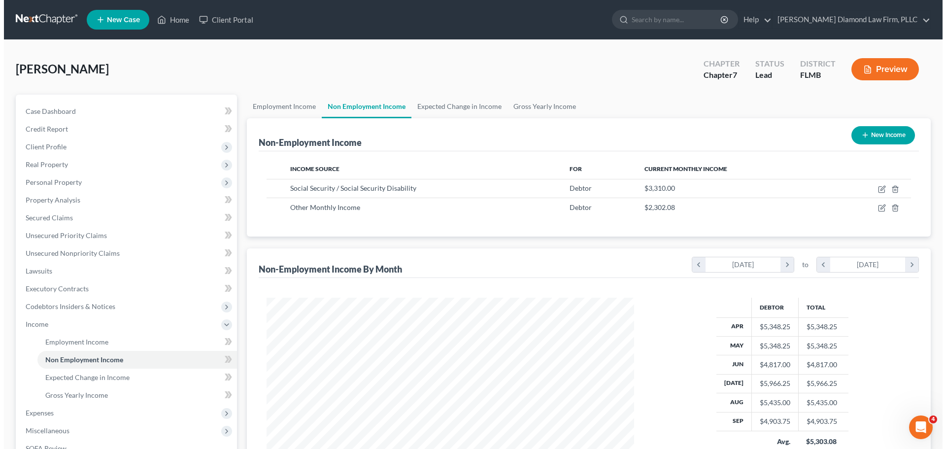
scroll to position [184, 387]
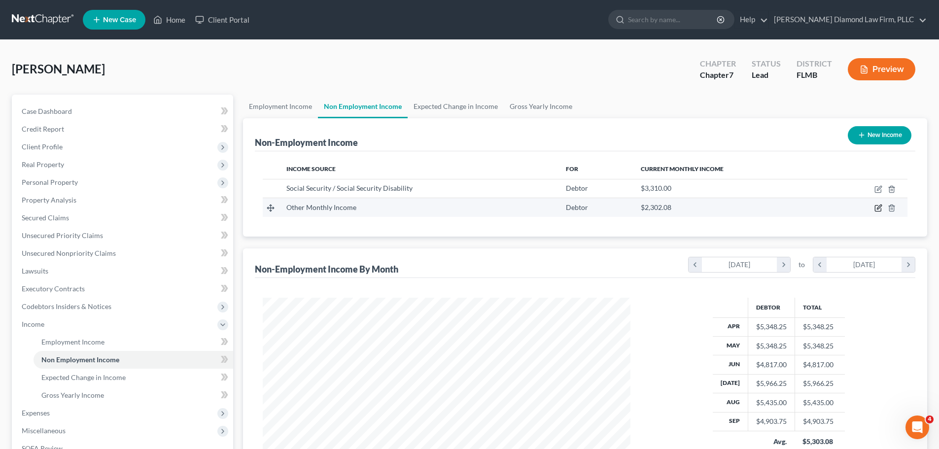
click at [878, 212] on icon "button" at bounding box center [878, 208] width 8 height 8
select select "13"
select select "3"
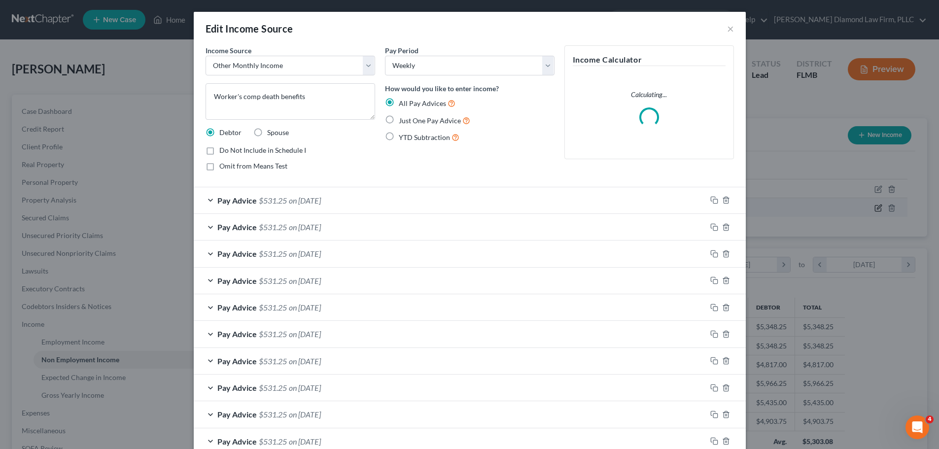
scroll to position [185, 391]
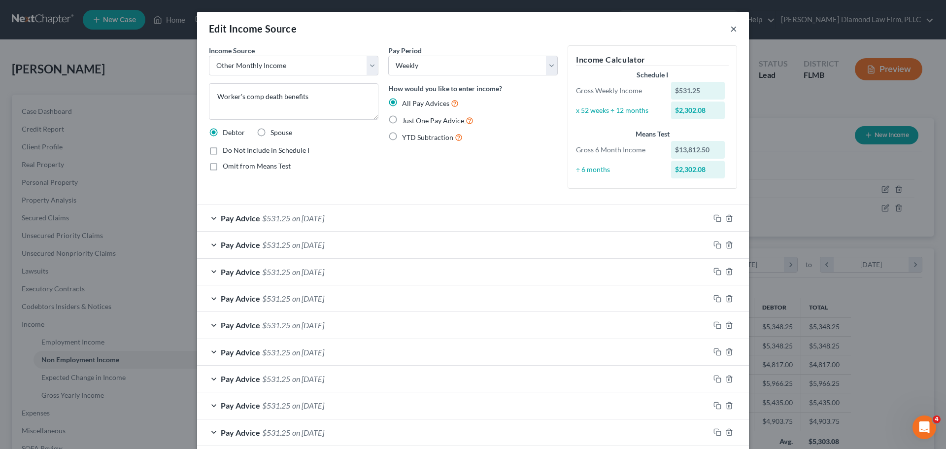
drag, startPoint x: 733, startPoint y: 29, endPoint x: 461, endPoint y: 115, distance: 285.5
click at [733, 29] on button "×" at bounding box center [733, 29] width 7 height 12
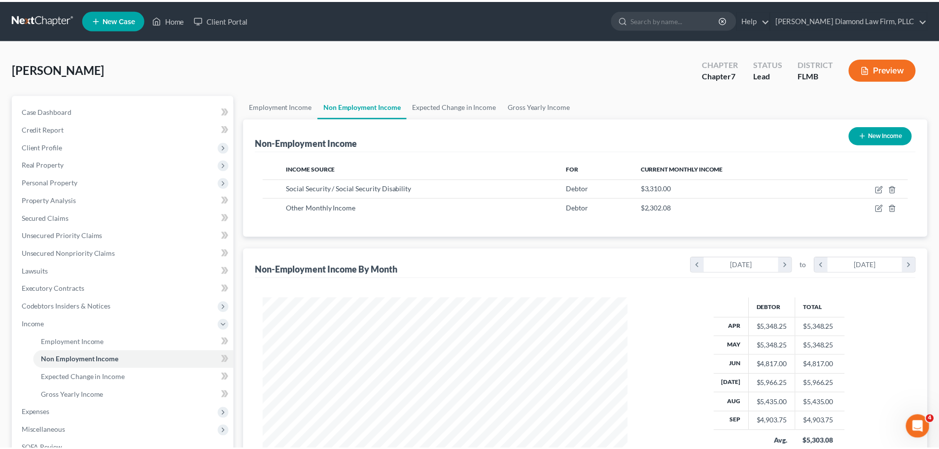
scroll to position [184, 387]
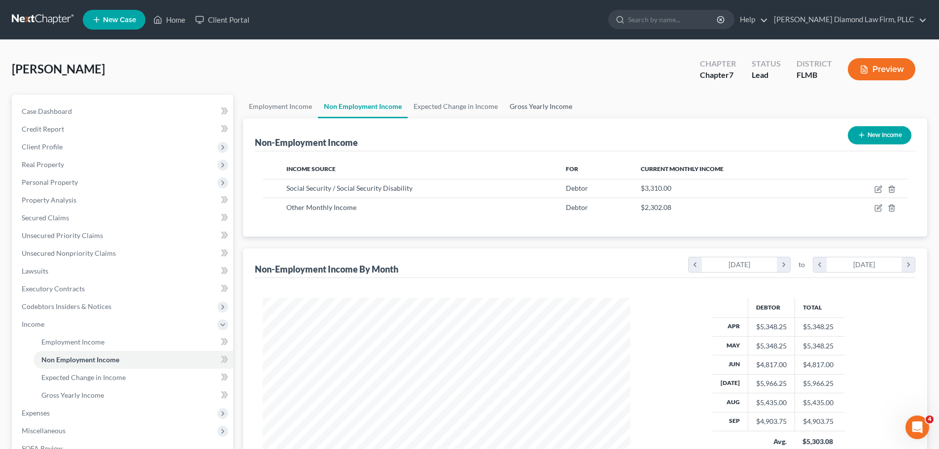
click at [558, 106] on link "Gross Yearly Income" at bounding box center [541, 107] width 74 height 24
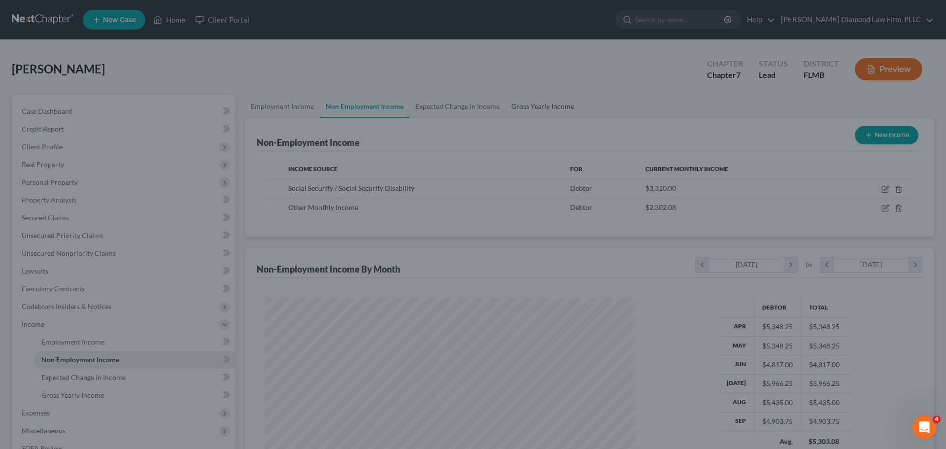
scroll to position [185, 391]
drag, startPoint x: 487, startPoint y: 68, endPoint x: 347, endPoint y: 57, distance: 140.8
click at [487, 67] on div at bounding box center [473, 224] width 946 height 449
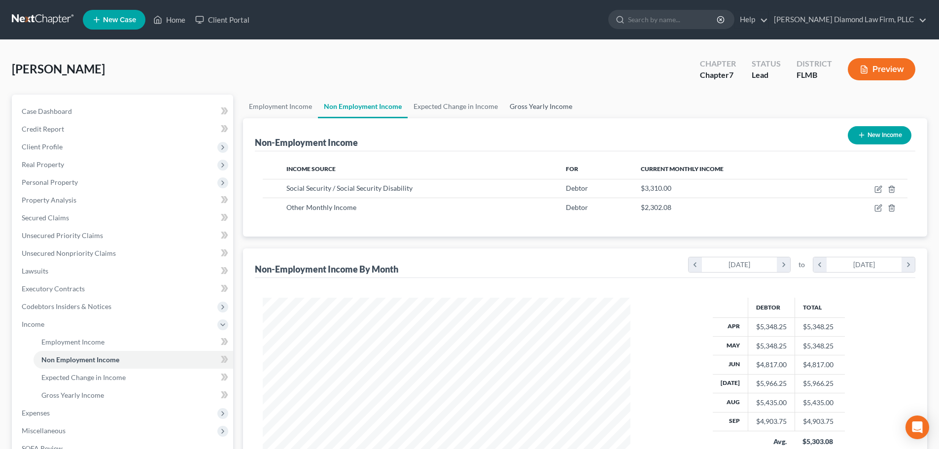
scroll to position [184, 387]
click at [527, 99] on link "Gross Yearly Income" at bounding box center [541, 107] width 74 height 24
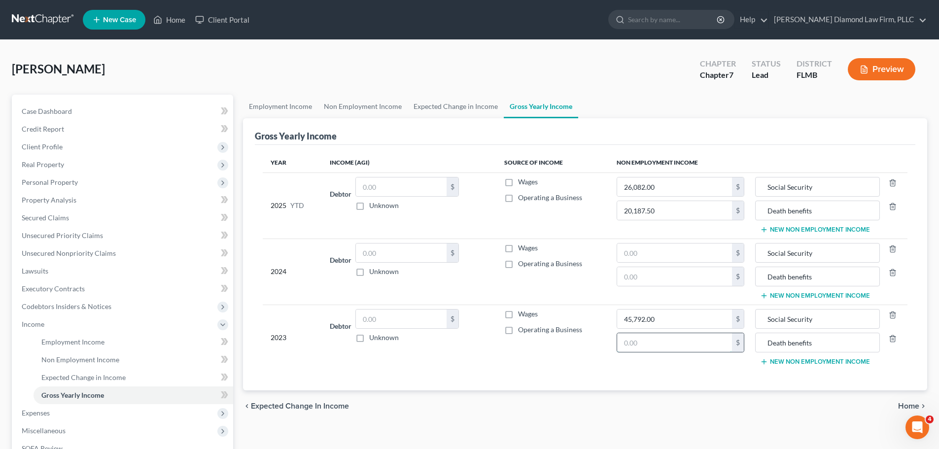
click at [680, 339] on input "text" at bounding box center [674, 342] width 115 height 19
type input "27,625"
click at [662, 279] on input "text" at bounding box center [674, 276] width 115 height 19
type input "27,625"
click at [670, 244] on input "text" at bounding box center [674, 252] width 115 height 19
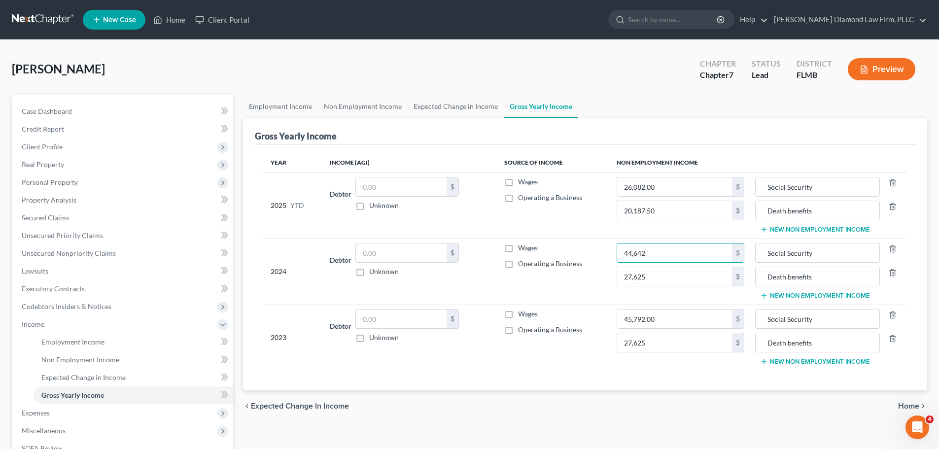
type input "44,642"
click at [692, 344] on input "27,625" at bounding box center [674, 342] width 115 height 19
type input "27,731.16"
click at [691, 274] on input "27,625" at bounding box center [674, 276] width 115 height 19
click at [629, 278] on input "2,668.64" at bounding box center [674, 276] width 115 height 19
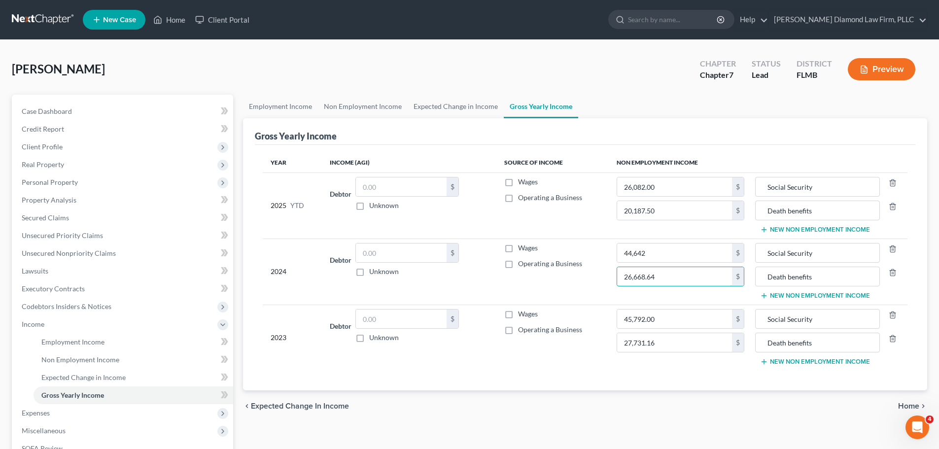
type input "26,668.64"
click at [404, 255] on input "text" at bounding box center [401, 252] width 91 height 19
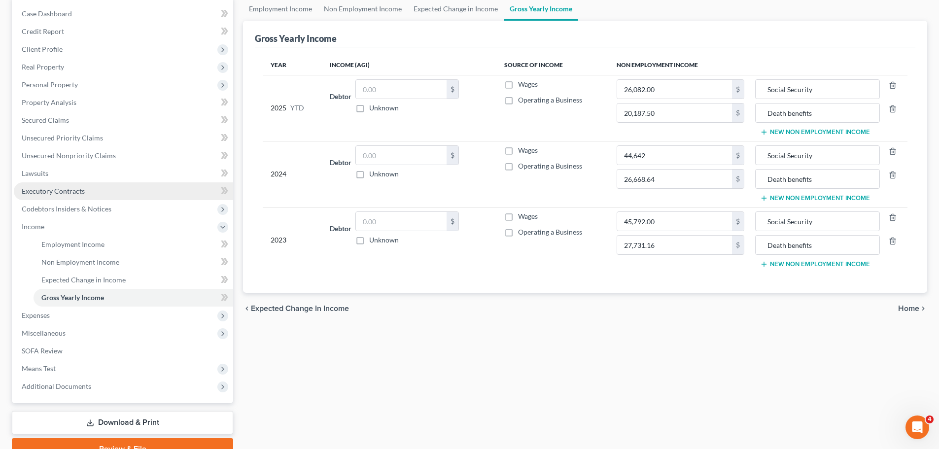
scroll to position [146, 0]
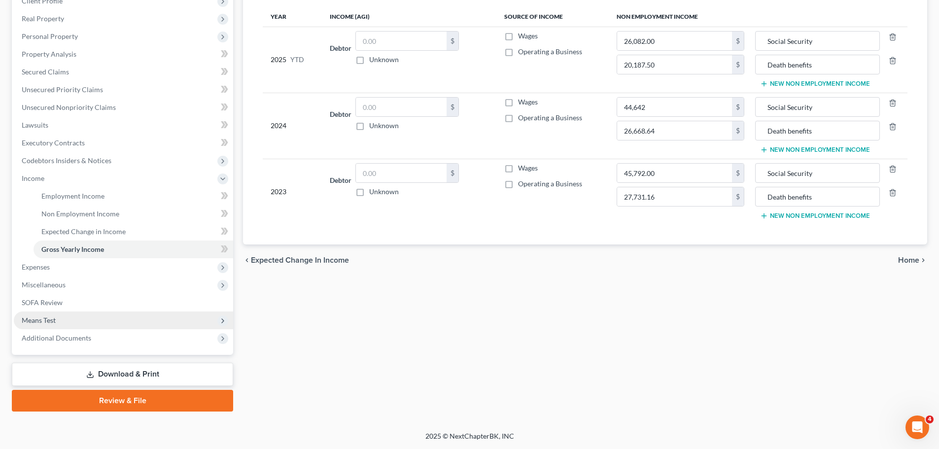
click at [53, 318] on span "Means Test" at bounding box center [39, 320] width 34 height 8
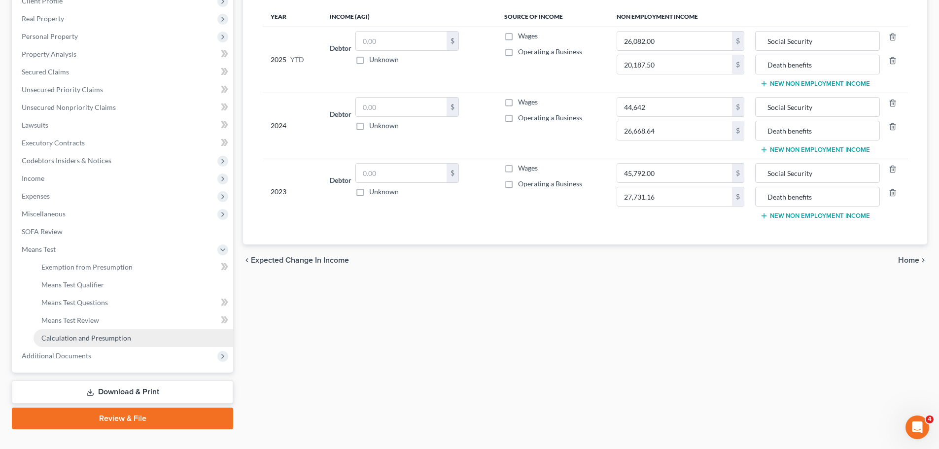
click at [71, 332] on link "Calculation and Presumption" at bounding box center [134, 338] width 200 height 18
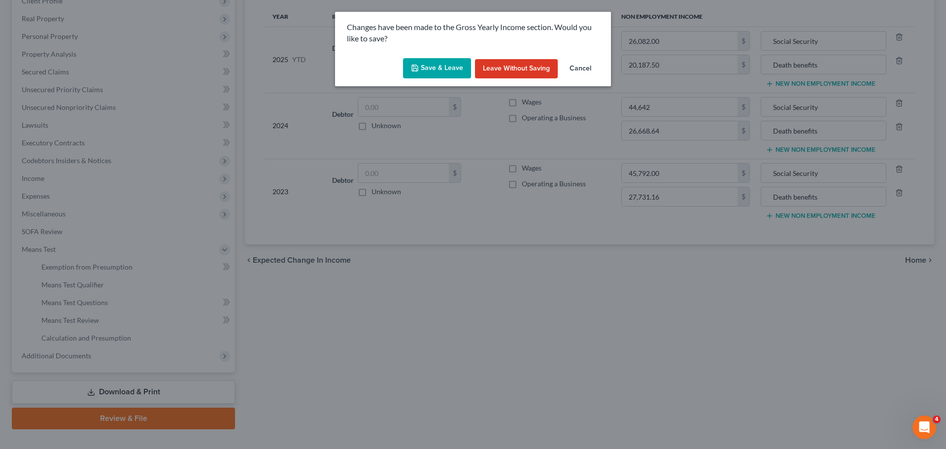
click at [425, 73] on button "Save & Leave" at bounding box center [437, 68] width 68 height 21
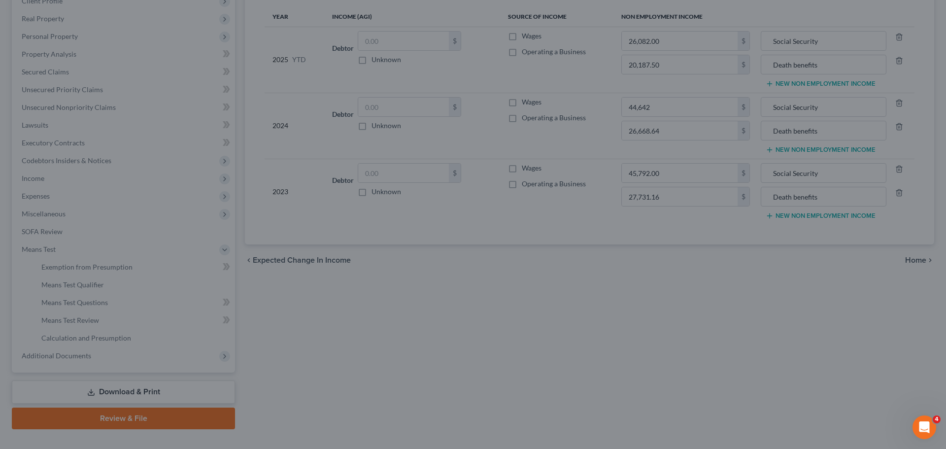
type input "44,642.00"
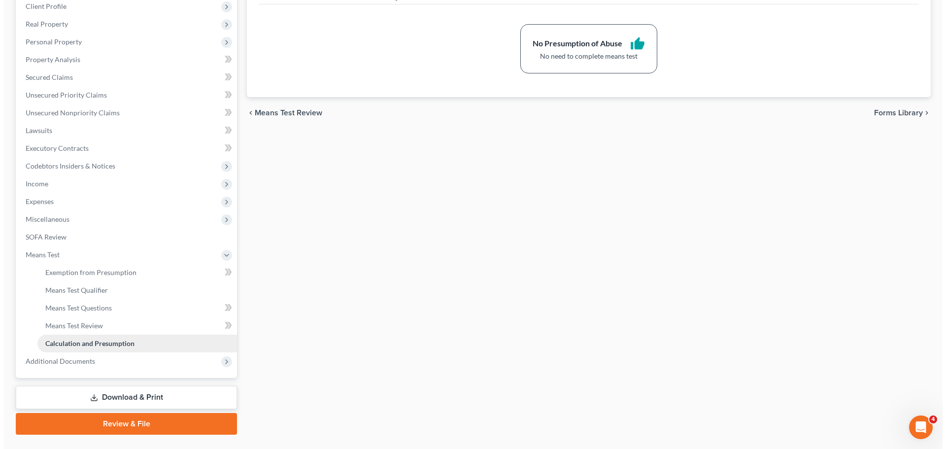
scroll to position [148, 0]
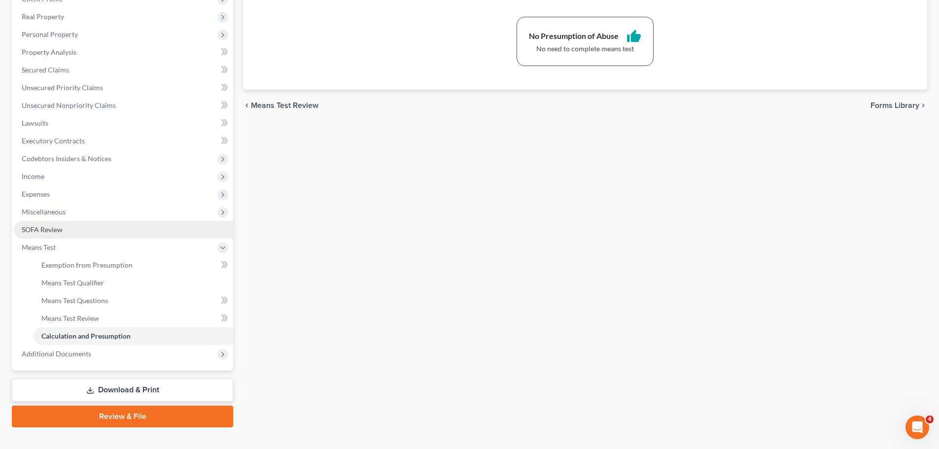
click at [44, 225] on span "SOFA Review" at bounding box center [42, 229] width 41 height 8
click at [43, 218] on span "Miscellaneous" at bounding box center [123, 212] width 219 height 18
click at [43, 230] on span "Attorney / Credit Counseling Fees" at bounding box center [93, 229] width 104 height 8
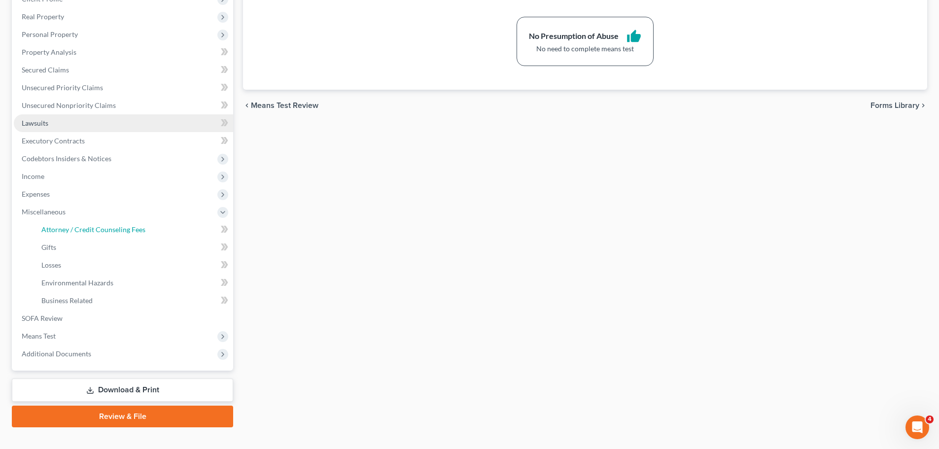
select select "2"
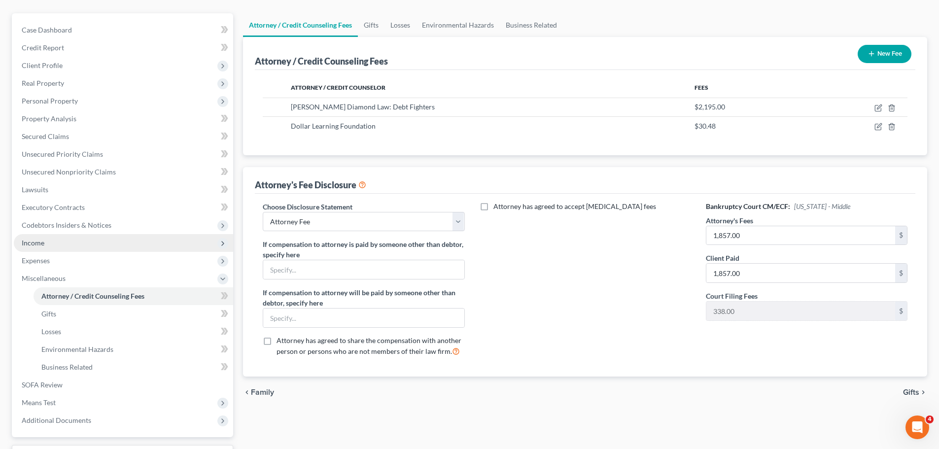
scroll to position [99, 0]
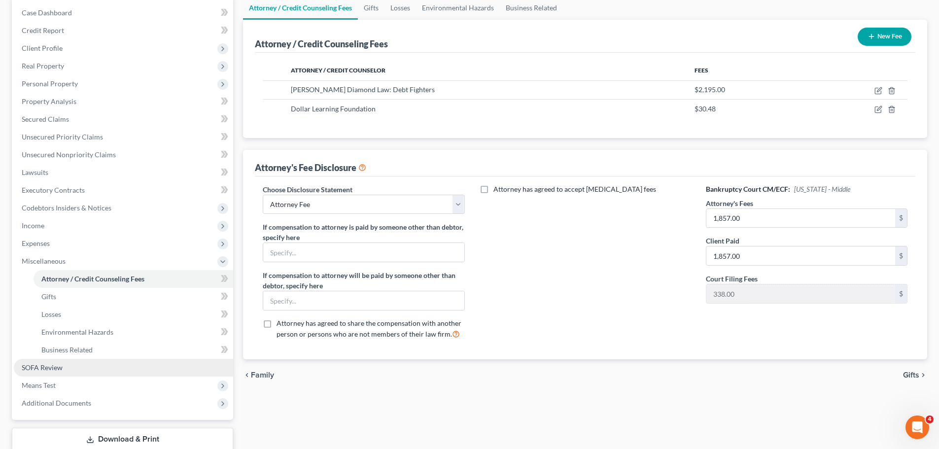
click at [41, 369] on span "SOFA Review" at bounding box center [42, 367] width 41 height 8
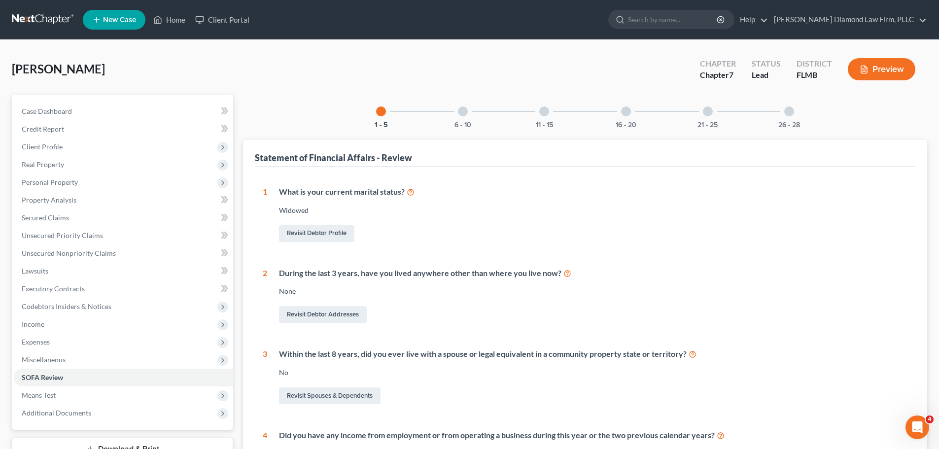
click at [462, 109] on div at bounding box center [463, 111] width 10 height 10
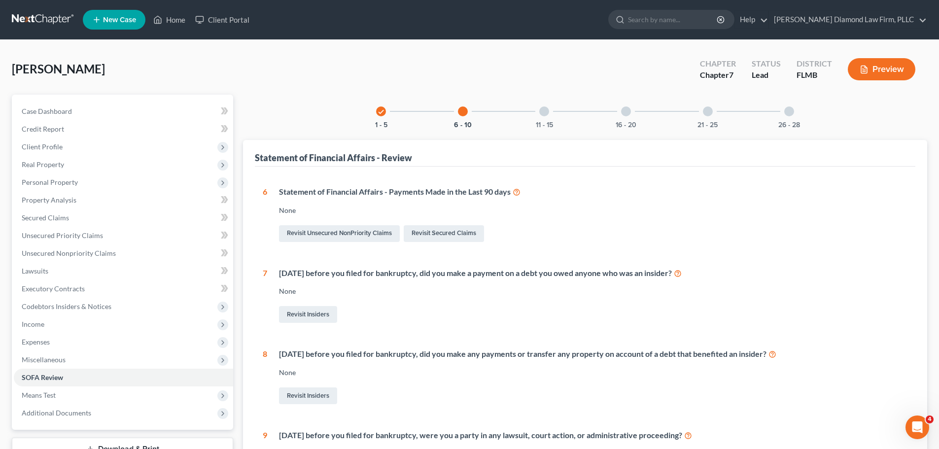
click at [548, 108] on div "11 - 15" at bounding box center [544, 112] width 34 height 34
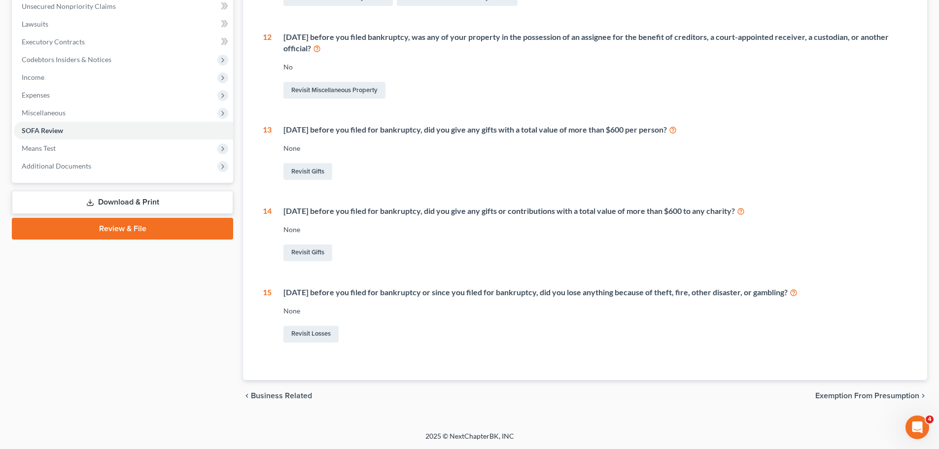
scroll to position [0, 0]
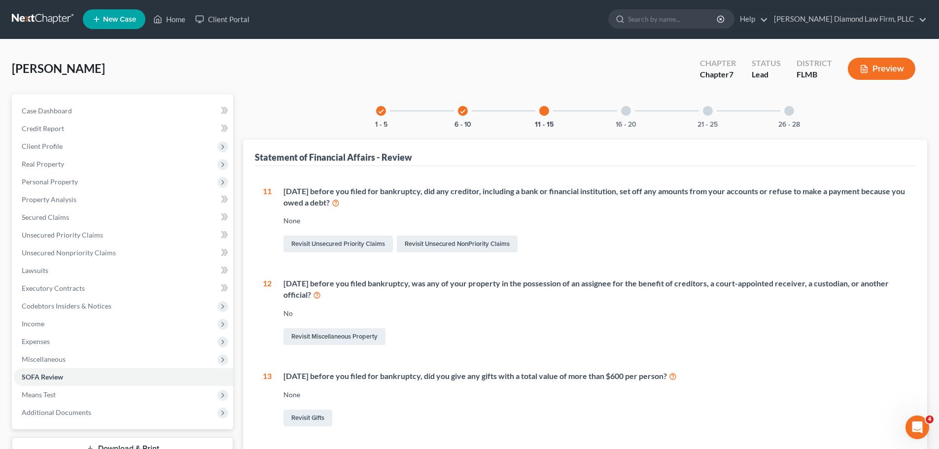
click at [633, 110] on div "16 - 20" at bounding box center [626, 111] width 34 height 34
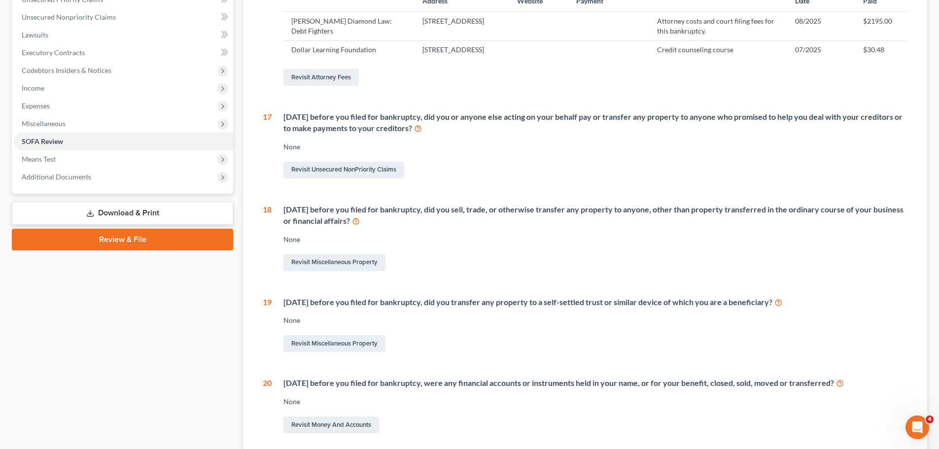
scroll to position [90, 0]
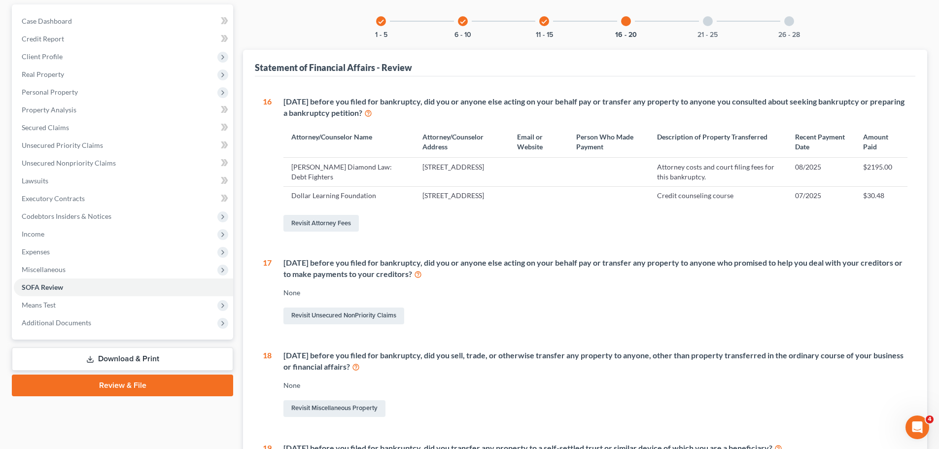
click at [703, 24] on div at bounding box center [708, 21] width 10 height 10
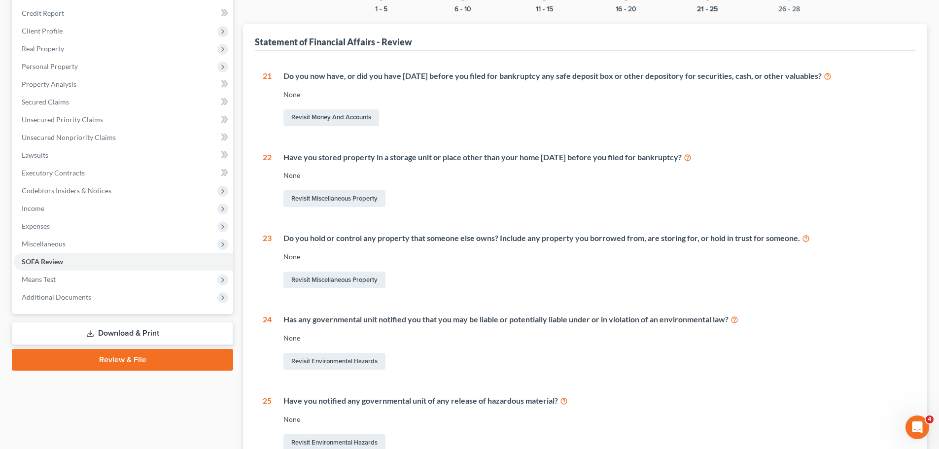
scroll to position [27, 0]
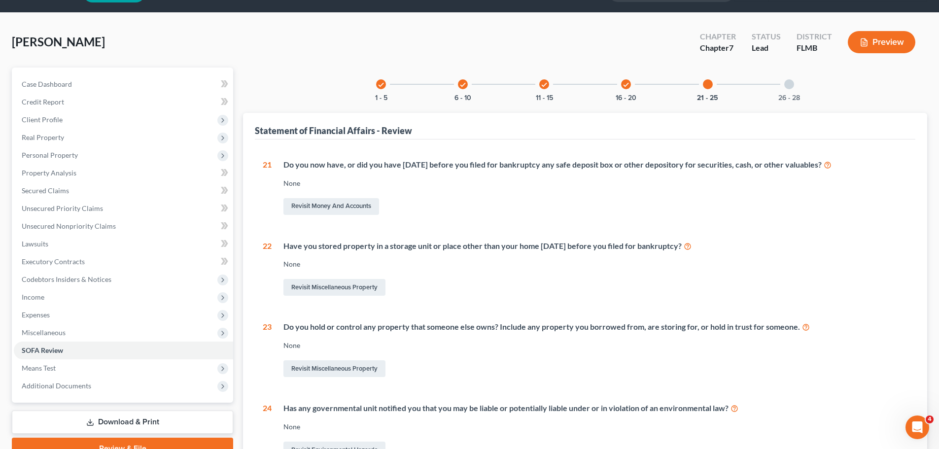
click at [778, 85] on div "26 - 28" at bounding box center [789, 85] width 34 height 34
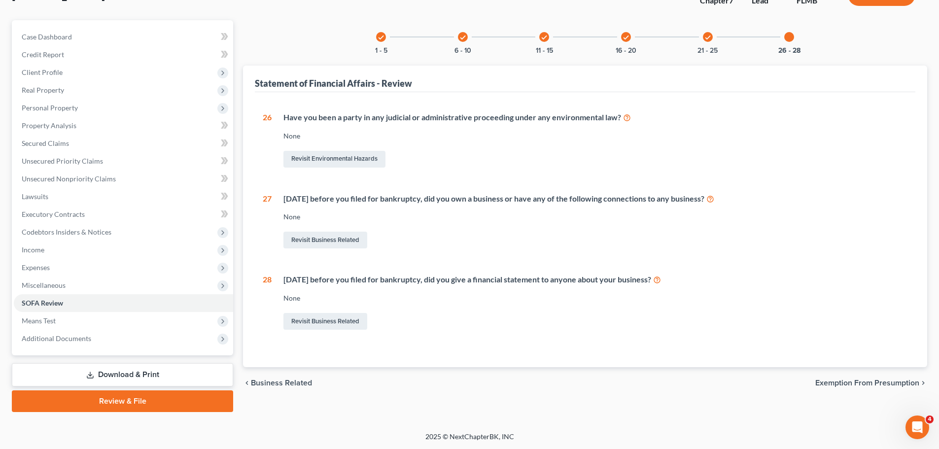
scroll to position [75, 0]
